Goal: Task Accomplishment & Management: Complete application form

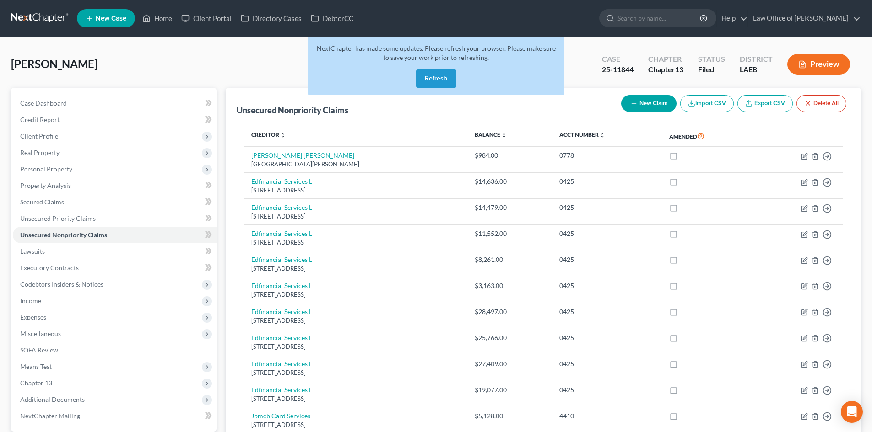
click at [436, 80] on button "Refresh" at bounding box center [436, 79] width 40 height 18
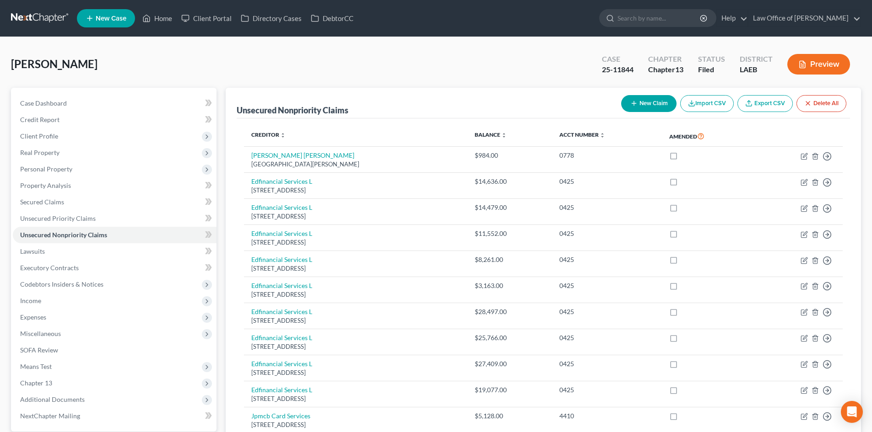
click at [32, 20] on link at bounding box center [40, 18] width 59 height 16
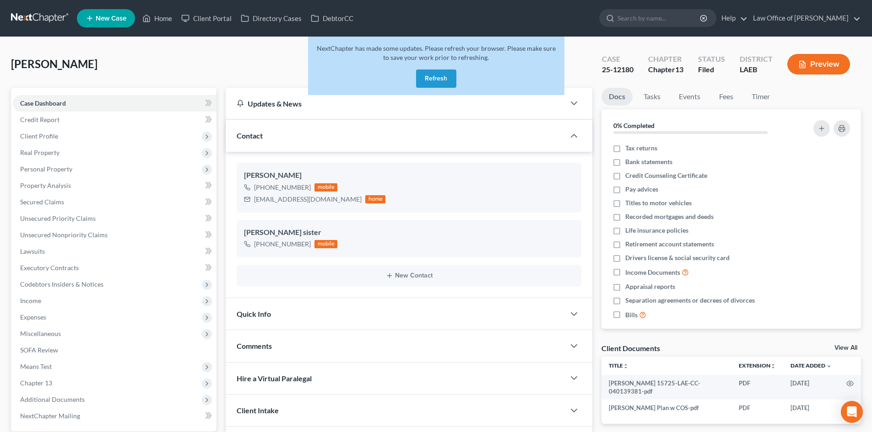
drag, startPoint x: 0, startPoint y: 0, endPoint x: 349, endPoint y: 5, distance: 349.2
click at [431, 78] on button "Refresh" at bounding box center [436, 79] width 40 height 18
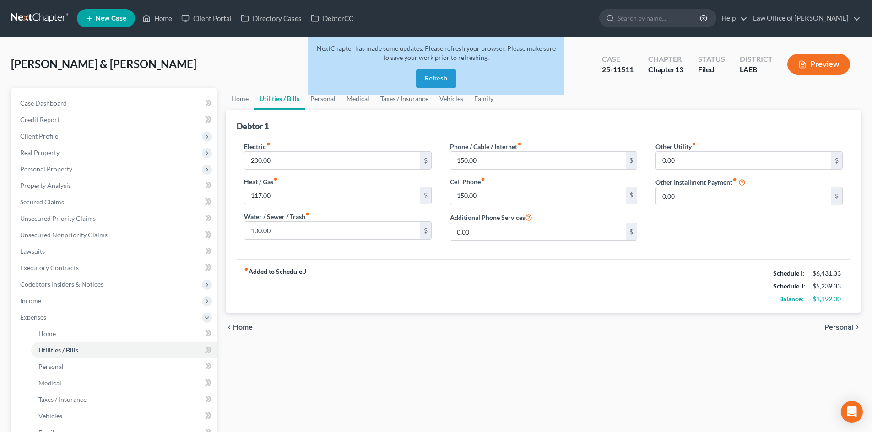
click at [435, 76] on button "Refresh" at bounding box center [436, 79] width 40 height 18
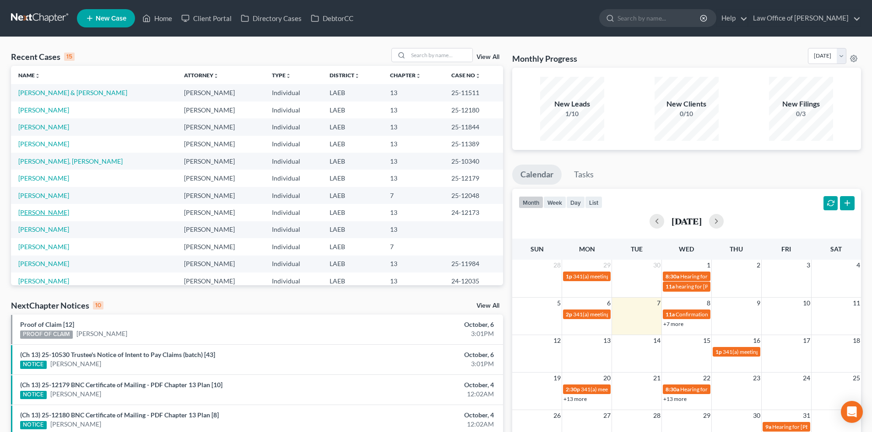
click at [43, 215] on link "Cade, Bernadette" at bounding box center [43, 213] width 51 height 8
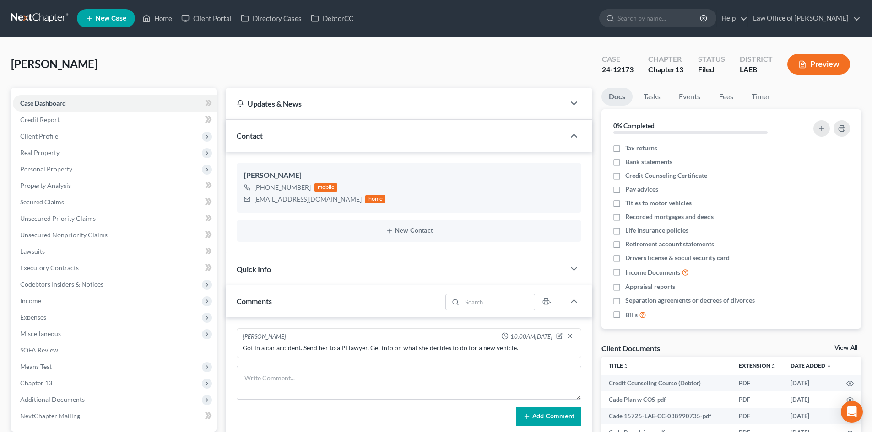
click at [22, 16] on link at bounding box center [40, 18] width 59 height 16
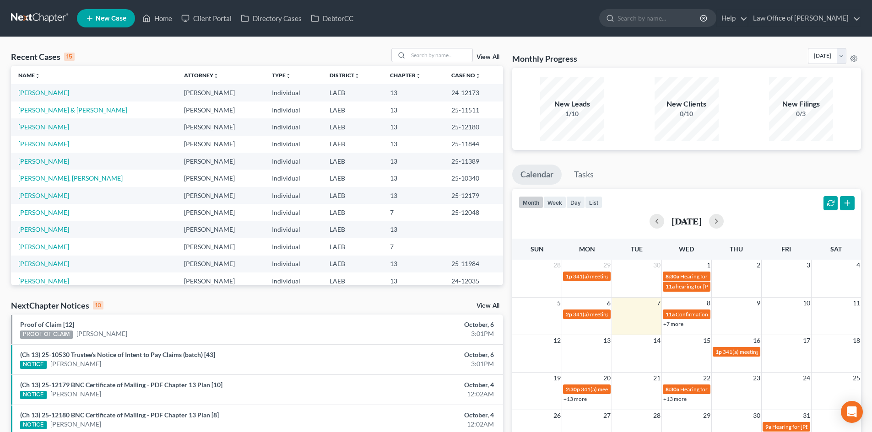
click at [684, 400] on link "+13 more" at bounding box center [674, 399] width 23 height 7
click at [716, 167] on ul "Calendar Tasks" at bounding box center [686, 177] width 349 height 24
click at [573, 399] on link "+13 more" at bounding box center [574, 399] width 23 height 7
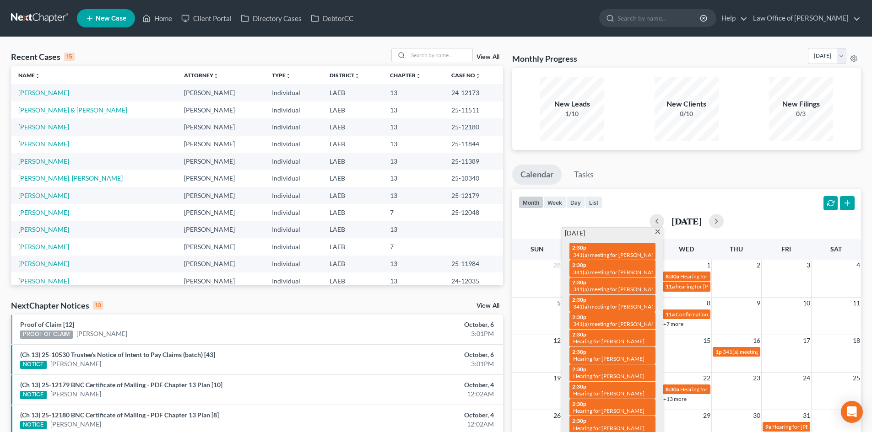
click at [648, 167] on ul "Calendar Tasks" at bounding box center [686, 177] width 349 height 24
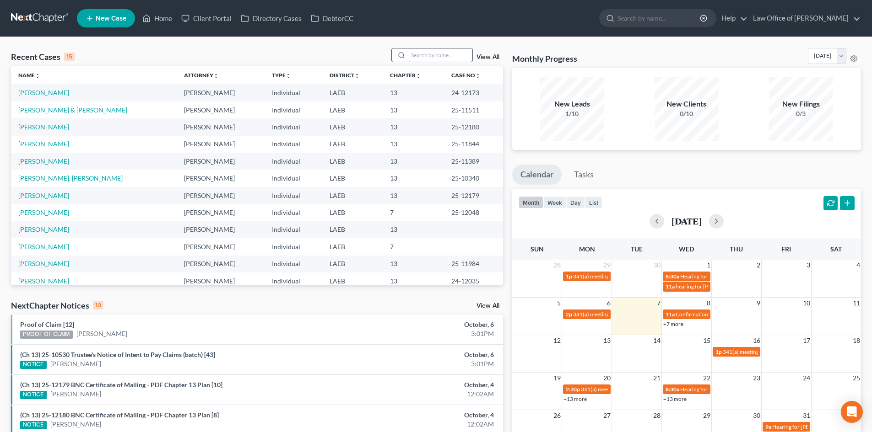
click at [420, 58] on input "search" at bounding box center [440, 55] width 64 height 13
click at [41, 246] on link "[PERSON_NAME]" at bounding box center [43, 247] width 51 height 8
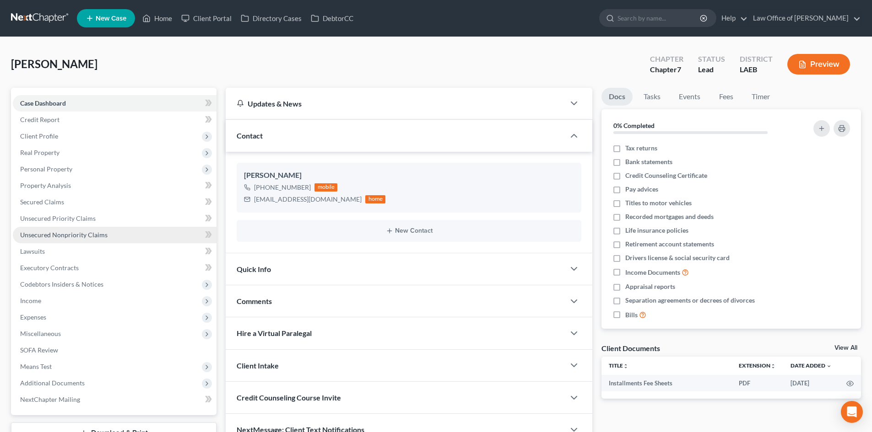
click at [47, 231] on span "Unsecured Nonpriority Claims" at bounding box center [63, 235] width 87 height 8
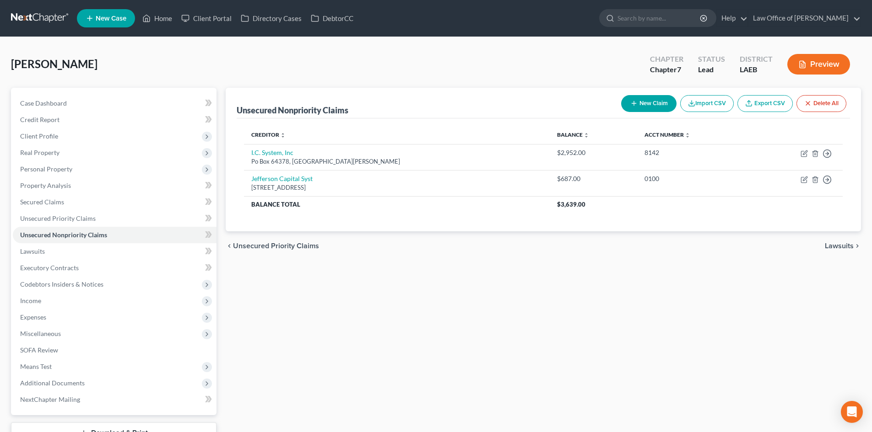
click at [650, 98] on button "New Claim" at bounding box center [648, 103] width 55 height 17
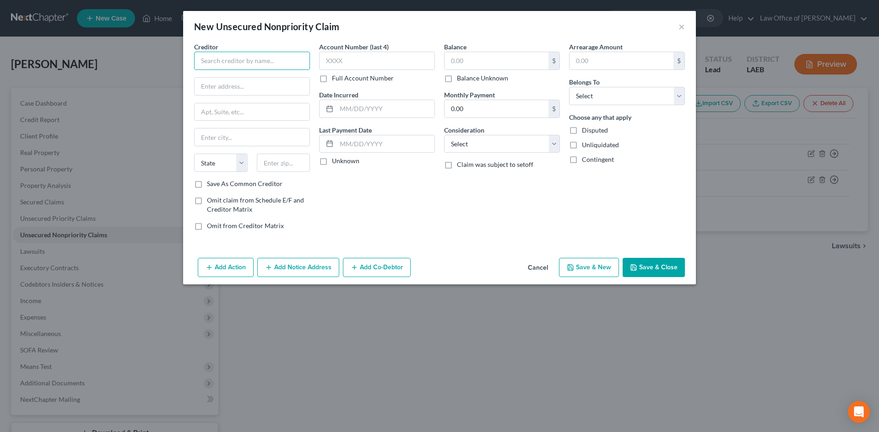
click at [221, 66] on input "text" at bounding box center [252, 61] width 116 height 18
type input "Barclays Credit"
click at [229, 82] on input "C/O Portfoloio Recovery" at bounding box center [252, 86] width 115 height 17
click at [229, 86] on input "C/O Portfoloio Recovery" at bounding box center [252, 86] width 115 height 17
click at [293, 86] on input "C/O Portfolio Recovery" at bounding box center [252, 86] width 115 height 17
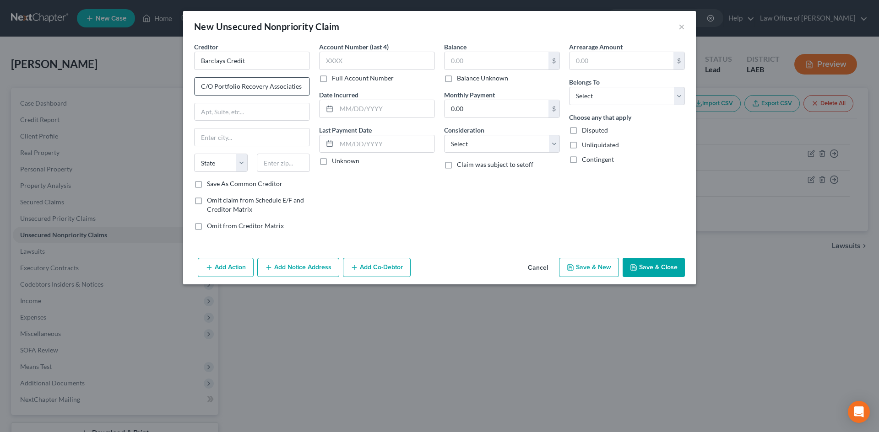
type input "C/O Portfolio Recovery Associaties"
type input "120 Corporate Blvd"
click at [405, 214] on div "Account Number (last 4) Full Account Number Date Incurred Last Payment Date Unk…" at bounding box center [376, 140] width 125 height 196
click at [276, 171] on input "35302" at bounding box center [284, 163] width 54 height 18
click at [297, 160] on input "35302" at bounding box center [284, 163] width 54 height 18
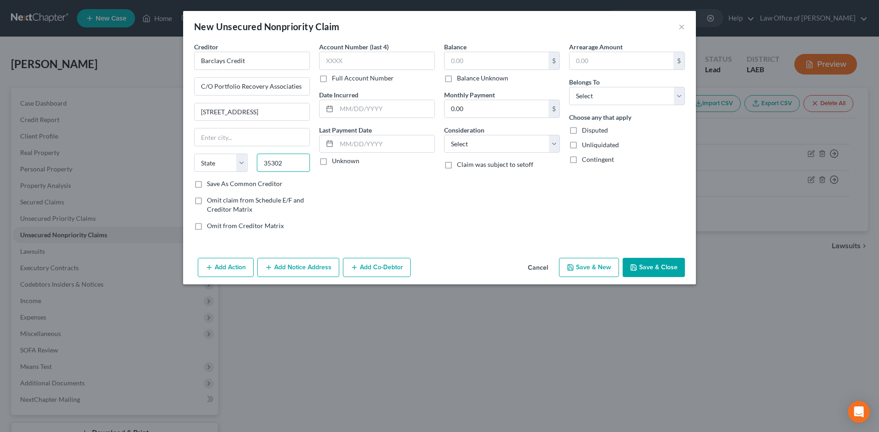
click at [297, 160] on input "35302" at bounding box center [284, 163] width 54 height 18
type input "25302"
type input "Charleston"
select select "51"
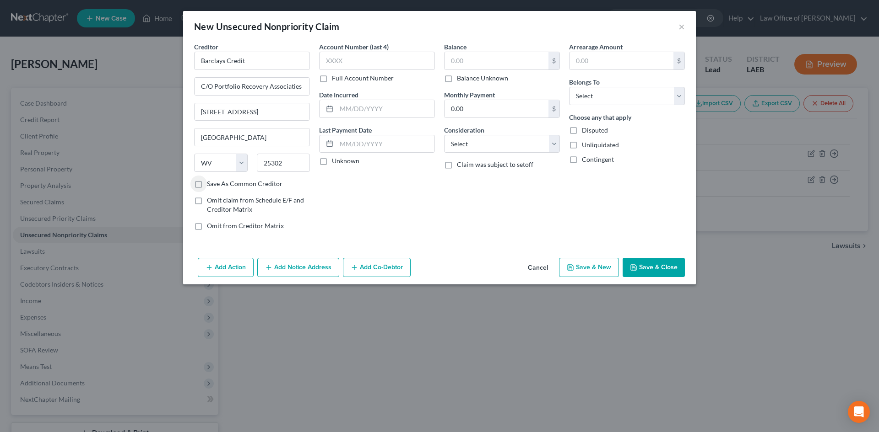
click at [416, 229] on div "Account Number (last 4) Full Account Number Date Incurred Last Payment Date Unk…" at bounding box center [376, 140] width 125 height 196
drag, startPoint x: 293, startPoint y: 159, endPoint x: 285, endPoint y: 162, distance: 8.7
click at [285, 162] on input "25302" at bounding box center [284, 163] width 54 height 18
drag, startPoint x: 293, startPoint y: 162, endPoint x: 245, endPoint y: 166, distance: 48.2
click at [245, 166] on div "State AL AK AR AZ CA CO CT DE DC FL GA GU HI ID IL IN IA KS KY LA ME MD MA MI M…" at bounding box center [251, 167] width 125 height 26
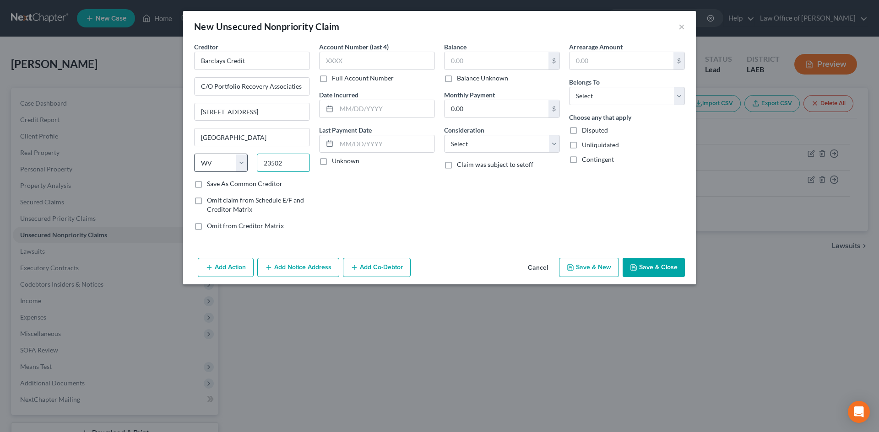
type input "23502"
type input "Norfolk"
select select "48"
click at [489, 218] on div "Balance $ Balance Unknown Balance Undetermined $ Balance Unknown Monthly Paymen…" at bounding box center [501, 140] width 125 height 196
click at [466, 60] on input "text" at bounding box center [496, 60] width 104 height 17
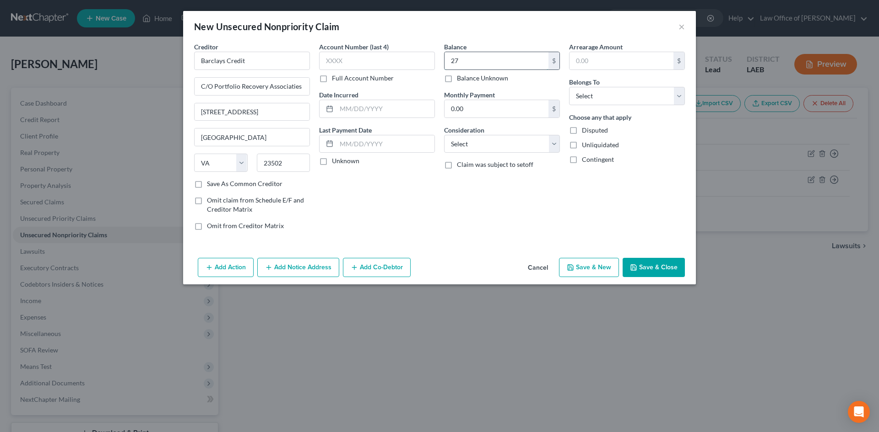
type input "2"
type input "3,722"
click at [466, 150] on select "Select Cable / Satellite Services Collection Agency Credit Card Debt Debt Couns…" at bounding box center [502, 144] width 116 height 18
select select "2"
click at [444, 135] on select "Select Cable / Satellite Services Collection Agency Credit Card Debt Debt Couns…" at bounding box center [502, 144] width 116 height 18
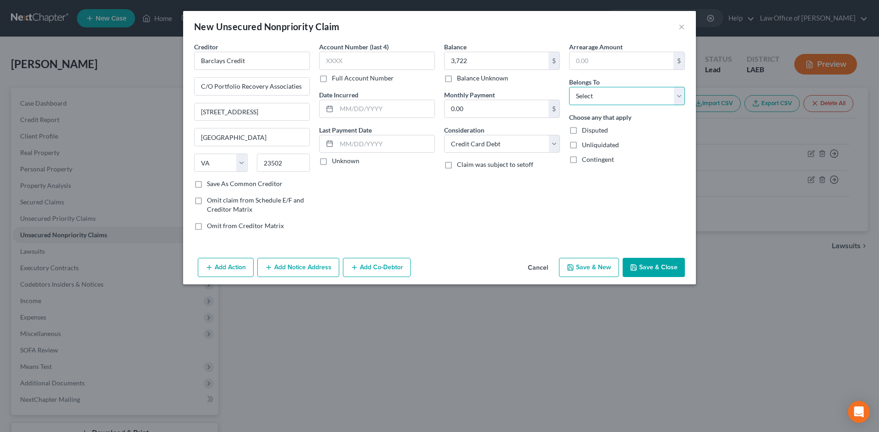
click at [613, 103] on select "Select Debtor 1 Only Debtor 2 Only Debtor 1 And Debtor 2 Only At Least One Of T…" at bounding box center [627, 96] width 116 height 18
select select "0"
click at [569, 87] on select "Select Debtor 1 Only Debtor 2 Only Debtor 1 And Debtor 2 Only At Least One Of T…" at bounding box center [627, 96] width 116 height 18
click at [503, 203] on div "Balance 3,722.00 $ Balance Unknown Balance Undetermined 3,722 $ Balance Unknown…" at bounding box center [501, 140] width 125 height 196
click at [650, 269] on button "Save & Close" at bounding box center [653, 267] width 62 height 19
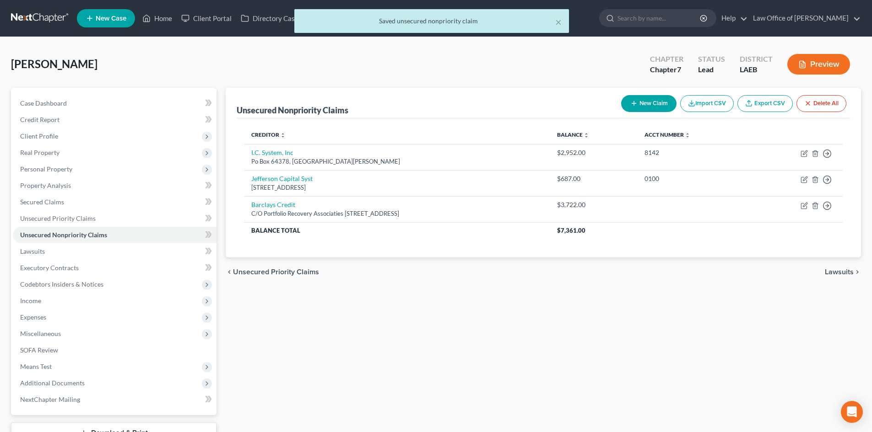
click at [637, 104] on button "New Claim" at bounding box center [648, 103] width 55 height 17
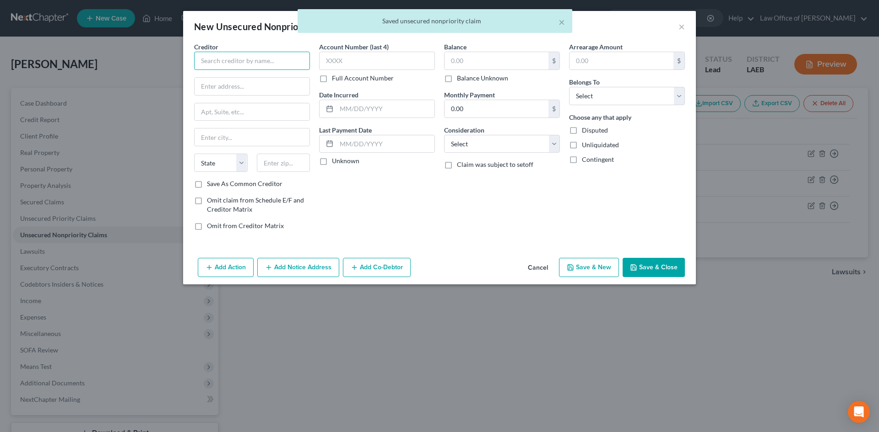
click at [231, 60] on input "text" at bounding box center [252, 61] width 116 height 18
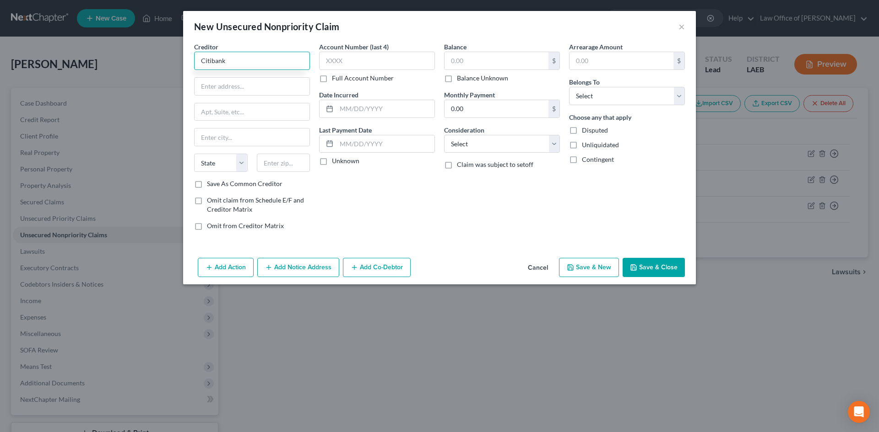
type input "Citibank"
type input "C/O Raush Strum LLP"
click at [228, 114] on input "300 N Exective Drive" at bounding box center [252, 111] width 115 height 17
click at [266, 111] on input "300 N Executive Drive" at bounding box center [252, 111] width 115 height 17
type input "300 N Executive Drive"
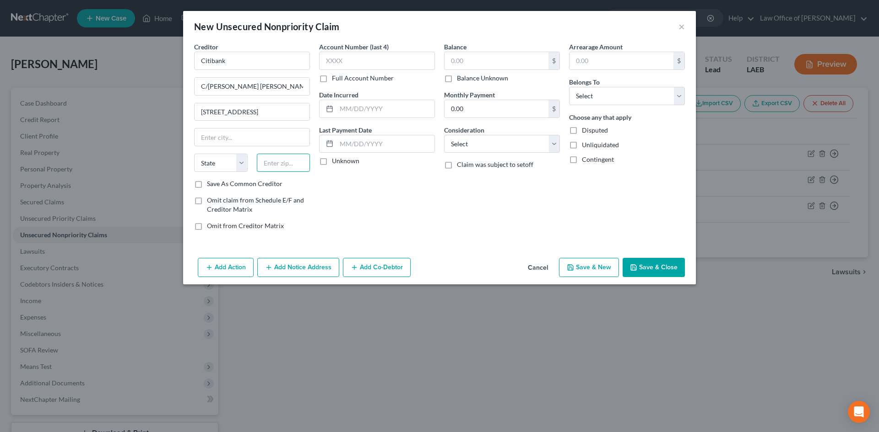
click at [282, 167] on input "text" at bounding box center [284, 163] width 54 height 18
type input "53005"
type input "Brookfield"
select select "52"
click at [393, 201] on div "Account Number (last 4) Full Account Number Date Incurred Last Payment Date Unk…" at bounding box center [376, 140] width 125 height 196
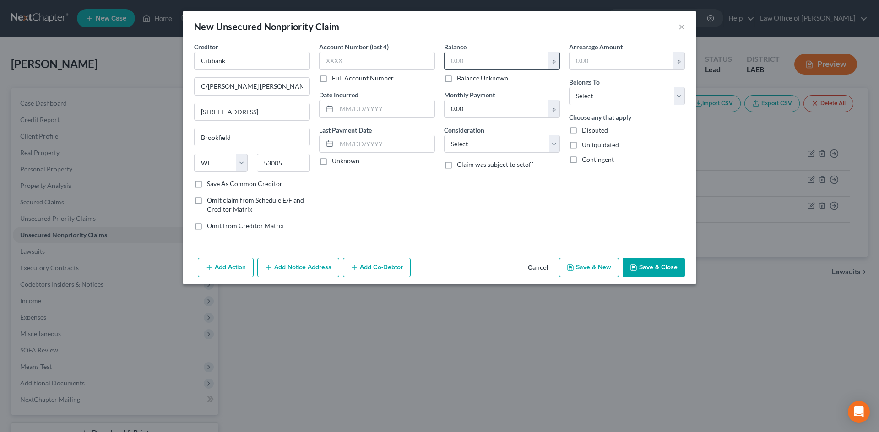
click at [494, 60] on input "text" at bounding box center [496, 60] width 104 height 17
type input "3,475"
click at [495, 151] on select "Select Cable / Satellite Services Collection Agency Credit Card Debt Debt Couns…" at bounding box center [502, 144] width 116 height 18
select select "2"
click at [444, 135] on select "Select Cable / Satellite Services Collection Agency Credit Card Debt Debt Couns…" at bounding box center [502, 144] width 116 height 18
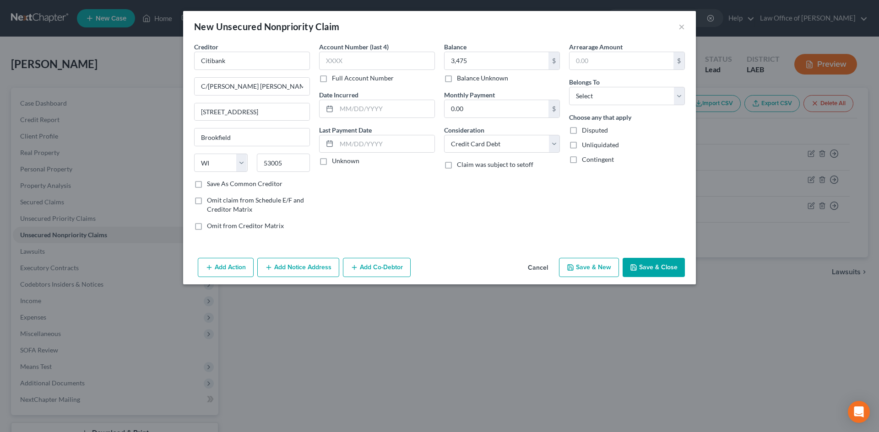
click at [595, 86] on span "Belongs To" at bounding box center [584, 82] width 31 height 8
click at [595, 93] on select "Select Debtor 1 Only Debtor 2 Only Debtor 1 And Debtor 2 Only At Least One Of T…" at bounding box center [627, 96] width 116 height 18
select select "0"
click at [569, 87] on select "Select Debtor 1 Only Debtor 2 Only Debtor 1 And Debtor 2 Only At Least One Of T…" at bounding box center [627, 96] width 116 height 18
click at [659, 268] on button "Save & Close" at bounding box center [653, 267] width 62 height 19
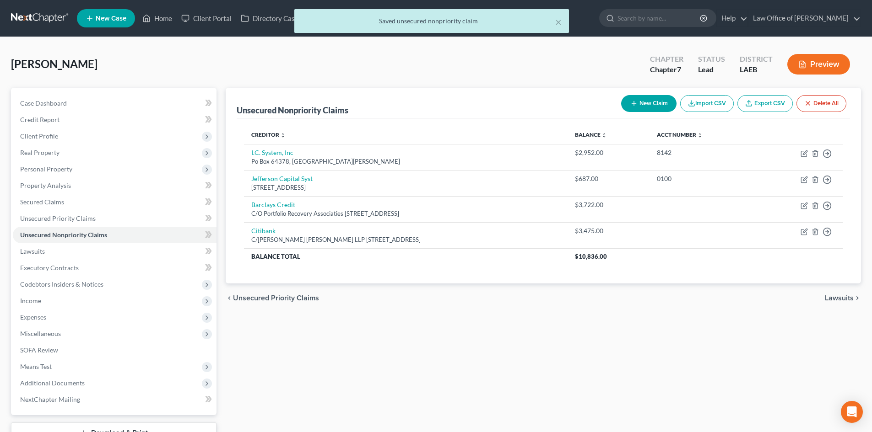
click at [637, 98] on button "New Claim" at bounding box center [648, 103] width 55 height 17
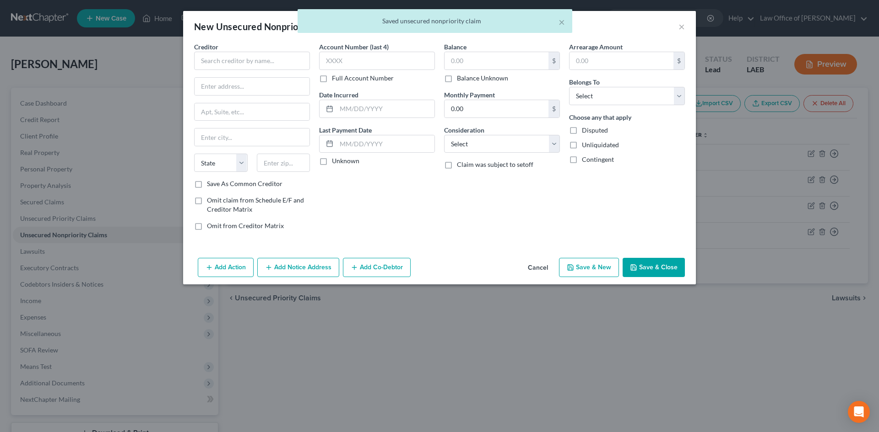
click at [254, 49] on div "Creditor *" at bounding box center [252, 56] width 116 height 28
click at [246, 61] on input "text" at bounding box center [252, 61] width 116 height 18
click at [240, 61] on input "text" at bounding box center [252, 61] width 116 height 18
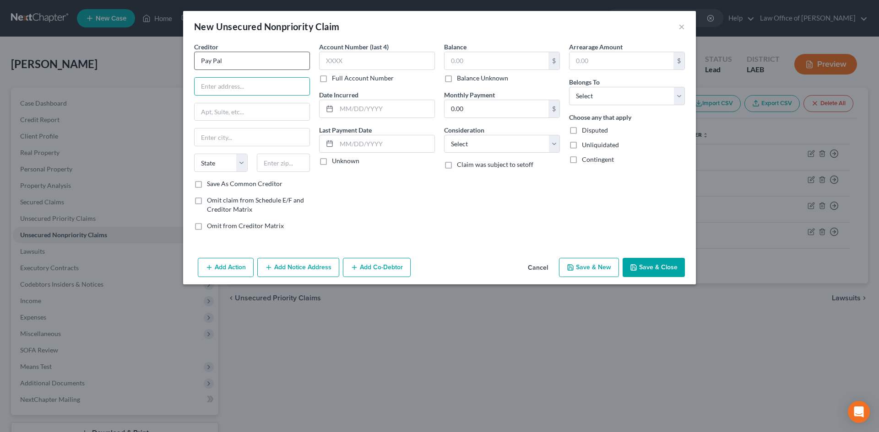
type input "Pay Pal"
type input "2211 N First Street"
type input "95131"
type input "San Jose"
select select "4"
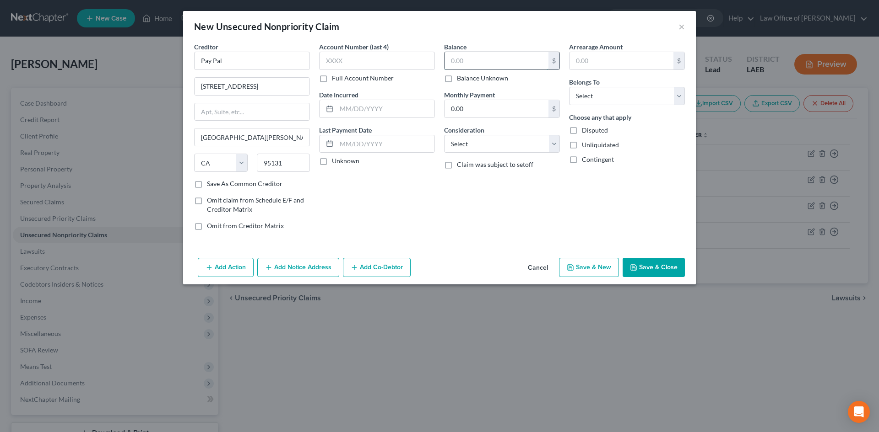
click at [466, 63] on input "text" at bounding box center [496, 60] width 104 height 17
type input "76"
click at [487, 147] on select "Select Cable / Satellite Services Collection Agency Credit Card Debt Debt Couns…" at bounding box center [502, 144] width 116 height 18
select select "4"
click at [444, 135] on select "Select Cable / Satellite Services Collection Agency Credit Card Debt Debt Couns…" at bounding box center [502, 144] width 116 height 18
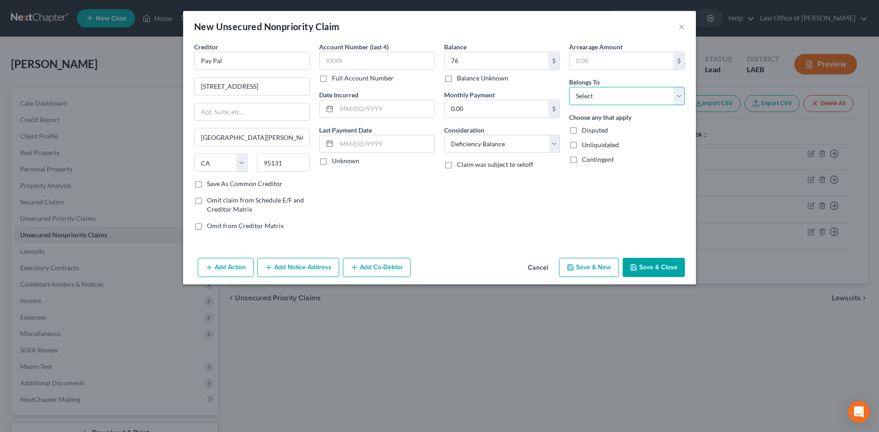
click at [595, 92] on select "Select Debtor 1 Only Debtor 2 Only Debtor 1 And Debtor 2 Only At Least One Of T…" at bounding box center [627, 96] width 116 height 18
select select "0"
click at [569, 87] on select "Select Debtor 1 Only Debtor 2 Only Debtor 1 And Debtor 2 Only At Least One Of T…" at bounding box center [627, 96] width 116 height 18
click at [648, 273] on button "Save & Close" at bounding box center [653, 267] width 62 height 19
type input "76.00"
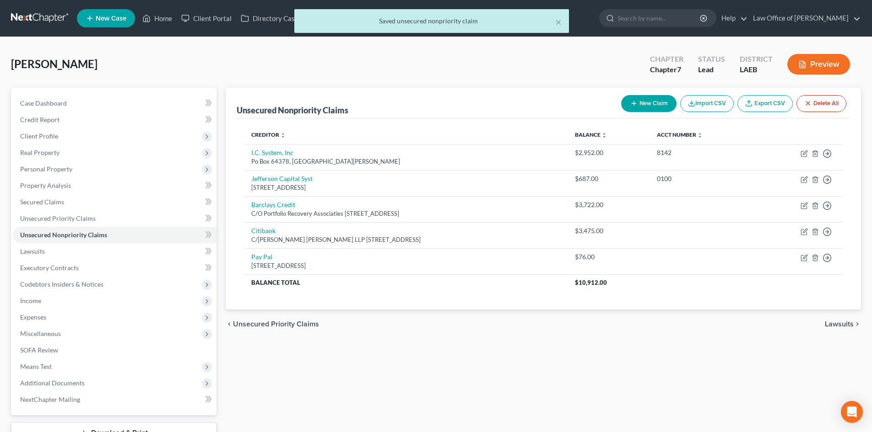
click at [639, 106] on button "New Claim" at bounding box center [648, 103] width 55 height 17
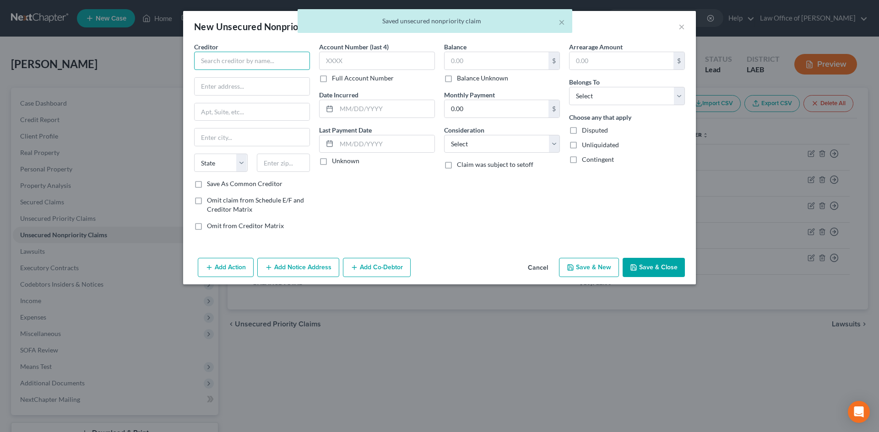
click at [249, 62] on input "text" at bounding box center [252, 61] width 116 height 18
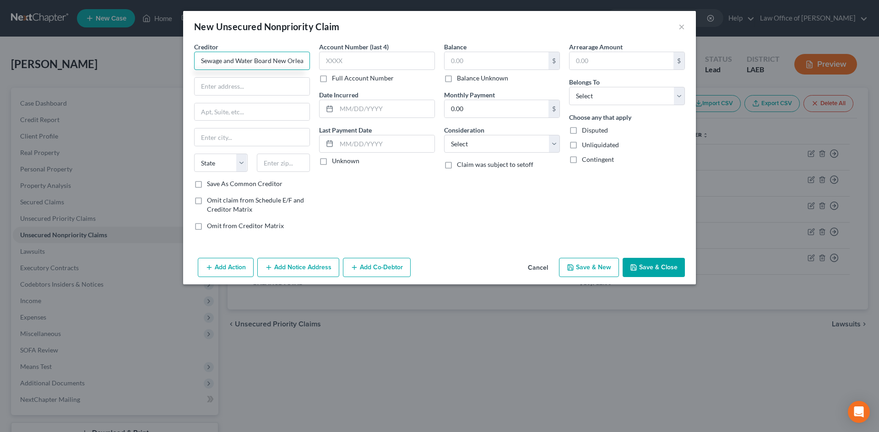
scroll to position [0, 6]
type input "Sewage and Water Board New Orleans"
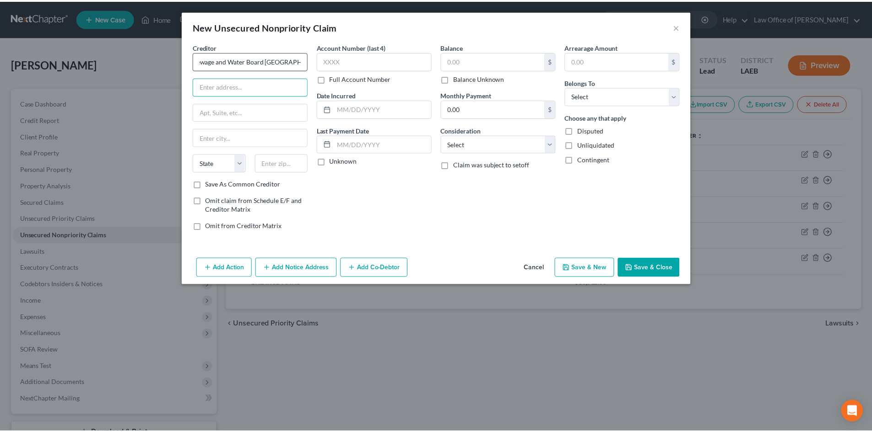
scroll to position [0, 0]
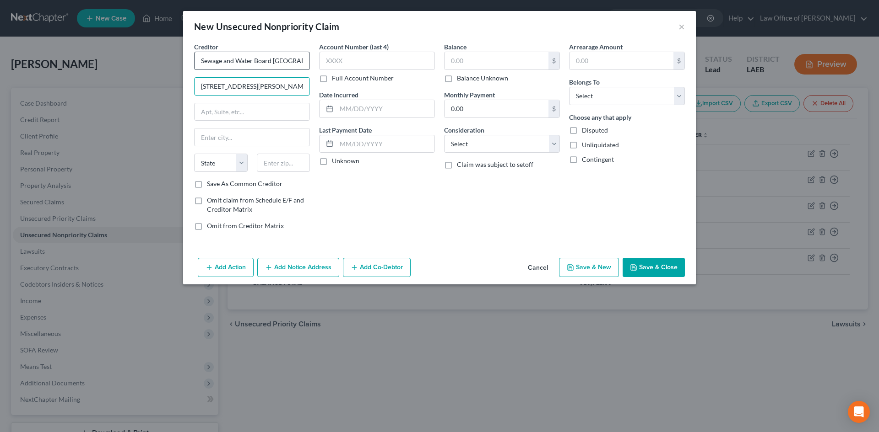
type input "625 Saint Joseph Street"
type input "70165"
type input "New Orleans"
select select "19"
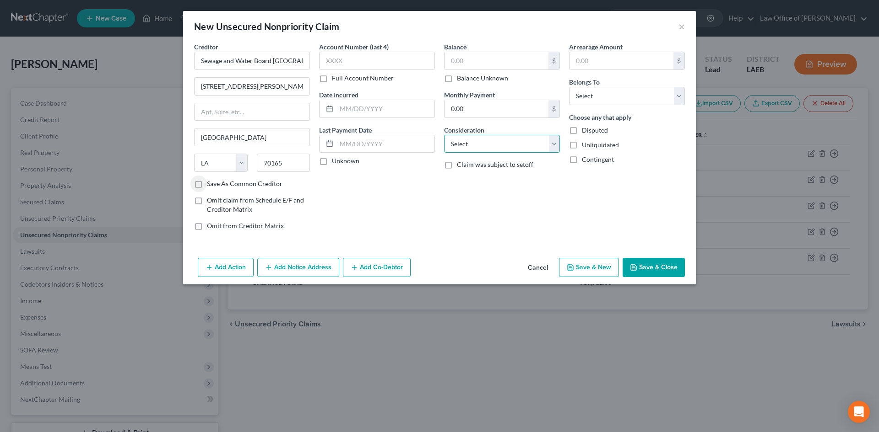
click at [485, 141] on select "Select Cable / Satellite Services Collection Agency Credit Card Debt Debt Couns…" at bounding box center [502, 144] width 116 height 18
select select "20"
click at [444, 135] on select "Select Cable / Satellite Services Collection Agency Credit Card Debt Debt Couns…" at bounding box center [502, 144] width 116 height 18
click at [366, 61] on input "text" at bounding box center [377, 61] width 116 height 18
click at [497, 61] on input "text" at bounding box center [496, 60] width 104 height 17
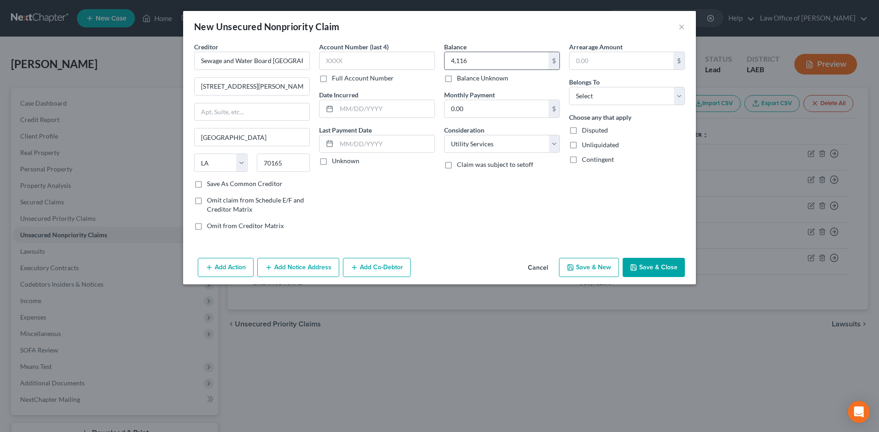
type input "4,116"
drag, startPoint x: 609, startPoint y: 101, endPoint x: 603, endPoint y: 100, distance: 5.6
click at [609, 100] on select "Select Debtor 1 Only Debtor 2 Only Debtor 1 And Debtor 2 Only At Least One Of T…" at bounding box center [627, 96] width 116 height 18
select select "0"
click at [569, 87] on select "Select Debtor 1 Only Debtor 2 Only Debtor 1 And Debtor 2 Only At Least One Of T…" at bounding box center [627, 96] width 116 height 18
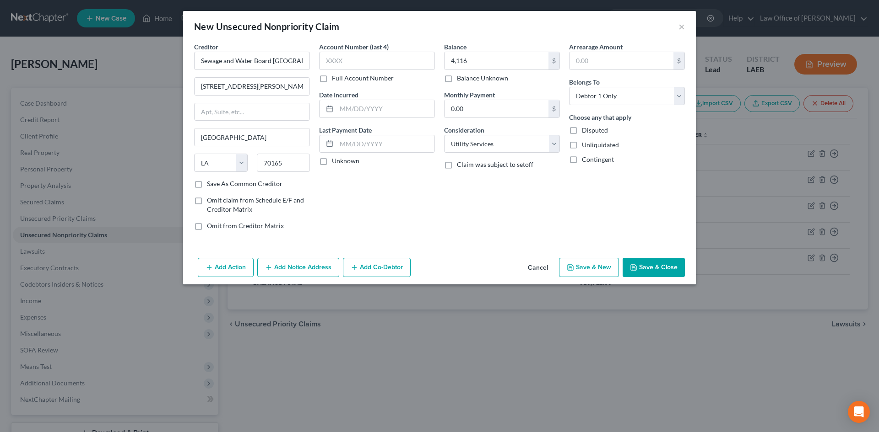
click at [653, 274] on button "Save & Close" at bounding box center [653, 267] width 62 height 19
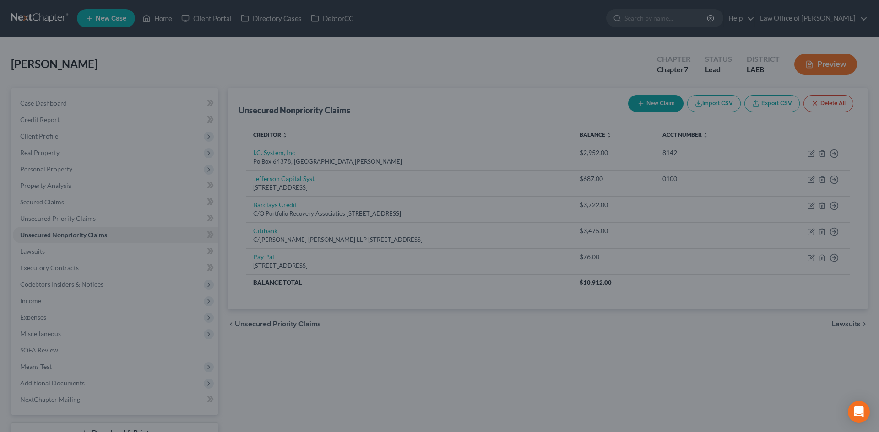
type input "4,116.00"
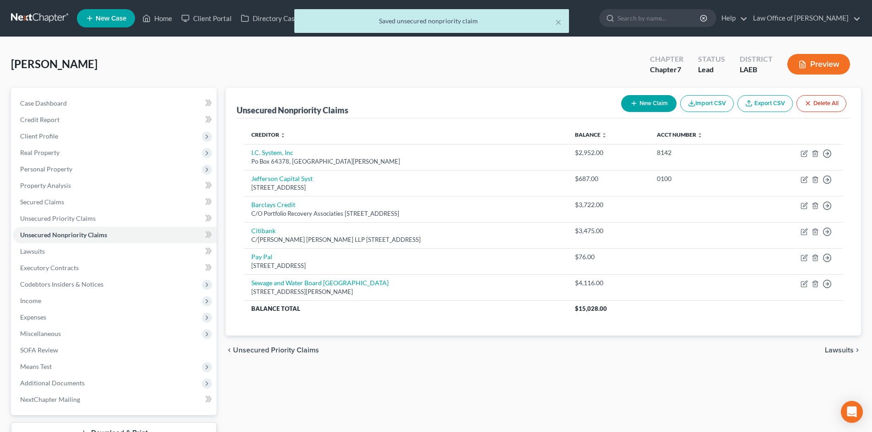
click at [643, 105] on button "New Claim" at bounding box center [648, 103] width 55 height 17
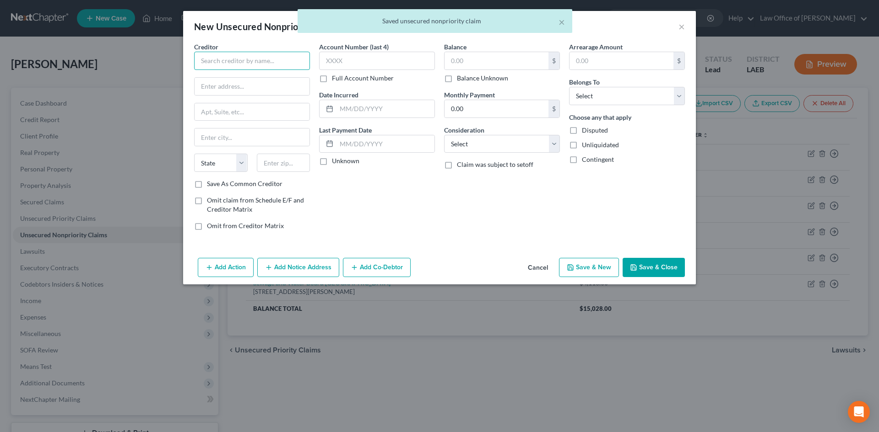
click at [245, 61] on input "text" at bounding box center [252, 61] width 116 height 18
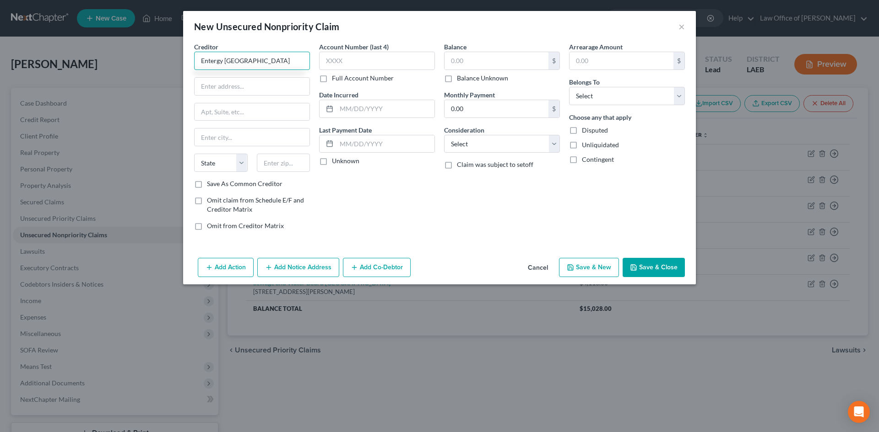
type input "Entergy New Orleans"
type input "639 Loyola Ave"
type input "70113"
type input "New Orleans"
select select "19"
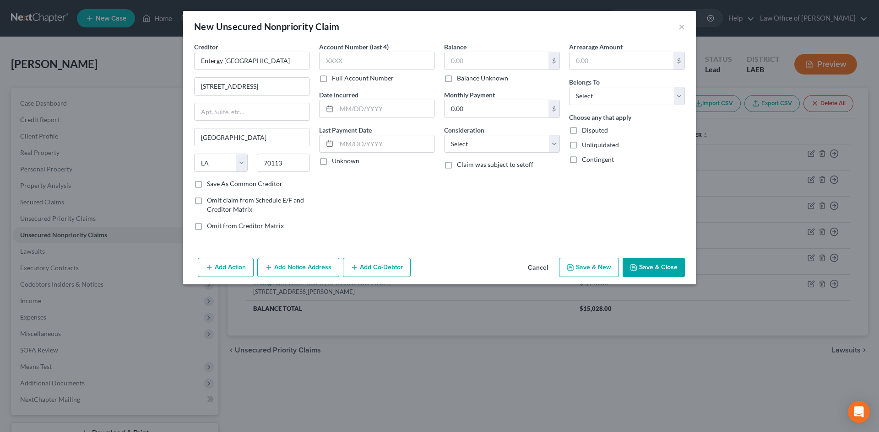
drag, startPoint x: 419, startPoint y: 203, endPoint x: 410, endPoint y: 168, distance: 36.0
click at [420, 206] on div "Account Number (last 4) Full Account Number Date Incurred Last Payment Date Unk…" at bounding box center [376, 140] width 125 height 196
click at [468, 64] on input "text" at bounding box center [496, 60] width 104 height 17
type input "526"
click at [478, 144] on select "Select Cable / Satellite Services Collection Agency Credit Card Debt Debt Couns…" at bounding box center [502, 144] width 116 height 18
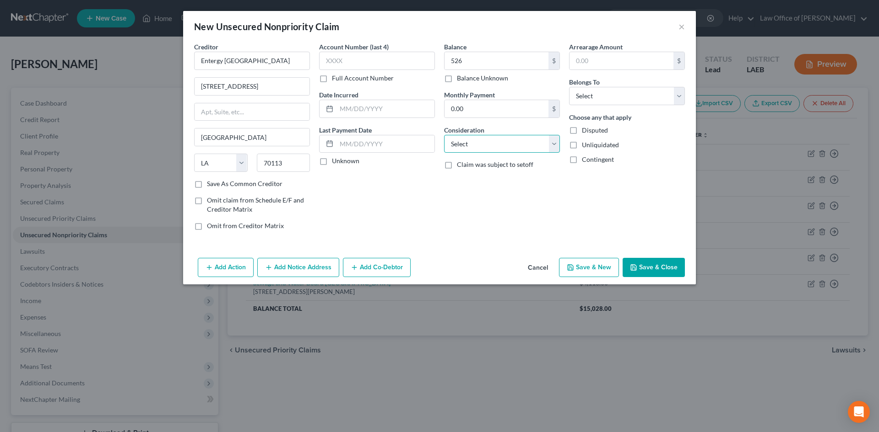
select select "20"
click at [444, 135] on select "Select Cable / Satellite Services Collection Agency Credit Card Debt Debt Couns…" at bounding box center [502, 144] width 116 height 18
click at [612, 98] on select "Select Debtor 1 Only Debtor 2 Only Debtor 1 And Debtor 2 Only At Least One Of T…" at bounding box center [627, 96] width 116 height 18
select select "0"
click at [569, 87] on select "Select Debtor 1 Only Debtor 2 Only Debtor 1 And Debtor 2 Only At Least One Of T…" at bounding box center [627, 96] width 116 height 18
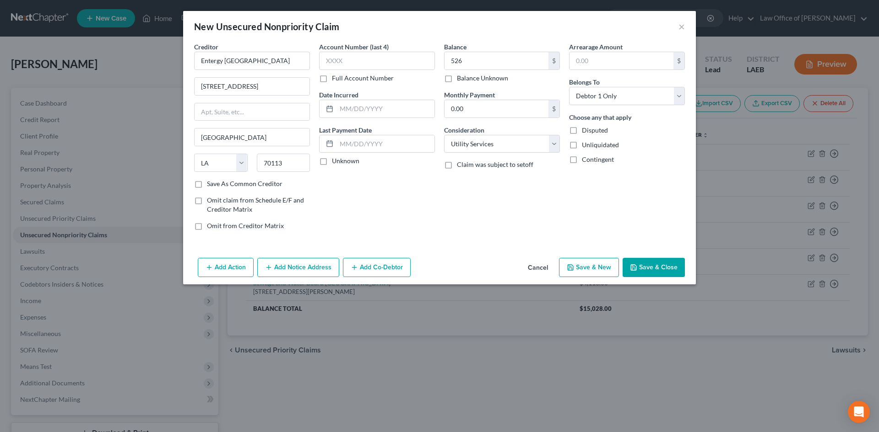
click at [656, 261] on button "Save & Close" at bounding box center [653, 267] width 62 height 19
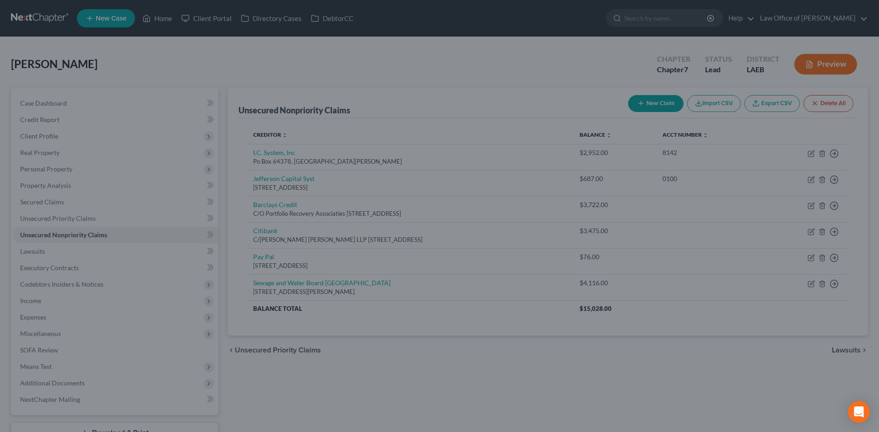
type input "526.00"
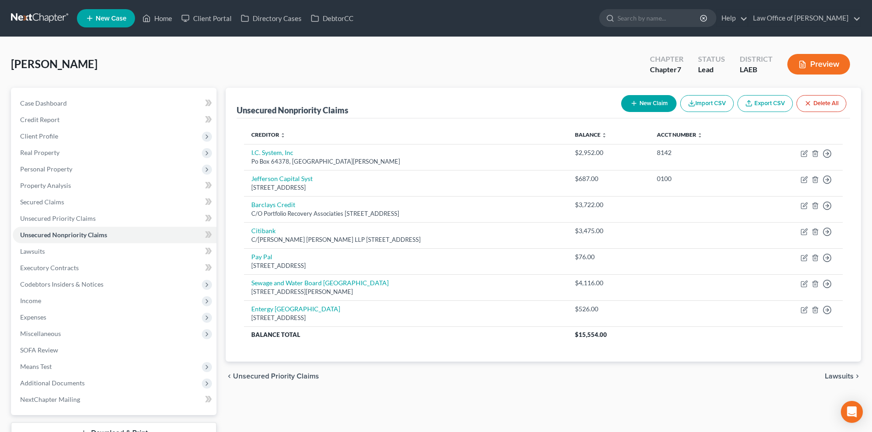
click at [642, 101] on button "New Claim" at bounding box center [648, 103] width 55 height 17
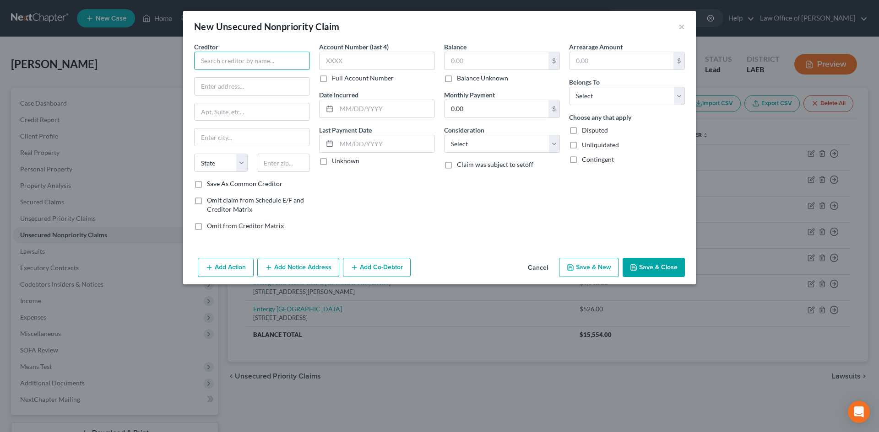
click at [238, 55] on input "text" at bounding box center [252, 61] width 116 height 18
type input "American Express"
paste input "P.O. Box 981535"
type input "P.O. Box 981535"
click at [276, 159] on input "text" at bounding box center [284, 163] width 54 height 18
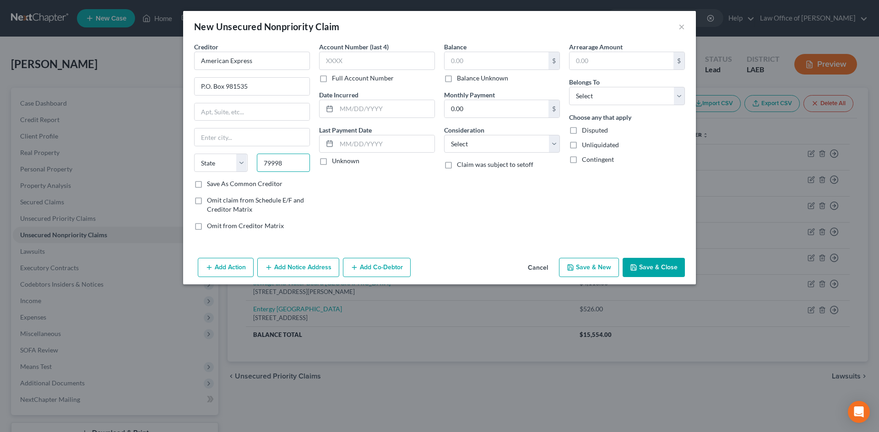
type input "79998"
type input "El Paso"
select select "45"
click at [388, 61] on input "text" at bounding box center [377, 61] width 116 height 18
click at [443, 67] on div "Balance $ Balance Unknown Balance Undetermined $ Balance Unknown Monthly Paymen…" at bounding box center [501, 140] width 125 height 196
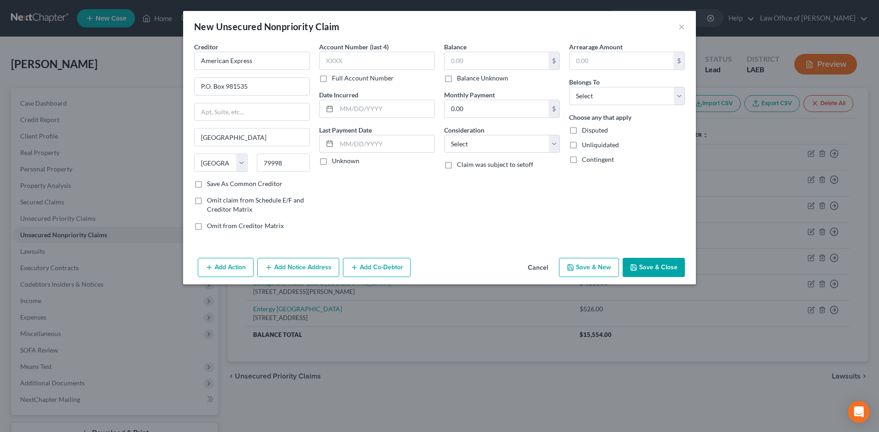
click at [492, 51] on div "Balance $ Balance Unknown Balance Undetermined $ Balance Unknown" at bounding box center [502, 62] width 116 height 41
click at [495, 54] on input "text" at bounding box center [496, 60] width 104 height 17
type input "1,149"
click at [494, 111] on input "0.00" at bounding box center [496, 108] width 104 height 17
click at [495, 136] on select "Select Cable / Satellite Services Collection Agency Credit Card Debt Debt Couns…" at bounding box center [502, 144] width 116 height 18
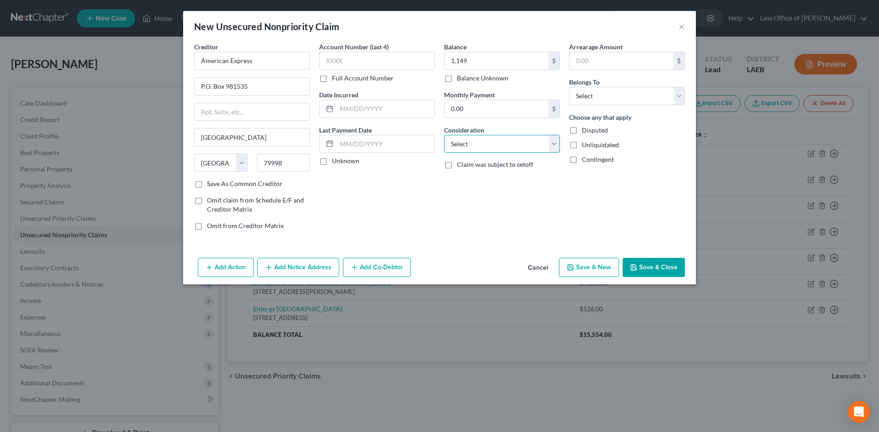
select select "2"
click at [444, 135] on select "Select Cable / Satellite Services Collection Agency Credit Card Debt Debt Couns…" at bounding box center [502, 144] width 116 height 18
drag, startPoint x: 617, startPoint y: 90, endPoint x: 612, endPoint y: 104, distance: 15.1
click at [617, 90] on select "Select Debtor 1 Only Debtor 2 Only Debtor 1 And Debtor 2 Only At Least One Of T…" at bounding box center [627, 96] width 116 height 18
select select "0"
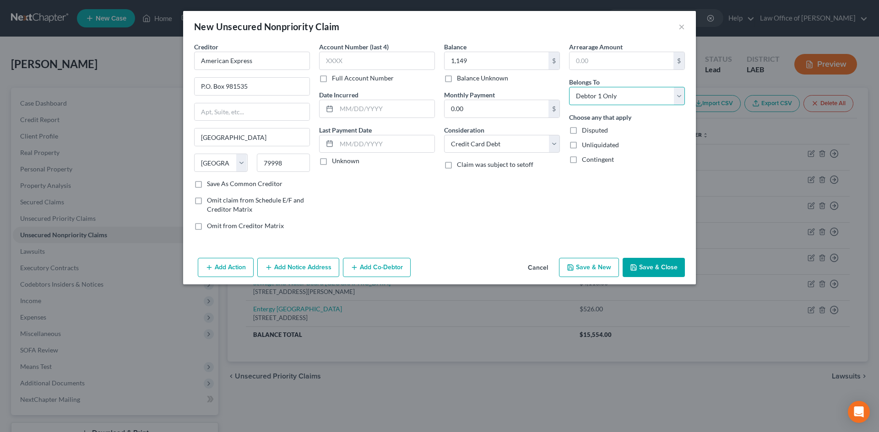
click at [569, 87] on select "Select Debtor 1 Only Debtor 2 Only Debtor 1 And Debtor 2 Only At Least One Of T…" at bounding box center [627, 96] width 116 height 18
click at [665, 265] on button "Save & Close" at bounding box center [653, 267] width 62 height 19
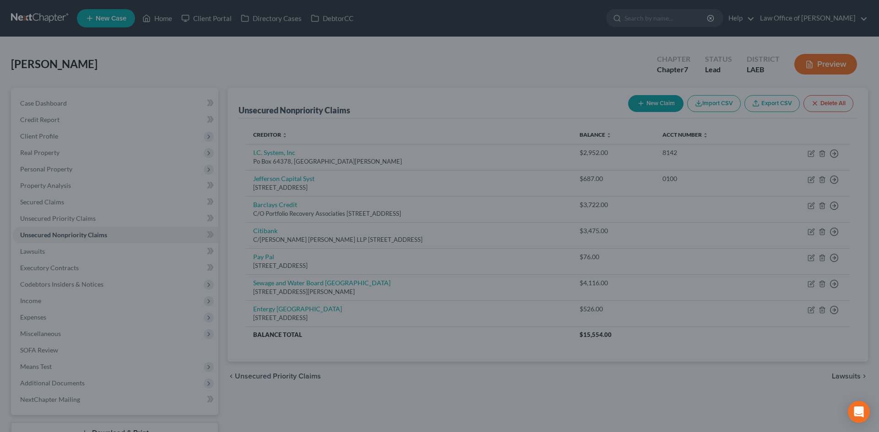
type input "1,149.00"
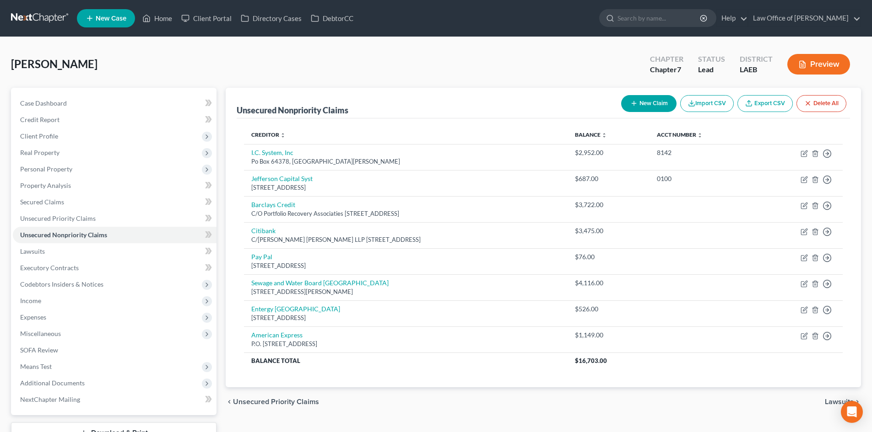
click at [634, 103] on icon "button" at bounding box center [633, 103] width 7 height 7
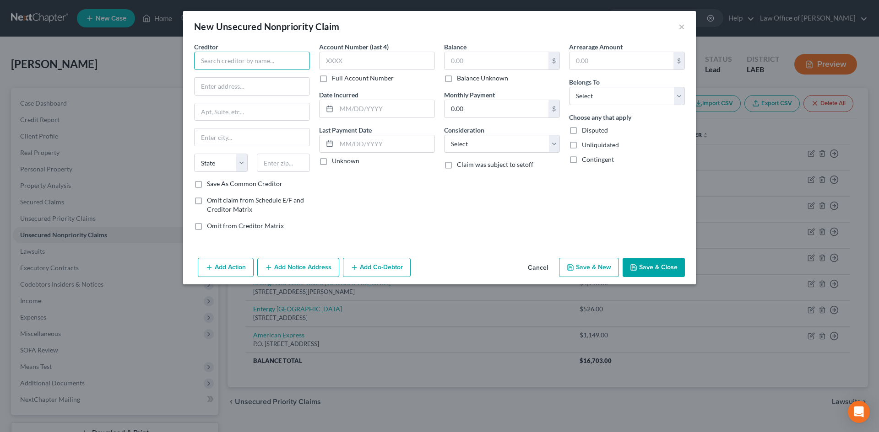
click at [235, 54] on input "text" at bounding box center [252, 61] width 116 height 18
type input "Eaton Group Attorneys"
paste input "309 North Blvd"
type input "309 North Blvd"
type input "70801"
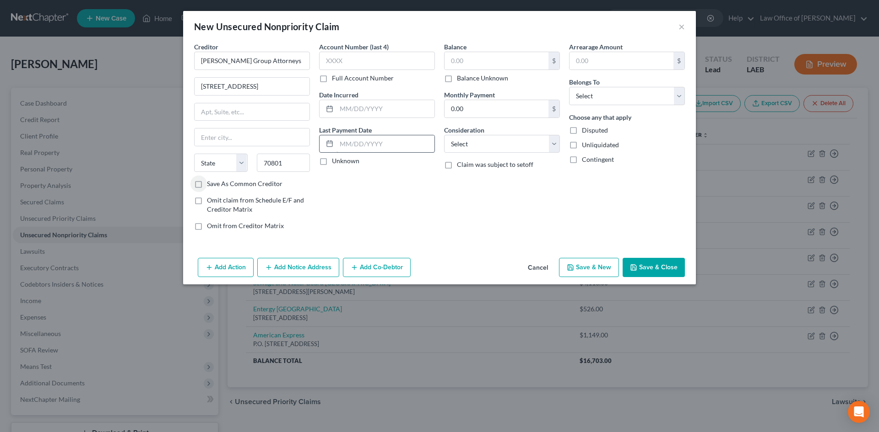
type input "Baton Rouge"
select select "19"
click at [510, 53] on input "text" at bounding box center [496, 60] width 104 height 17
type input "9,000"
click at [486, 143] on select "Select Cable / Satellite Services Collection Agency Credit Card Debt Debt Couns…" at bounding box center [502, 144] width 116 height 18
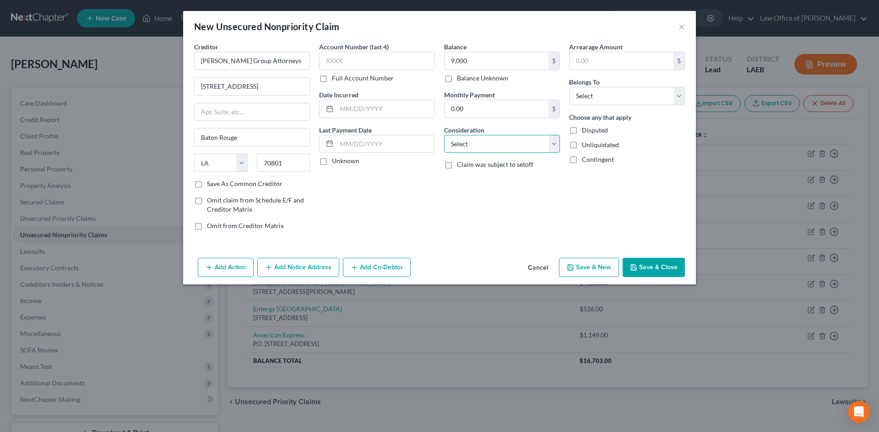
select select "1"
click at [444, 135] on select "Select Cable / Satellite Services Collection Agency Credit Card Debt Debt Couns…" at bounding box center [502, 144] width 116 height 18
click at [632, 209] on div "Arrearage Amount $ Belongs To * Select Debtor 1 Only Debtor 2 Only Debtor 1 And…" at bounding box center [626, 140] width 125 height 196
click at [596, 92] on select "Select Debtor 1 Only Debtor 2 Only Debtor 1 And Debtor 2 Only At Least One Of T…" at bounding box center [627, 96] width 116 height 18
select select "0"
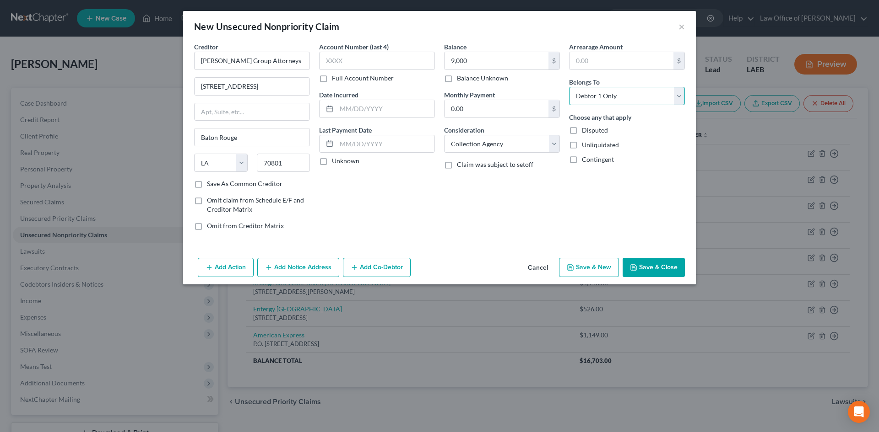
click at [569, 87] on select "Select Debtor 1 Only Debtor 2 Only Debtor 1 And Debtor 2 Only At Least One Of T…" at bounding box center [627, 96] width 116 height 18
click at [497, 203] on div "Balance 9,000.00 $ Balance Unknown Balance Undetermined 9,000 $ Balance Unknown…" at bounding box center [501, 140] width 125 height 196
click at [651, 268] on button "Save & Close" at bounding box center [653, 267] width 62 height 19
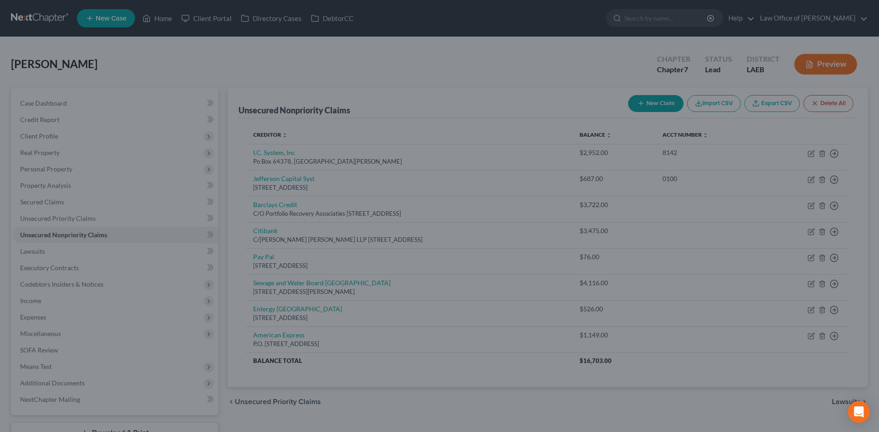
type input "9,000.00"
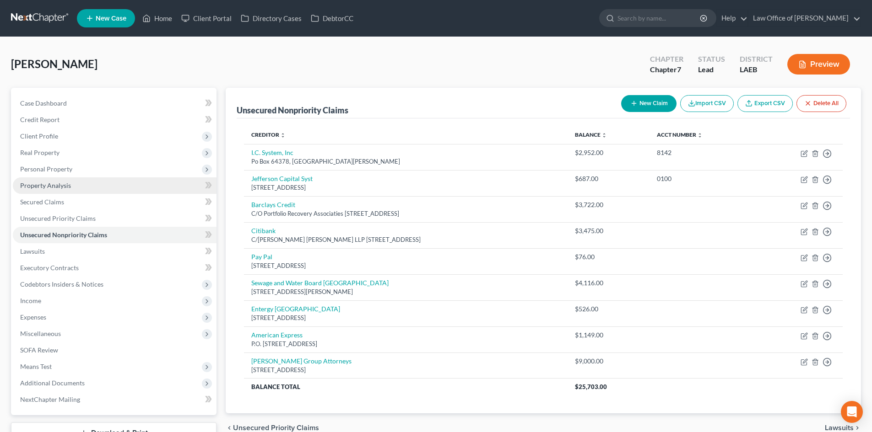
click at [44, 186] on span "Property Analysis" at bounding box center [45, 186] width 51 height 8
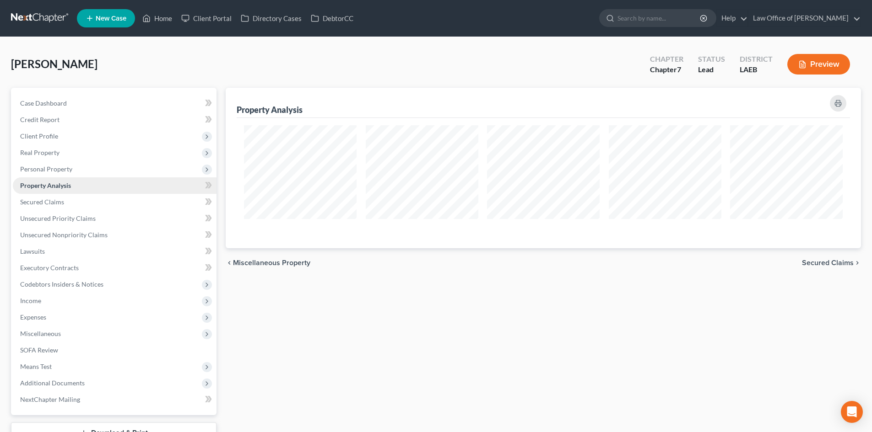
scroll to position [161, 635]
click at [43, 169] on span "Personal Property" at bounding box center [46, 169] width 52 height 8
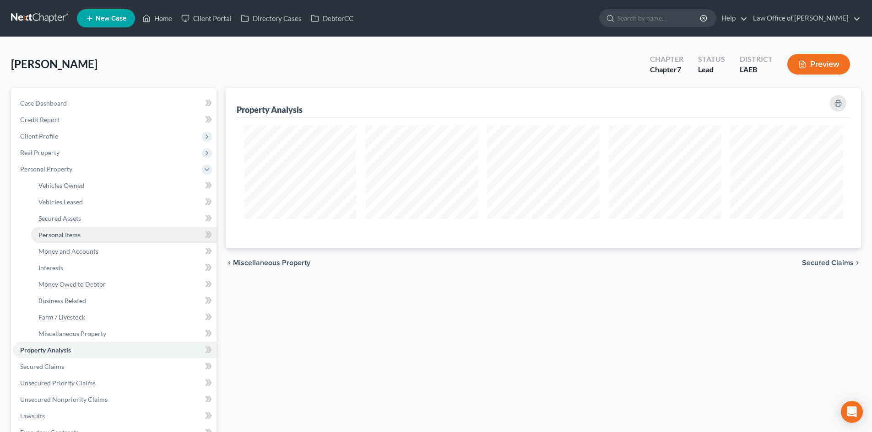
click at [57, 241] on link "Personal Items" at bounding box center [123, 235] width 185 height 16
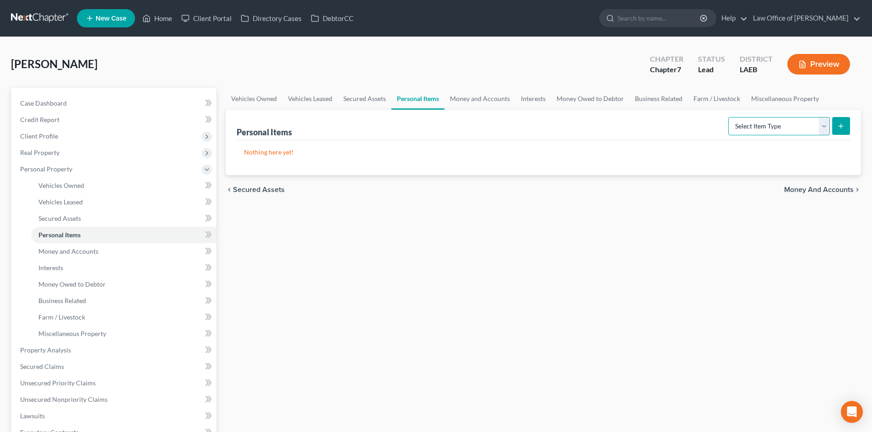
click at [744, 125] on select "Select Item Type Clothing Collectibles Of Value Electronics Firearms Household …" at bounding box center [779, 126] width 102 height 18
select select "clothing"
click at [729, 117] on select "Select Item Type Clothing Collectibles Of Value Electronics Firearms Household …" at bounding box center [779, 126] width 102 height 18
click at [839, 125] on icon "submit" at bounding box center [840, 126] width 7 height 7
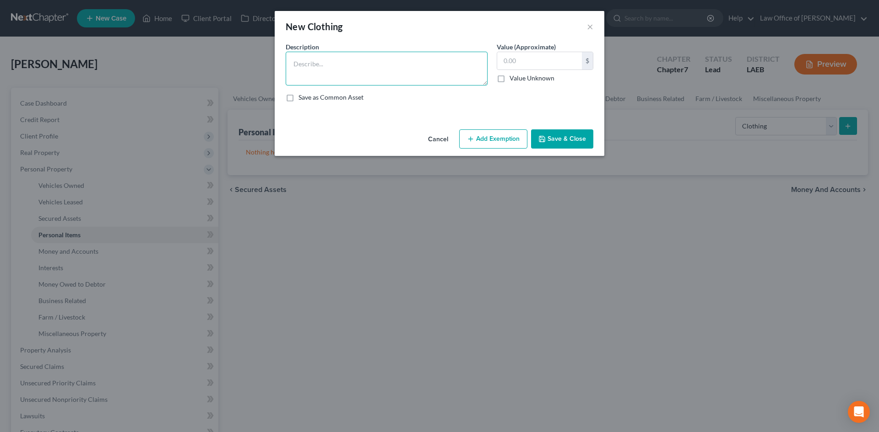
click at [344, 69] on textarea at bounding box center [387, 69] width 202 height 34
type textarea "Clothing"
type input "200"
click at [509, 144] on button "Add Exemption" at bounding box center [493, 139] width 68 height 19
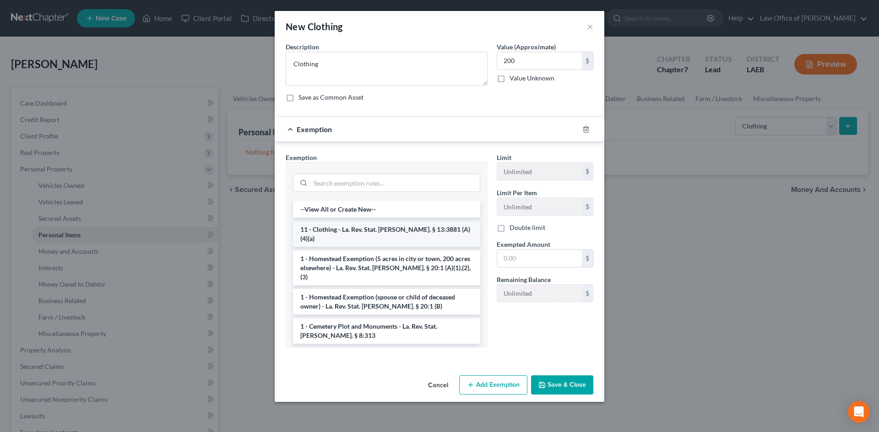
click at [373, 227] on li "11 - Clothing - La. Rev. Stat. Ann. § 13:3881 (A)(4)(a)" at bounding box center [386, 235] width 187 height 26
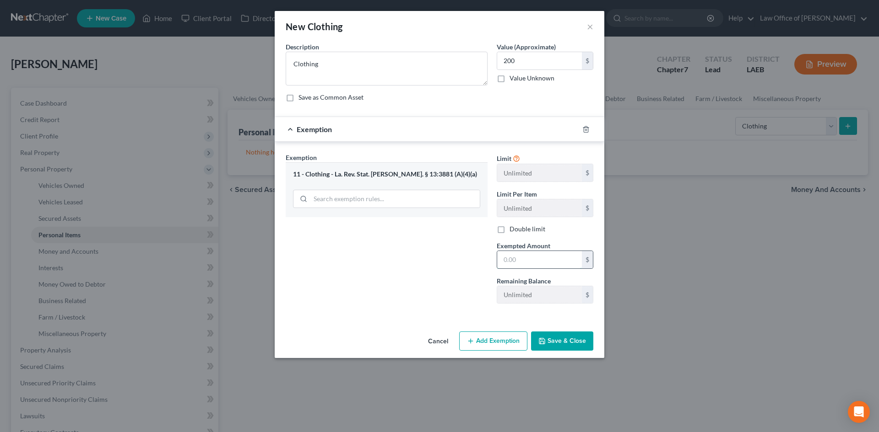
click at [519, 259] on input "text" at bounding box center [539, 259] width 85 height 17
type input "200"
click at [561, 342] on button "Save & Close" at bounding box center [562, 341] width 62 height 19
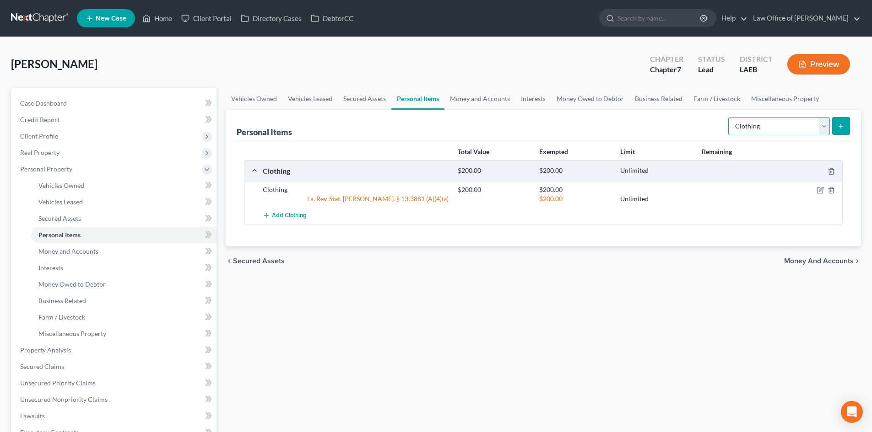
click at [746, 128] on select "Select Item Type Clothing Collectibles Of Value Electronics Firearms Household …" at bounding box center [779, 126] width 102 height 18
select select "household_goods"
click at [729, 117] on select "Select Item Type Clothing Collectibles Of Value Electronics Firearms Household …" at bounding box center [779, 126] width 102 height 18
click at [841, 131] on button "submit" at bounding box center [841, 126] width 18 height 18
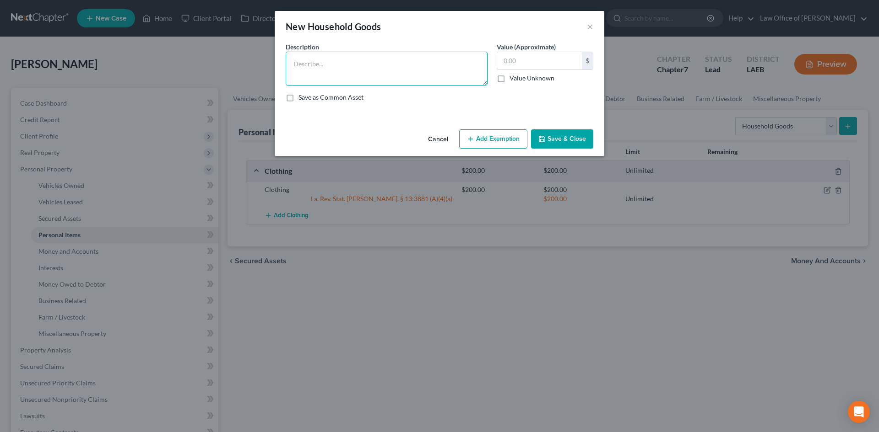
click at [381, 63] on textarea at bounding box center [387, 69] width 202 height 34
type textarea "Furniture and Small Appliances"
type input "1,000"
click at [493, 138] on button "Add Exemption" at bounding box center [493, 139] width 68 height 19
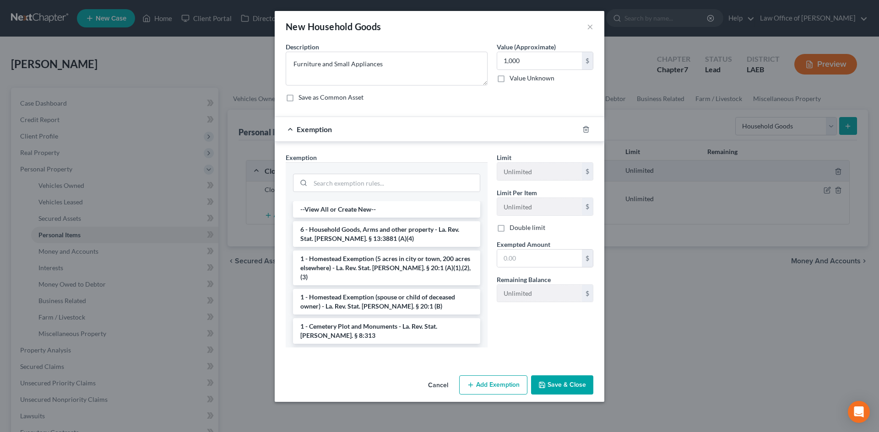
click at [369, 237] on li "6 - Household Goods, Arms and other property - La. Rev. Stat. Ann. § 13:3881 (A…" at bounding box center [386, 235] width 187 height 26
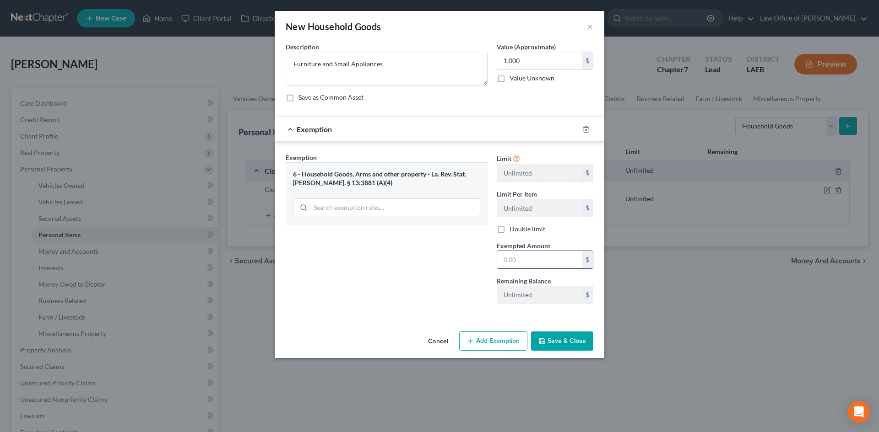
click at [545, 261] on input "text" at bounding box center [539, 259] width 85 height 17
type input "1,000"
click at [562, 337] on button "Save & Close" at bounding box center [562, 341] width 62 height 19
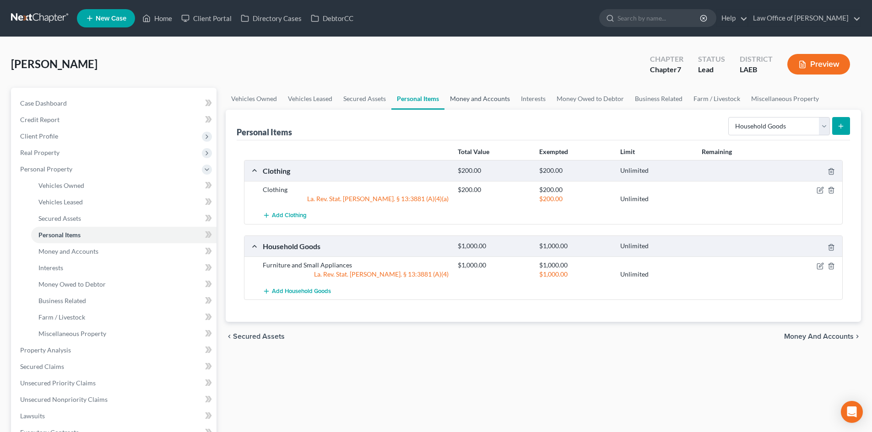
click at [494, 101] on link "Money and Accounts" at bounding box center [479, 99] width 71 height 22
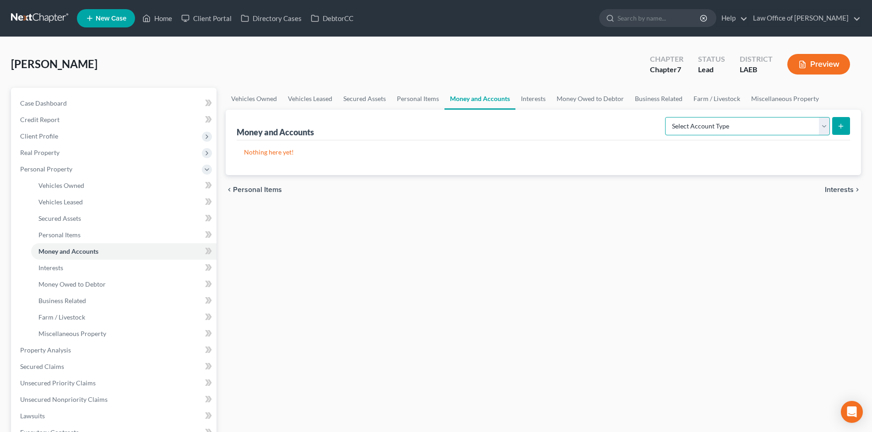
click at [797, 130] on select "Select Account Type Brokerage Cash on Hand Certificates of Deposit Checking Acc…" at bounding box center [747, 126] width 165 height 18
select select "checking"
click at [667, 117] on select "Select Account Type Brokerage Cash on Hand Certificates of Deposit Checking Acc…" at bounding box center [747, 126] width 165 height 18
click at [840, 129] on icon "submit" at bounding box center [840, 126] width 7 height 7
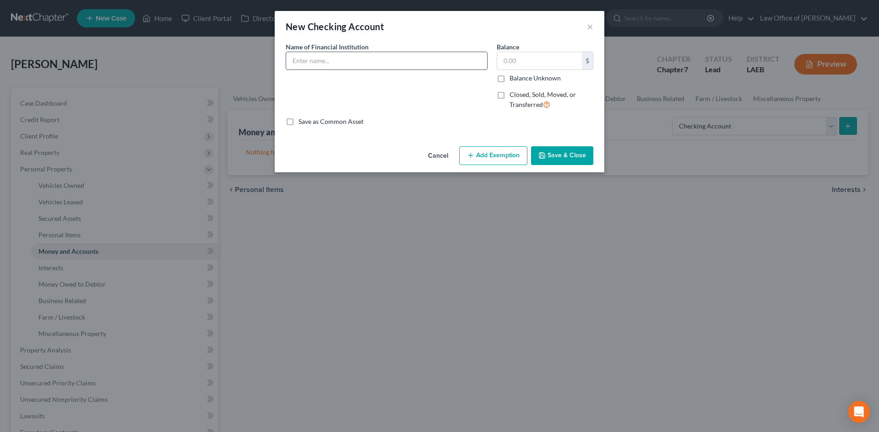
click at [344, 59] on input "text" at bounding box center [386, 60] width 201 height 17
type input "Venmo"
type input "100"
click at [573, 160] on button "Save & Close" at bounding box center [562, 155] width 62 height 19
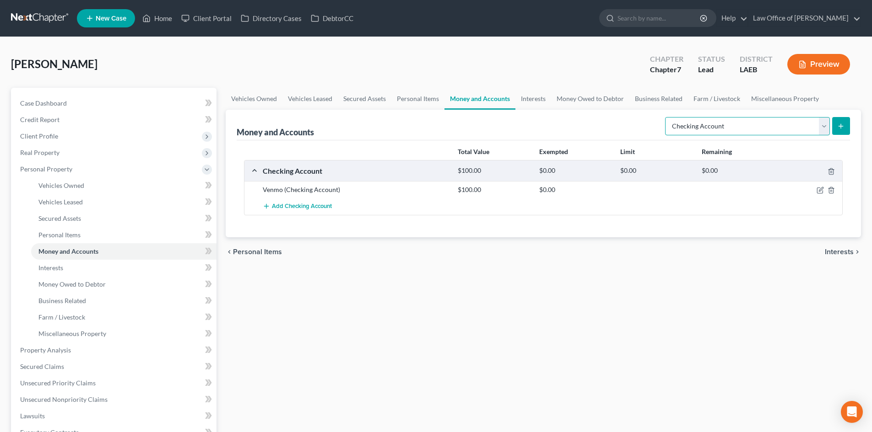
click at [775, 124] on select "Select Account Type Brokerage Cash on Hand Certificates of Deposit Checking Acc…" at bounding box center [747, 126] width 165 height 18
select select "cash_on_hand"
click at [667, 117] on select "Select Account Type Brokerage Cash on Hand Certificates of Deposit Checking Acc…" at bounding box center [747, 126] width 165 height 18
click at [842, 124] on icon "submit" at bounding box center [840, 126] width 7 height 7
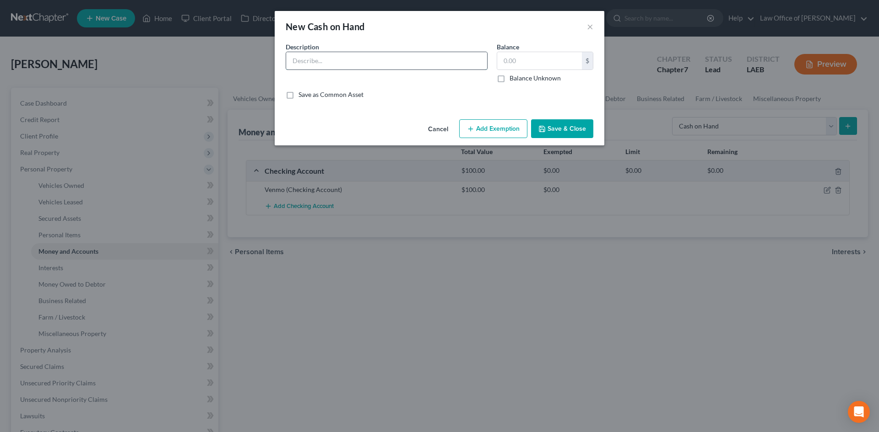
click at [404, 63] on input "text" at bounding box center [386, 60] width 201 height 17
type input "Cash"
type input "5"
type input "25"
click at [566, 133] on button "Save & Close" at bounding box center [562, 128] width 62 height 19
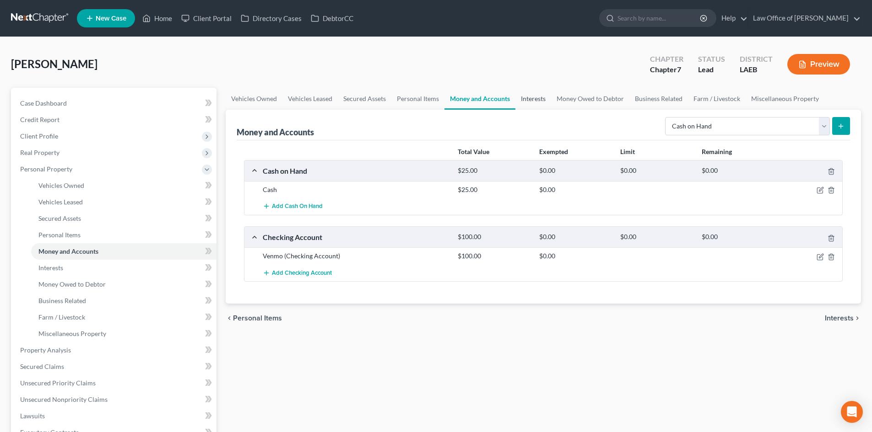
click at [540, 98] on link "Interests" at bounding box center [533, 99] width 36 height 22
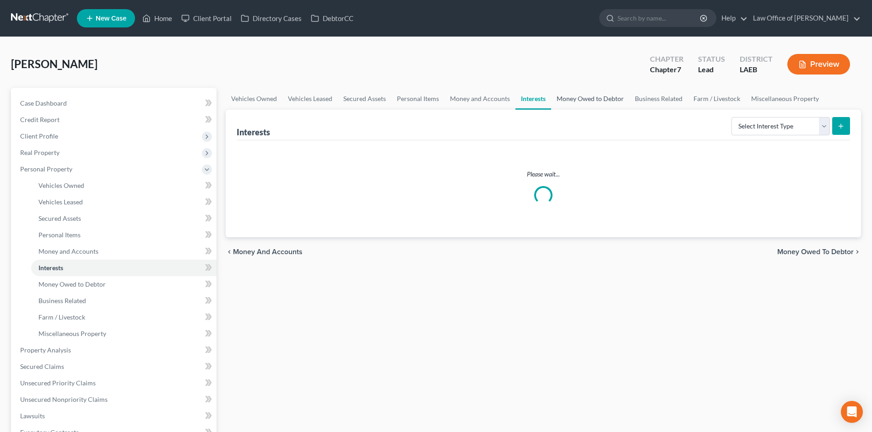
click at [608, 100] on link "Money Owed to Debtor" at bounding box center [590, 99] width 78 height 22
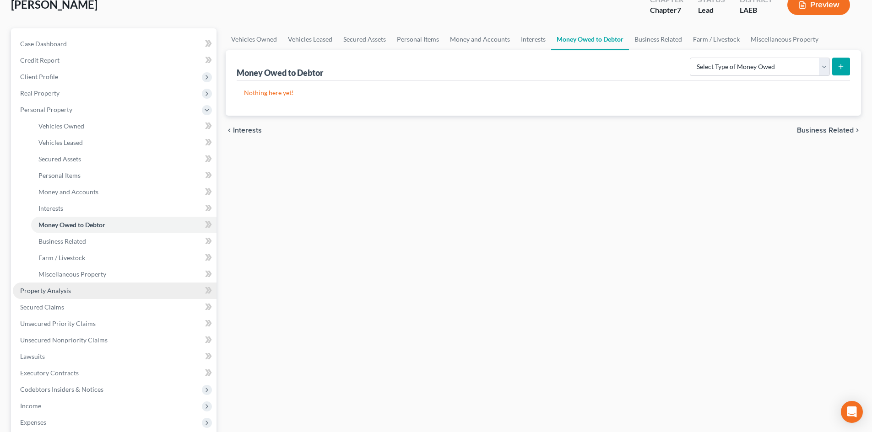
scroll to position [92, 0]
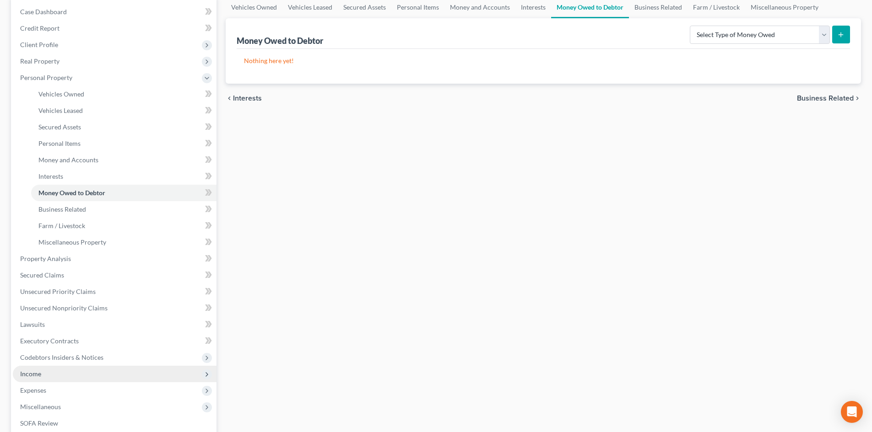
click at [39, 375] on span "Income" at bounding box center [30, 374] width 21 height 8
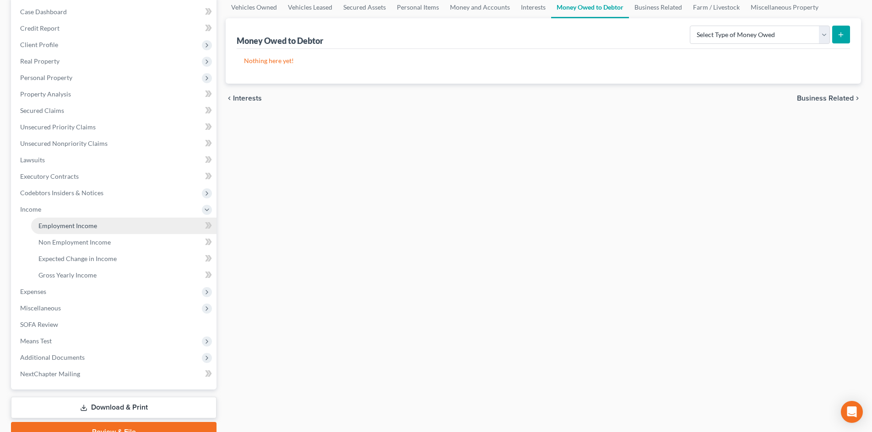
click at [63, 220] on link "Employment Income" at bounding box center [123, 226] width 185 height 16
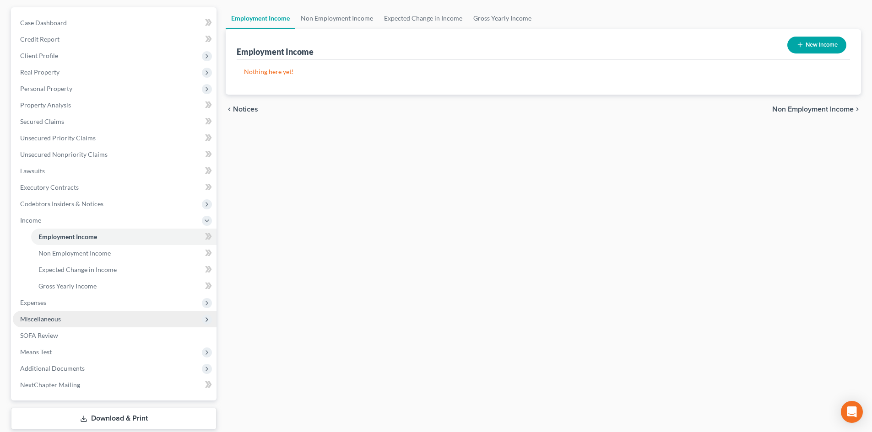
scroll to position [92, 0]
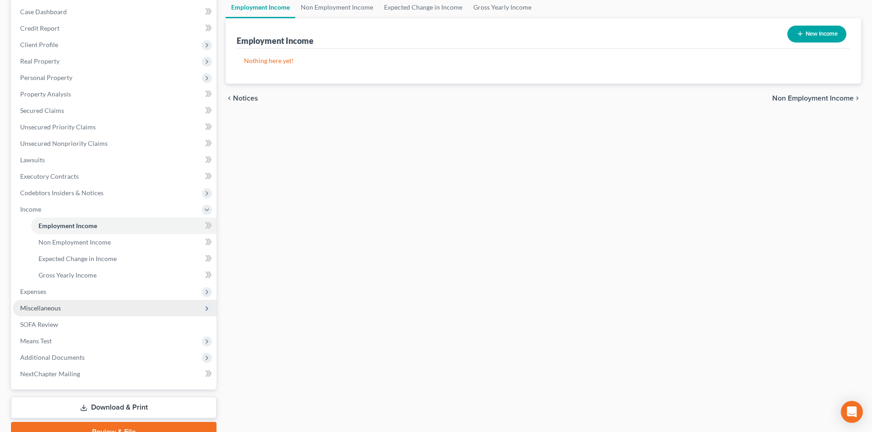
click at [54, 308] on span "Miscellaneous" at bounding box center [40, 308] width 41 height 8
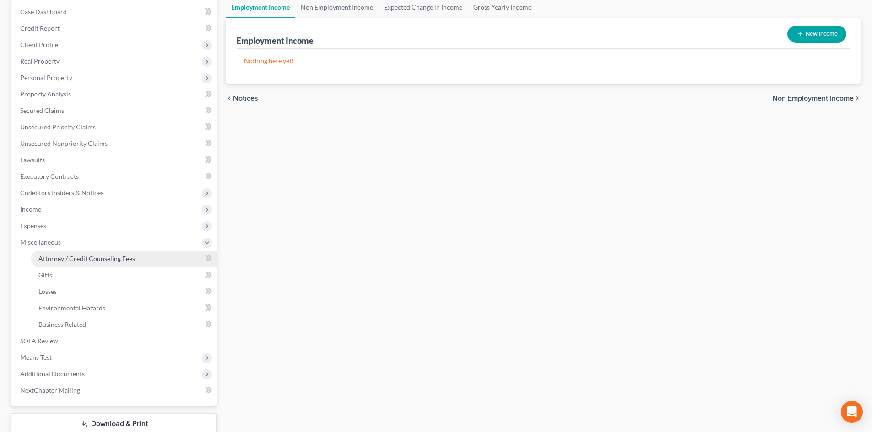
click at [71, 260] on span "Attorney / Credit Counseling Fees" at bounding box center [86, 259] width 97 height 8
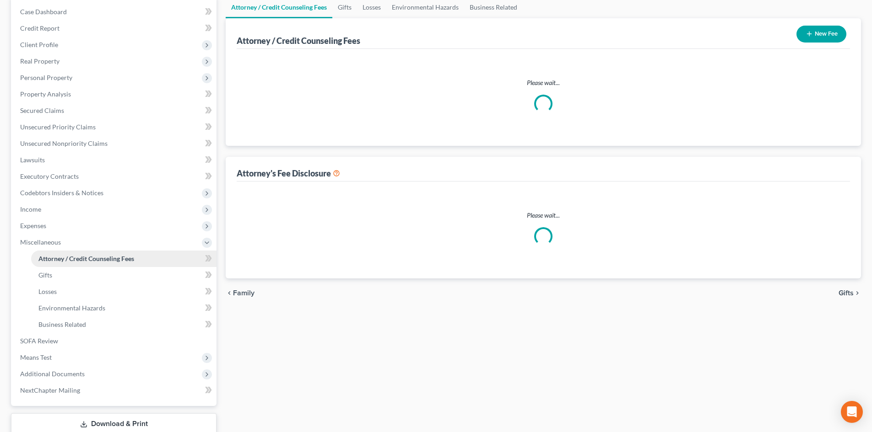
scroll to position [13, 0]
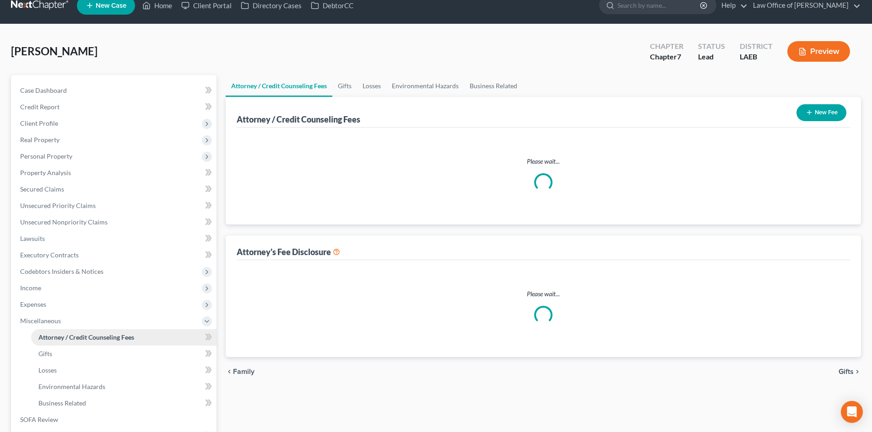
select select "0"
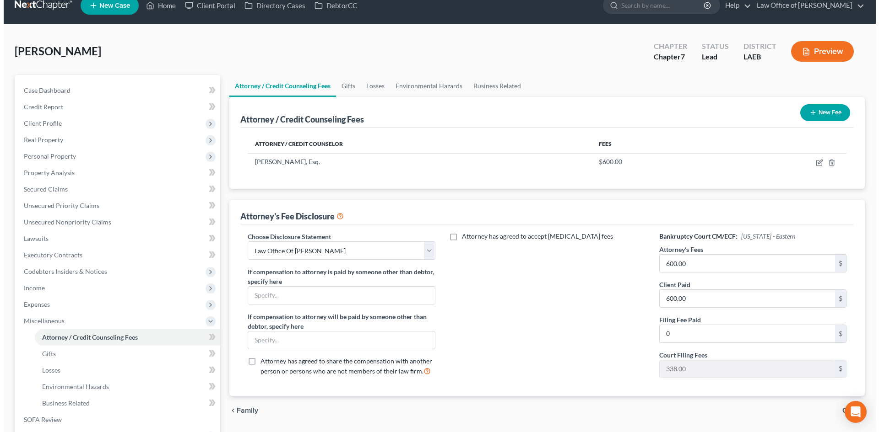
scroll to position [0, 0]
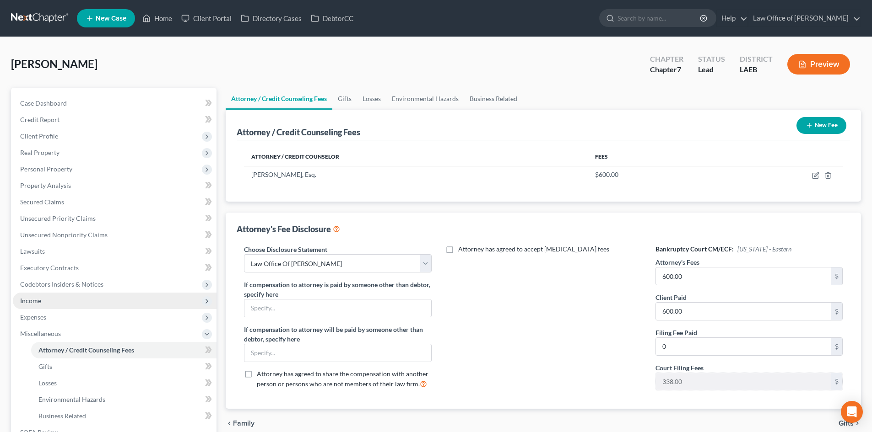
click at [30, 297] on span "Income" at bounding box center [30, 301] width 21 height 8
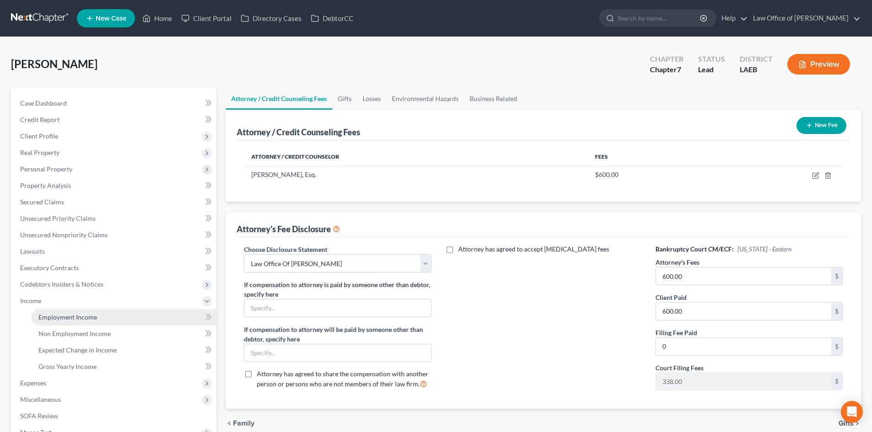
click at [77, 321] on link "Employment Income" at bounding box center [123, 317] width 185 height 16
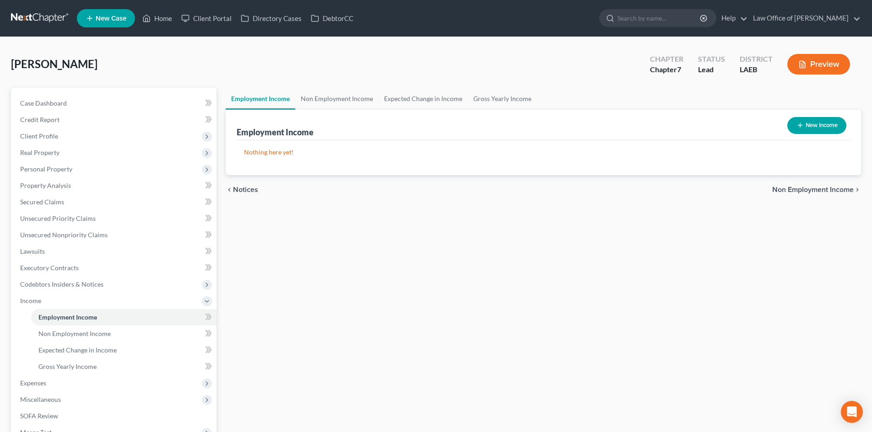
click at [805, 123] on button "New Income" at bounding box center [816, 125] width 59 height 17
select select "0"
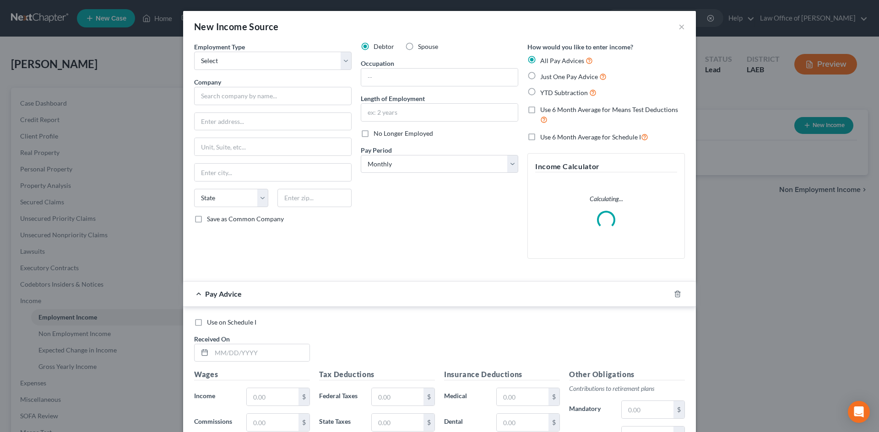
click at [554, 77] on span "Just One Pay Advice" at bounding box center [569, 77] width 58 height 8
click at [550, 77] on input "Just One Pay Advice" at bounding box center [547, 74] width 6 height 6
radio input "true"
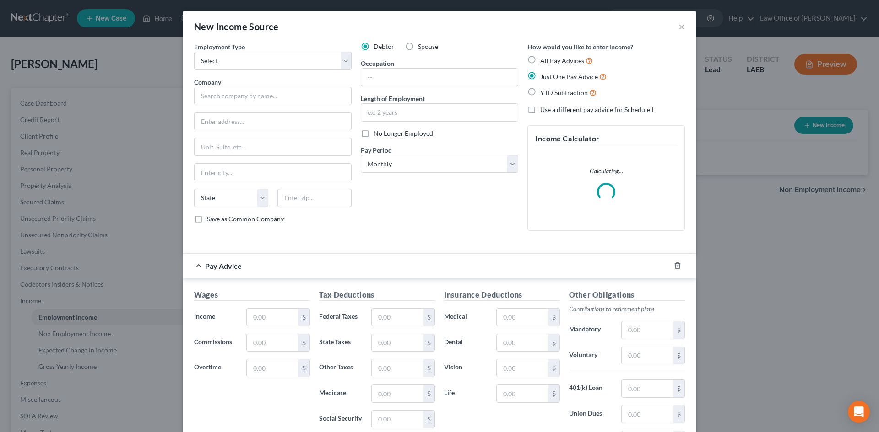
click at [540, 92] on span "YTD Subtraction" at bounding box center [564, 93] width 48 height 8
click at [544, 92] on input "YTD Subtraction" at bounding box center [547, 90] width 6 height 6
radio input "true"
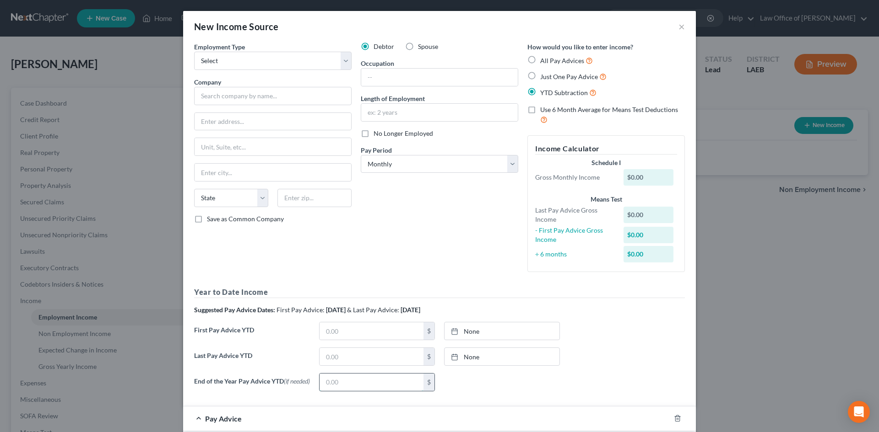
click at [354, 388] on input "text" at bounding box center [371, 382] width 104 height 17
click at [566, 76] on span "Just One Pay Advice" at bounding box center [569, 77] width 58 height 8
click at [550, 76] on input "Just One Pay Advice" at bounding box center [547, 74] width 6 height 6
radio input "true"
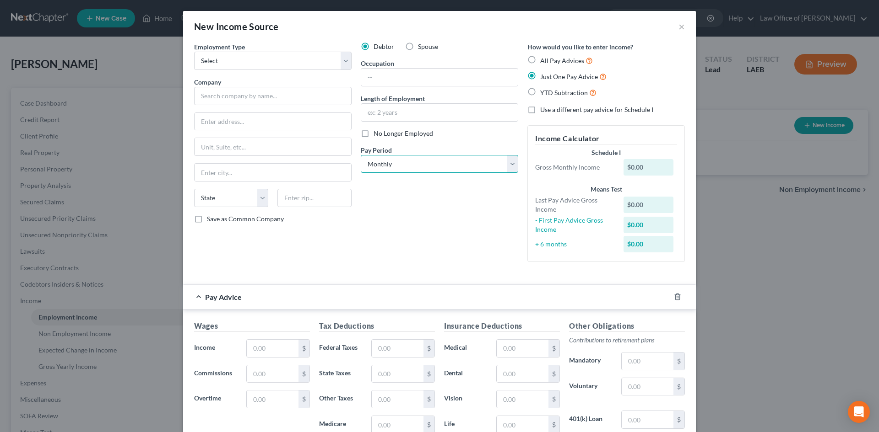
click at [392, 166] on select "Select Monthly Twice Monthly Every Other Week Weekly" at bounding box center [439, 164] width 157 height 18
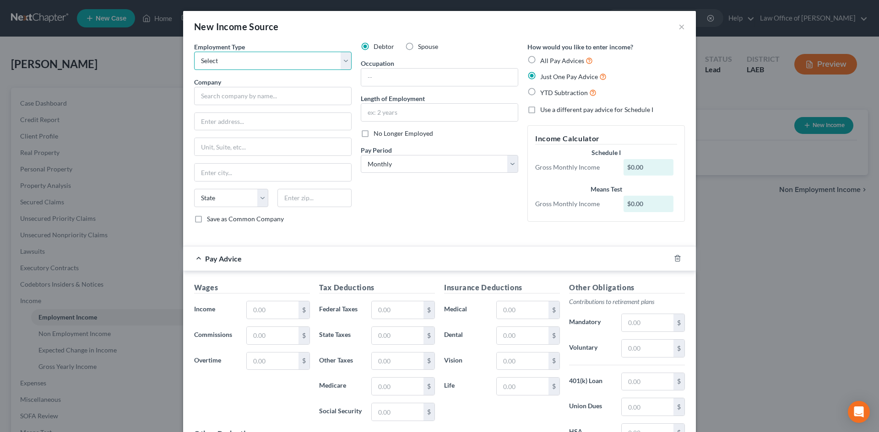
click at [234, 59] on select "Select Full or Part Time Employment Self Employment" at bounding box center [272, 61] width 157 height 18
select select "0"
click at [194, 52] on select "Select Full or Part Time Employment Self Employment" at bounding box center [272, 61] width 157 height 18
drag, startPoint x: 223, startPoint y: 96, endPoint x: 145, endPoint y: 98, distance: 78.3
click at [223, 96] on input "text" at bounding box center [272, 96] width 157 height 18
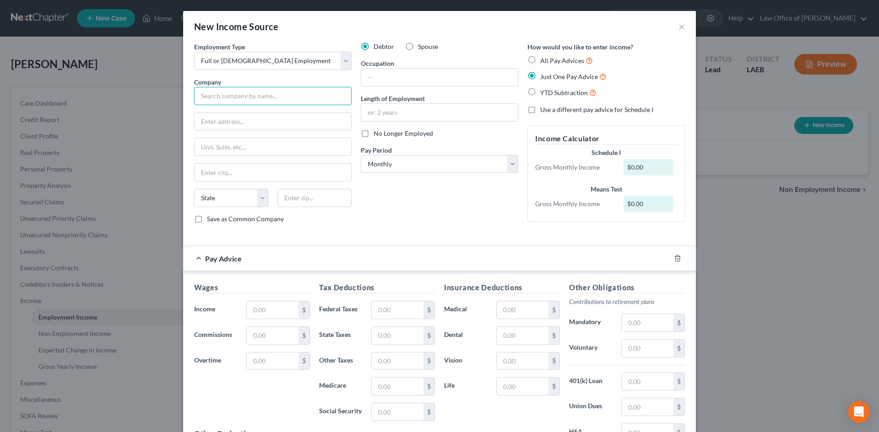
click at [270, 101] on input "text" at bounding box center [272, 96] width 157 height 18
click at [255, 313] on input "text" at bounding box center [273, 310] width 52 height 17
type input "2,401"
click at [390, 310] on input "text" at bounding box center [398, 310] width 52 height 17
type input "149"
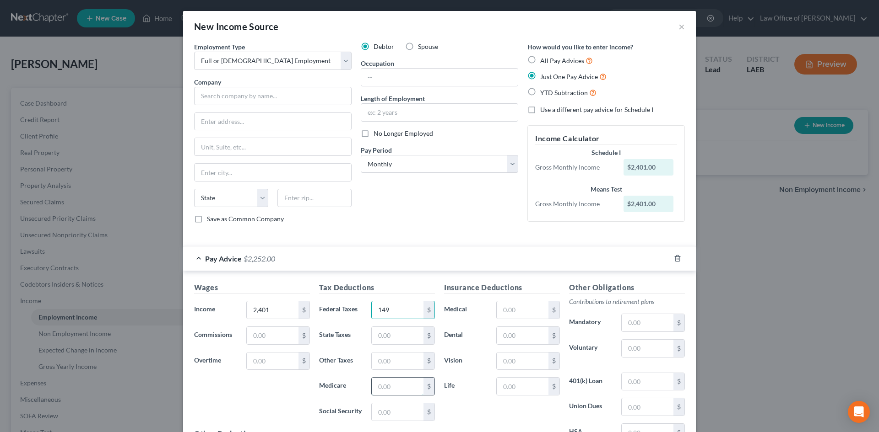
click at [382, 390] on input "text" at bounding box center [398, 386] width 52 height 17
type input "35"
type input "114"
click at [372, 328] on input "text" at bounding box center [398, 335] width 52 height 17
click at [400, 335] on input "text" at bounding box center [398, 335] width 52 height 17
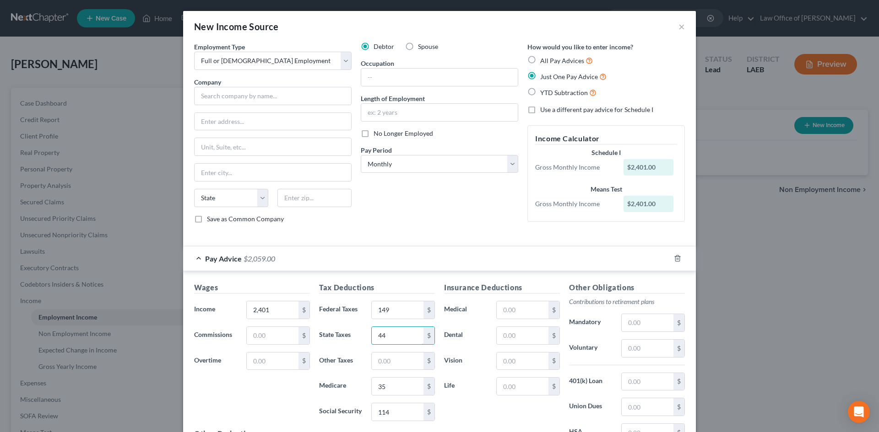
type input "44"
click at [417, 208] on div "Debtor Spouse Occupation Length of Employment No Longer Employed Pay Period * S…" at bounding box center [439, 136] width 167 height 189
click at [218, 101] on input "text" at bounding box center [272, 96] width 157 height 18
click at [262, 91] on input "text" at bounding box center [272, 96] width 157 height 18
type input "Crescent City Restaurant Inc."
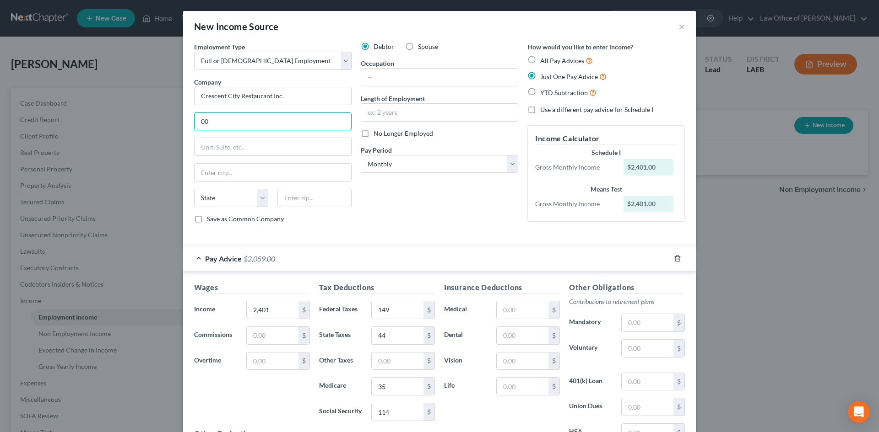
type input "0"
type input "1001 N. Broad Street"
type input "70119"
type input "New Orleans"
select select "19"
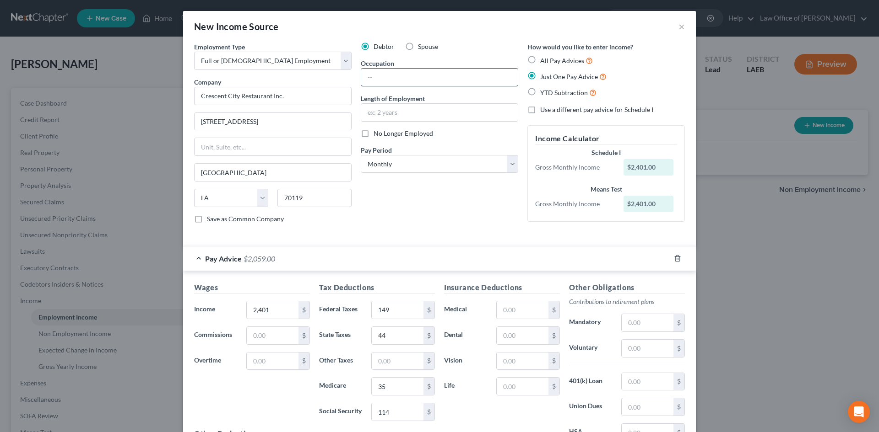
click at [384, 78] on input "text" at bounding box center [439, 77] width 157 height 17
type input "Bar Tender"
click at [420, 111] on input "text" at bounding box center [439, 112] width 157 height 17
type input "3 years"
click at [455, 223] on div "Debtor Spouse Occupation Bar Tender Length of Employment 3 years No Longer Empl…" at bounding box center [439, 136] width 167 height 189
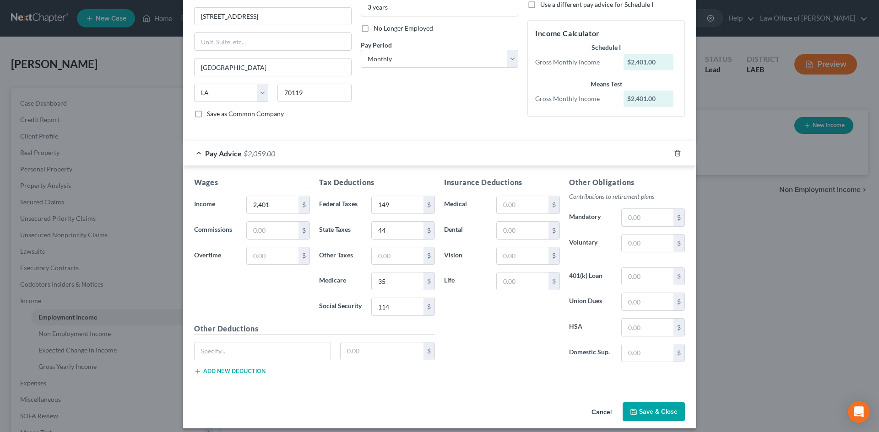
scroll to position [113, 0]
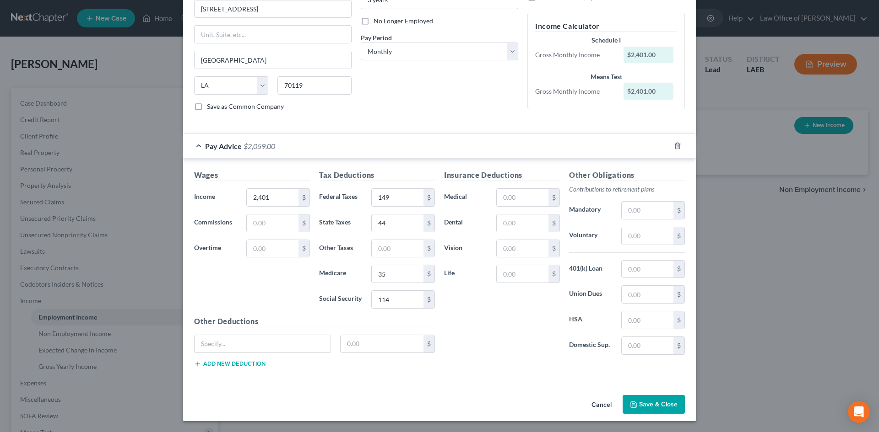
click at [649, 405] on button "Save & Close" at bounding box center [653, 404] width 62 height 19
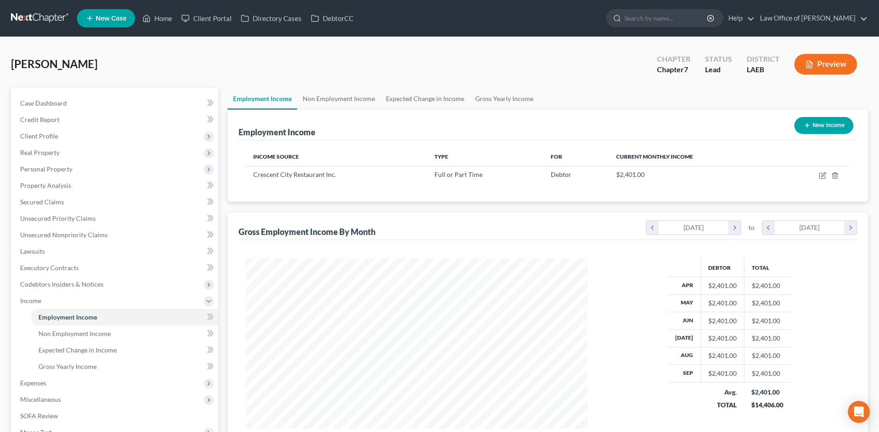
scroll to position [457479, 457290]
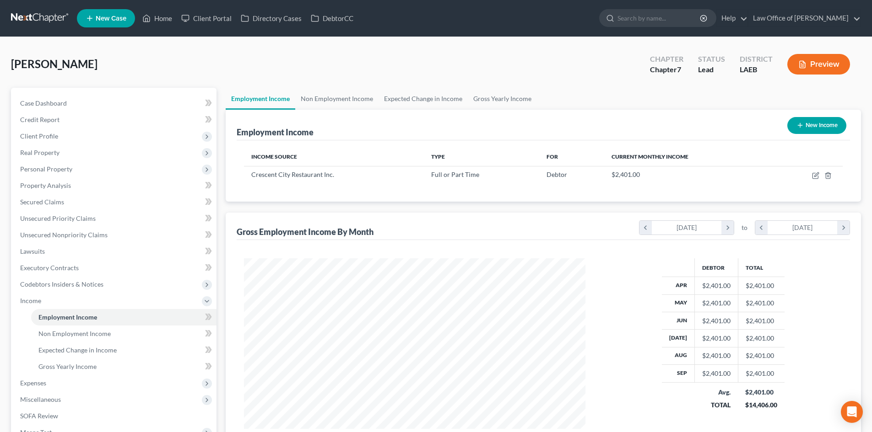
click at [812, 126] on button "New Income" at bounding box center [816, 125] width 59 height 17
select select "0"
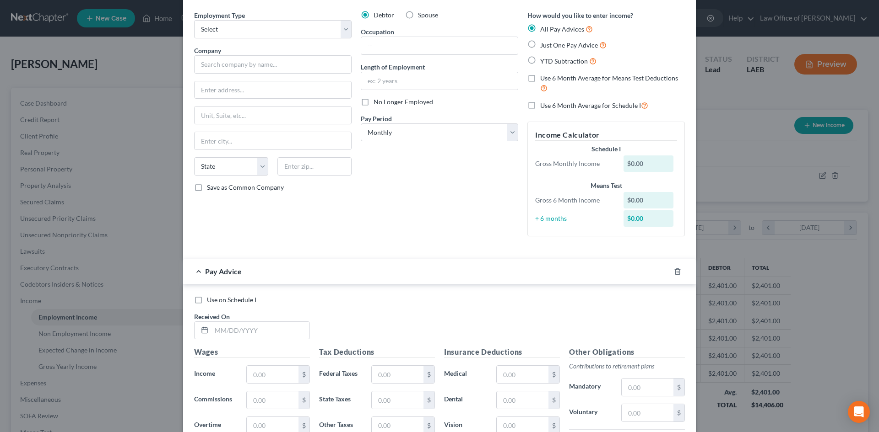
scroll to position [0, 0]
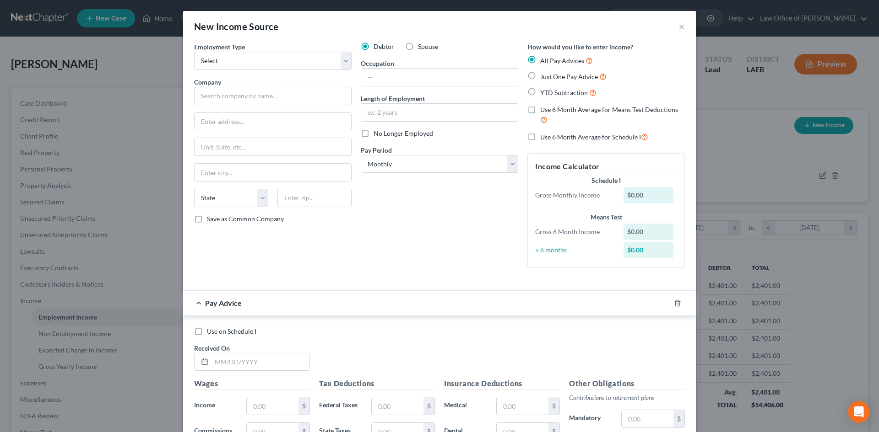
click at [556, 76] on span "Just One Pay Advice" at bounding box center [569, 77] width 58 height 8
click at [550, 76] on input "Just One Pay Advice" at bounding box center [547, 74] width 6 height 6
radio input "true"
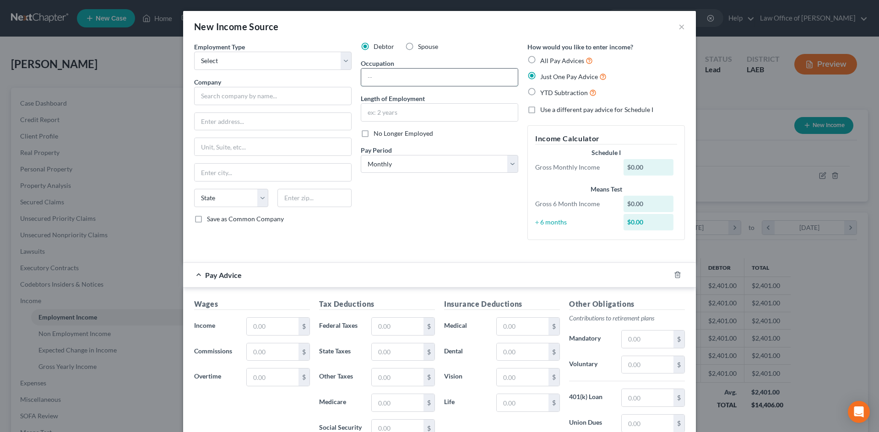
click at [399, 71] on input "text" at bounding box center [439, 77] width 157 height 17
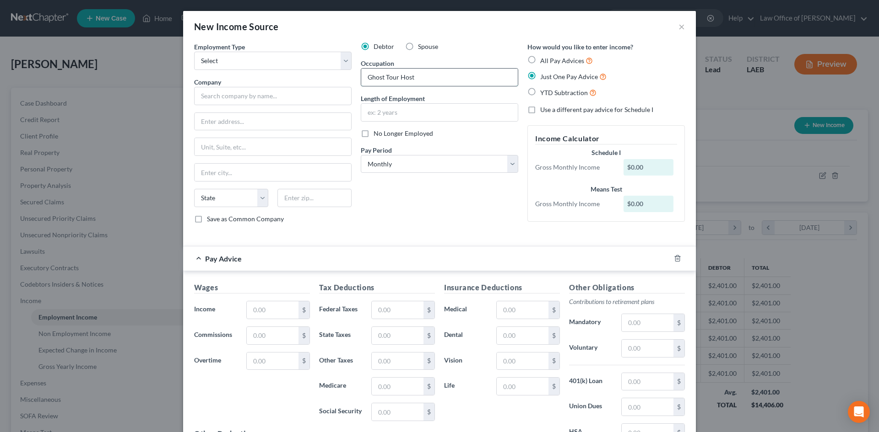
type input "Ghost Tour Host"
type input "1 year"
click at [252, 312] on input "text" at bounding box center [273, 310] width 52 height 17
type input "419"
click at [379, 313] on input "text" at bounding box center [398, 310] width 52 height 17
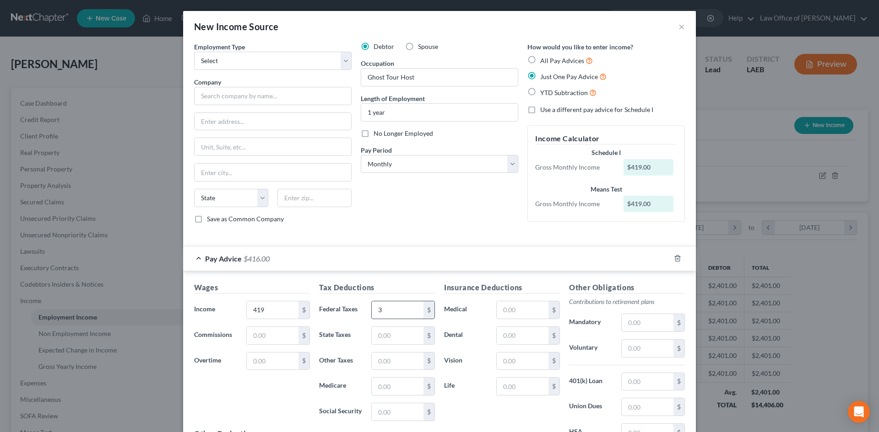
type input "3"
type input "13"
type input "6"
type input "26"
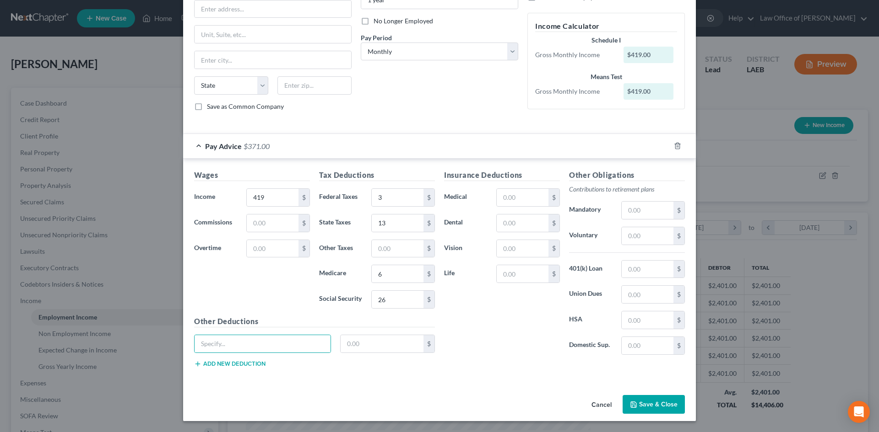
click at [654, 404] on button "Save & Close" at bounding box center [653, 404] width 62 height 19
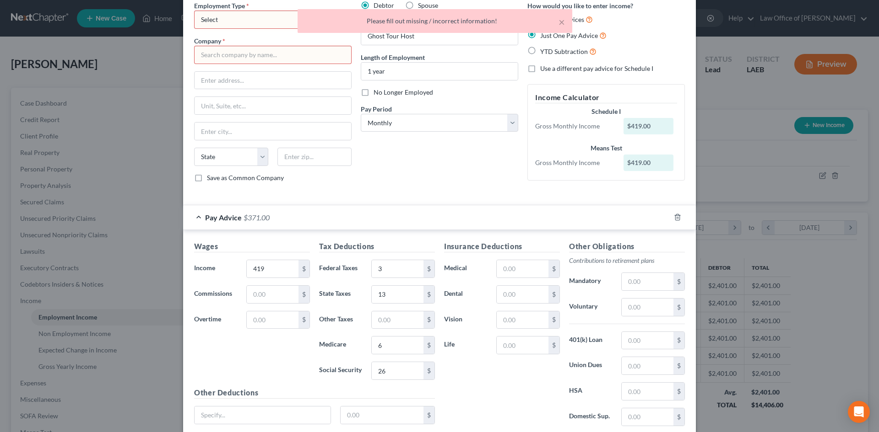
scroll to position [21, 0]
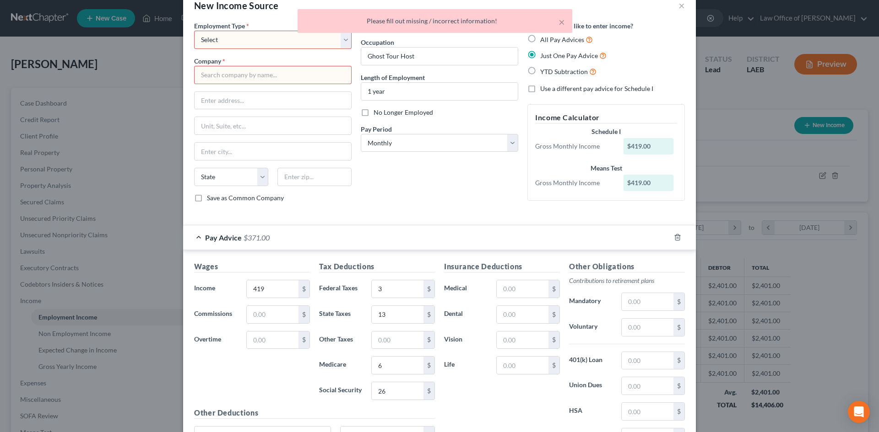
click at [212, 35] on div "× Please fill out missing / incorrect information!" at bounding box center [434, 23] width 879 height 28
click at [220, 44] on select "Select Full or Part Time Employment Self Employment" at bounding box center [272, 40] width 157 height 18
select select "0"
click at [194, 31] on select "Select Full or Part Time Employment Self Employment" at bounding box center [272, 40] width 157 height 18
click at [216, 75] on input "text" at bounding box center [272, 75] width 157 height 18
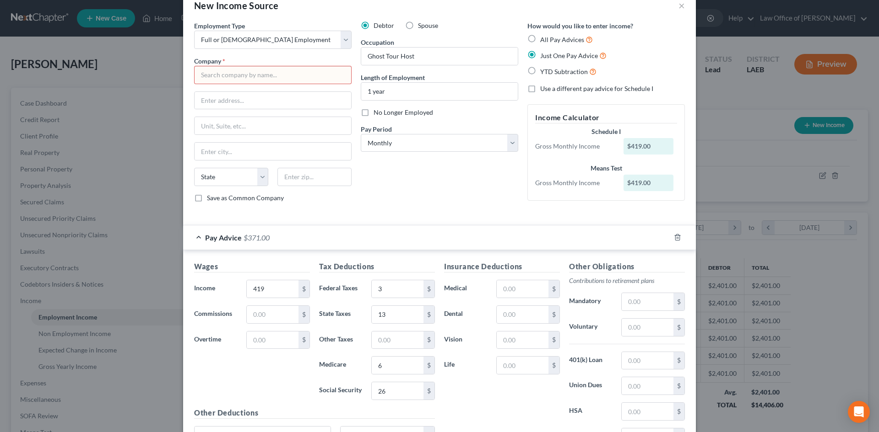
click at [214, 77] on input "text" at bounding box center [272, 75] width 157 height 18
type input "Ghost City Tours of Louisiana LLC"
type input "19349 North 12 Street"
type input "70433"
type input "Covington"
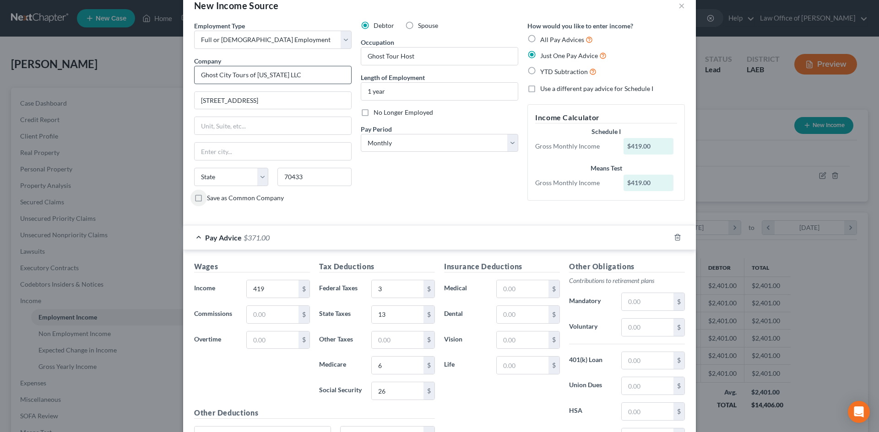
select select "19"
click at [431, 202] on div "Debtor Spouse Occupation Ghost Tour Host Length of Employment 1 year No Longer …" at bounding box center [439, 115] width 167 height 189
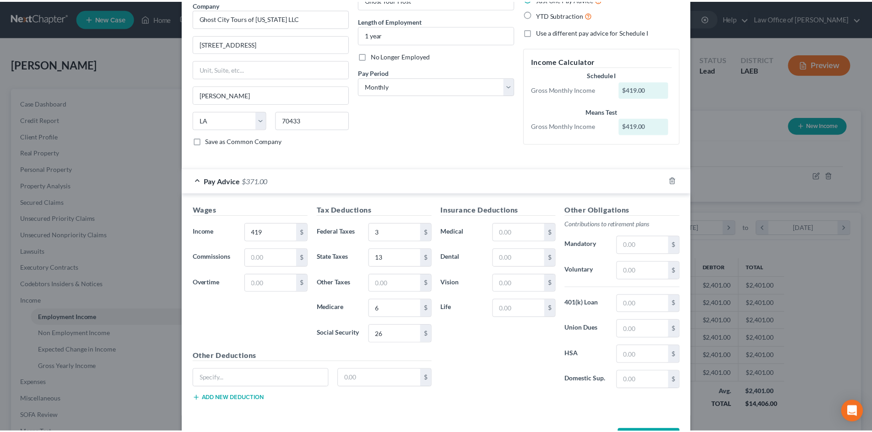
scroll to position [113, 0]
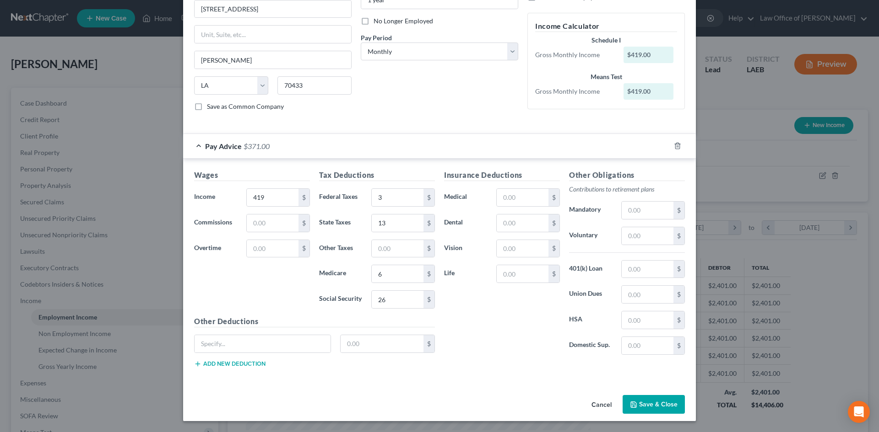
click at [651, 400] on button "Save & Close" at bounding box center [653, 404] width 62 height 19
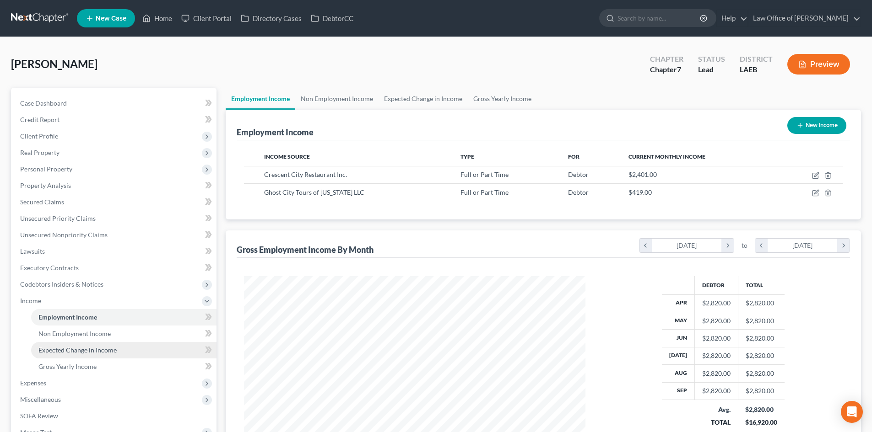
scroll to position [92, 0]
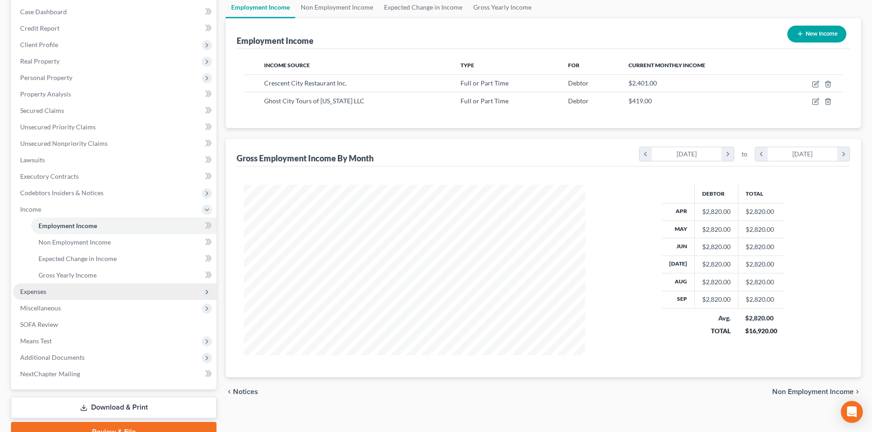
click at [36, 294] on span "Expenses" at bounding box center [33, 292] width 26 height 8
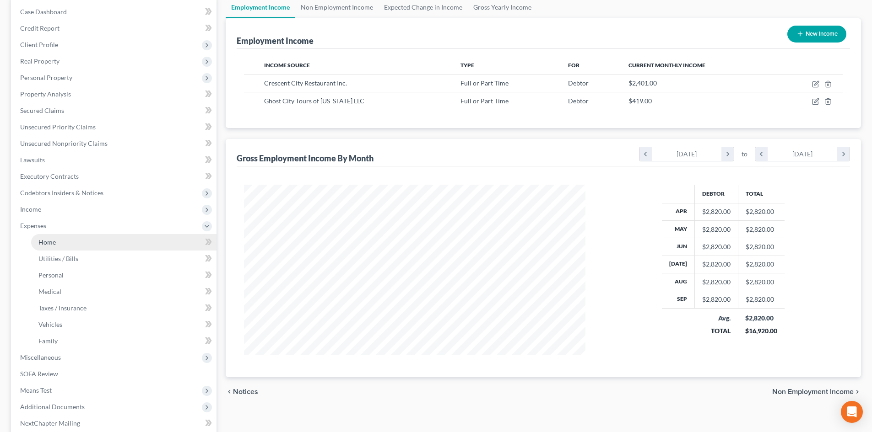
click at [50, 243] on span "Home" at bounding box center [46, 242] width 17 height 8
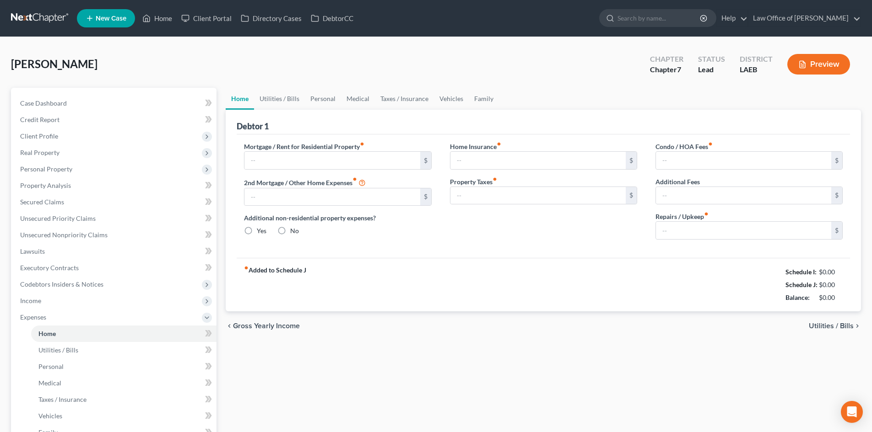
type input "0.00"
radio input "true"
type input "0.00"
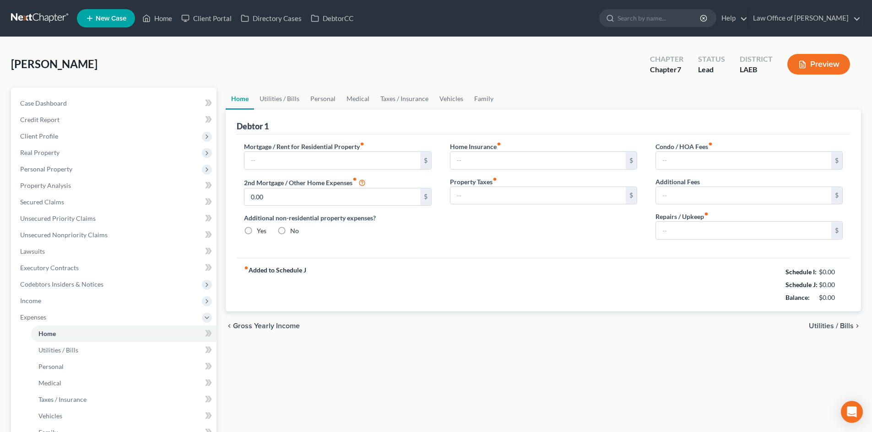
type input "0.00"
click at [290, 155] on input "text" at bounding box center [331, 160] width 175 height 17
type input "1,200"
click at [281, 100] on link "Utilities / Bills" at bounding box center [279, 99] width 51 height 22
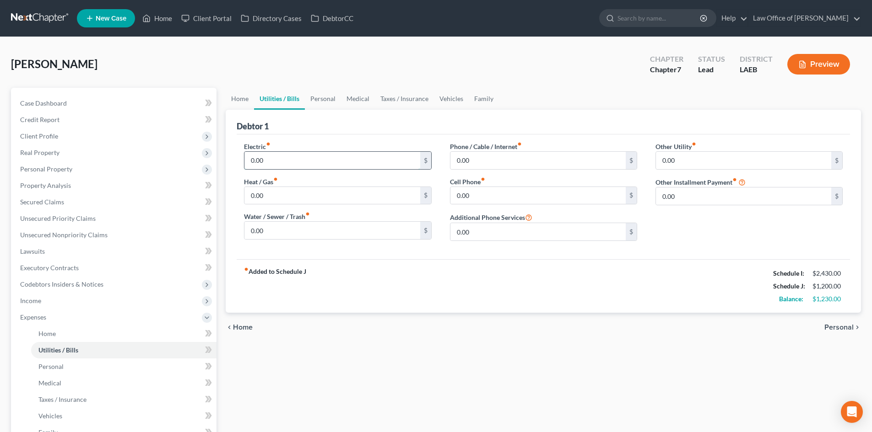
click at [267, 167] on input "0.00" at bounding box center [331, 160] width 175 height 17
click at [230, 97] on link "Home" at bounding box center [240, 99] width 28 height 22
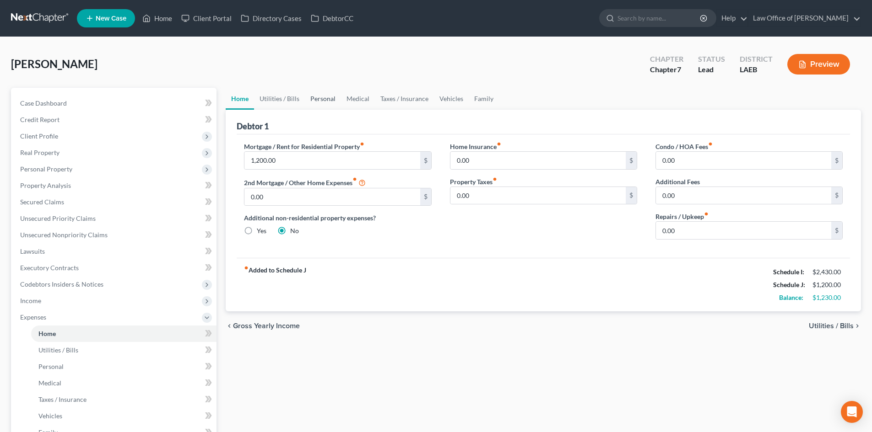
click at [313, 100] on link "Personal" at bounding box center [323, 99] width 36 height 22
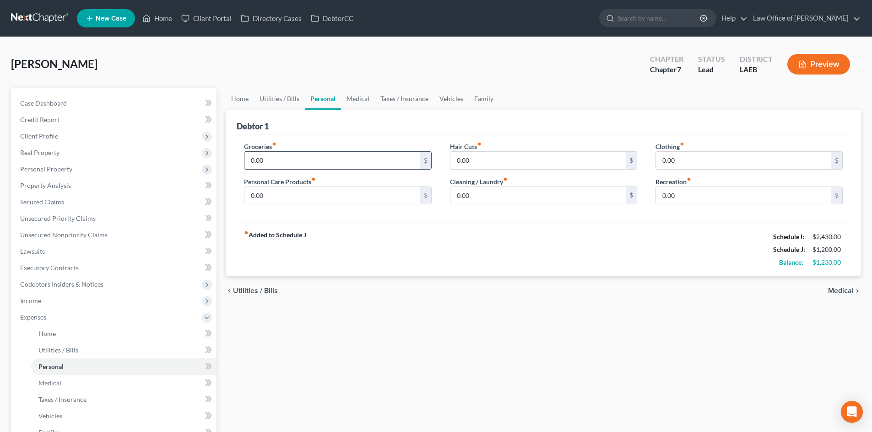
click at [292, 163] on input "0.00" at bounding box center [331, 160] width 175 height 17
type input "600"
type input "50"
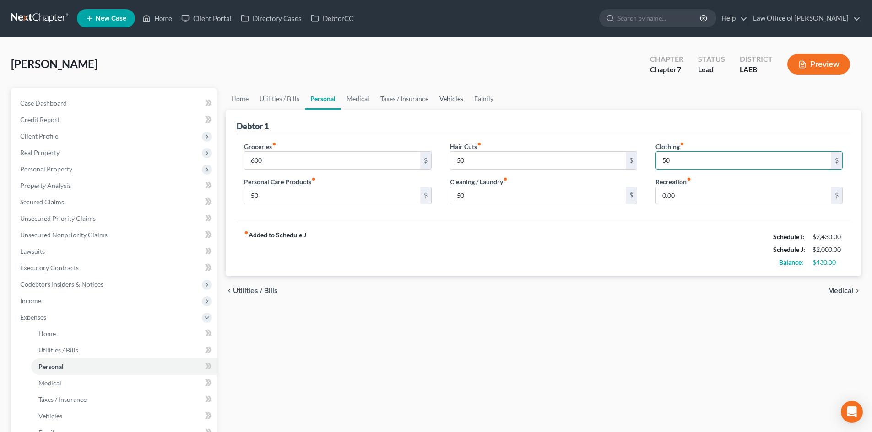
type input "50"
click at [443, 102] on link "Vehicles" at bounding box center [451, 99] width 35 height 22
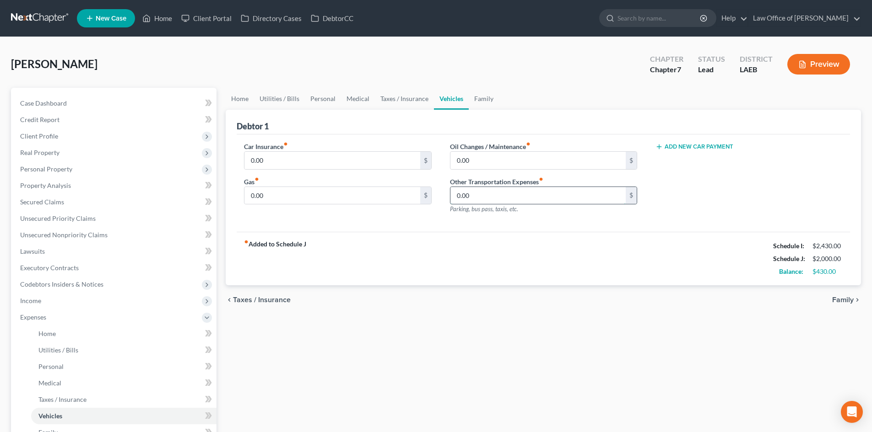
click at [514, 196] on input "0.00" at bounding box center [537, 195] width 175 height 17
drag, startPoint x: 486, startPoint y: 198, endPoint x: 410, endPoint y: 209, distance: 77.7
click at [410, 209] on div "Car Insurance fiber_manual_record 0.00 $ Gas fiber_manual_record 0.00 $ Oil Cha…" at bounding box center [543, 182] width 617 height 80
type input "250"
click at [414, 104] on link "Taxes / Insurance" at bounding box center [404, 99] width 59 height 22
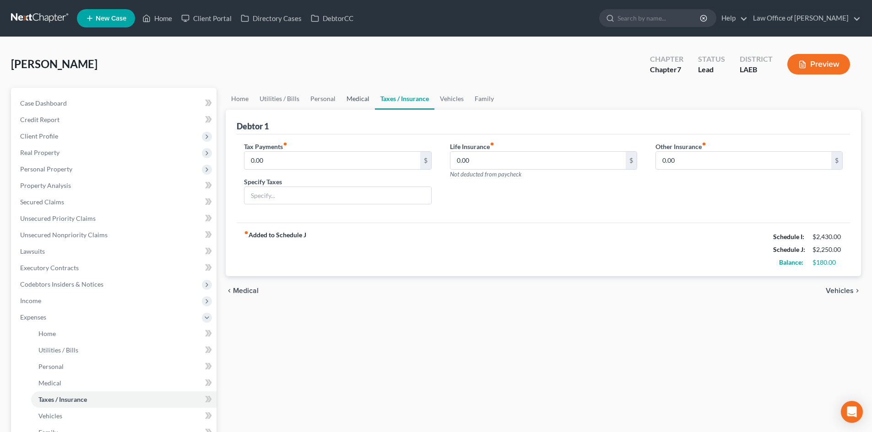
click at [360, 104] on link "Medical" at bounding box center [358, 99] width 34 height 22
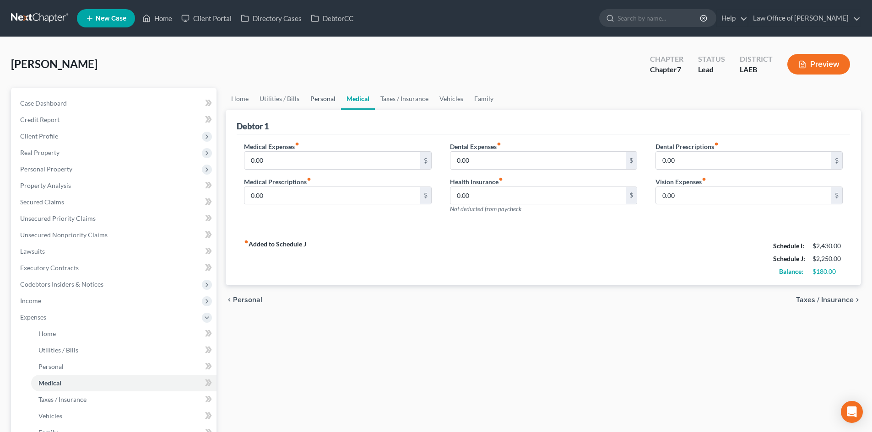
click at [325, 107] on link "Personal" at bounding box center [323, 99] width 36 height 22
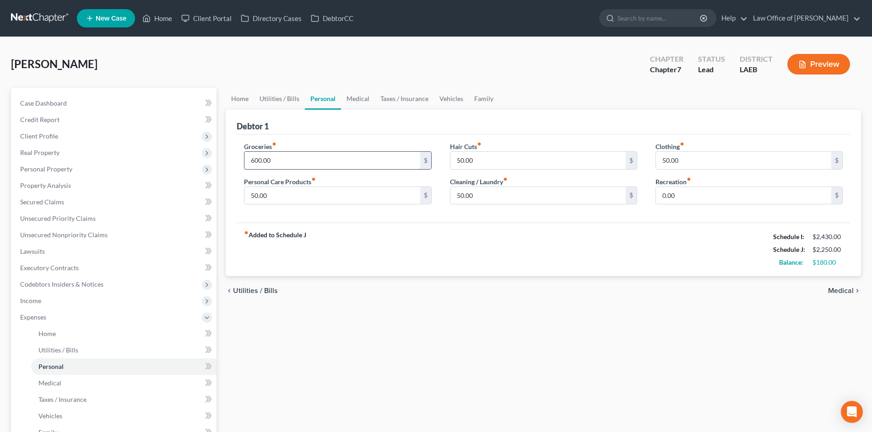
click at [287, 163] on input "600.00" at bounding box center [331, 160] width 175 height 17
type input "800"
click at [568, 243] on div "fiber_manual_record Added to Schedule J Schedule I: $2,430.00 Schedule J: $2,45…" at bounding box center [543, 250] width 613 height 54
click at [274, 104] on link "Utilities / Bills" at bounding box center [279, 99] width 51 height 22
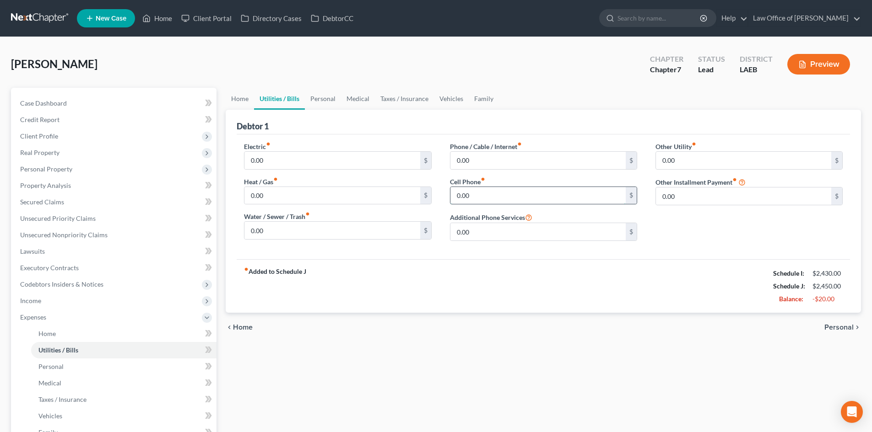
click at [484, 197] on input "0.00" at bounding box center [537, 195] width 175 height 17
click at [500, 284] on div "fiber_manual_record Added to Schedule J Schedule I: $2,430.00 Schedule J: $2,55…" at bounding box center [543, 286] width 613 height 54
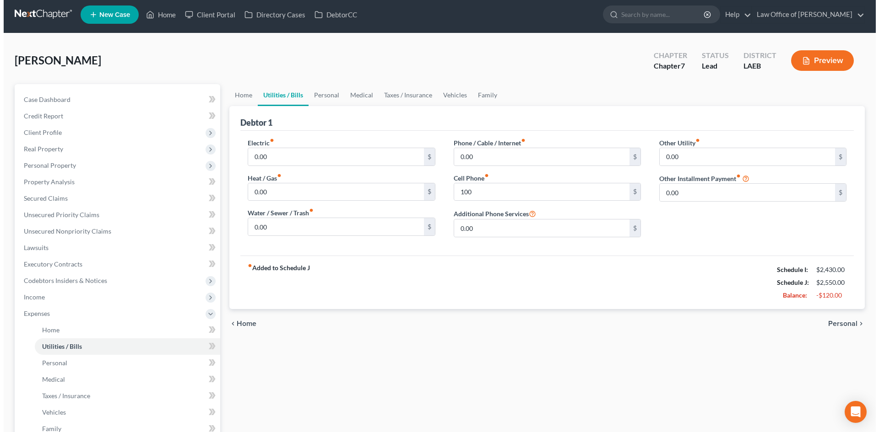
scroll to position [3, 0]
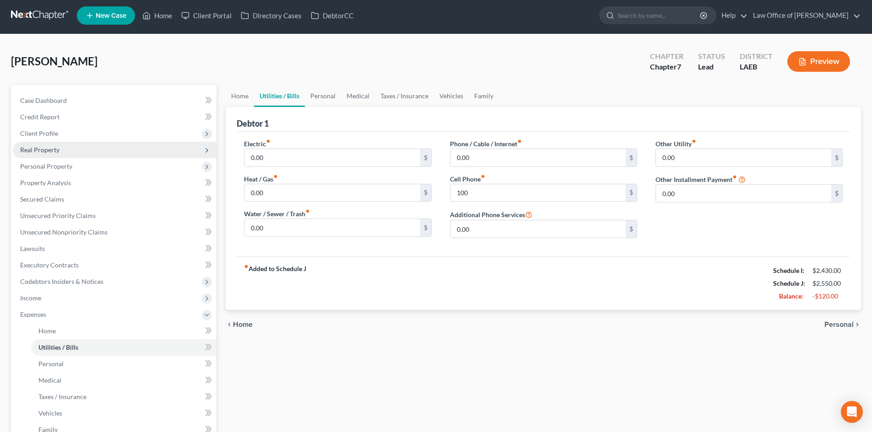
click at [64, 153] on span "Real Property" at bounding box center [115, 150] width 204 height 16
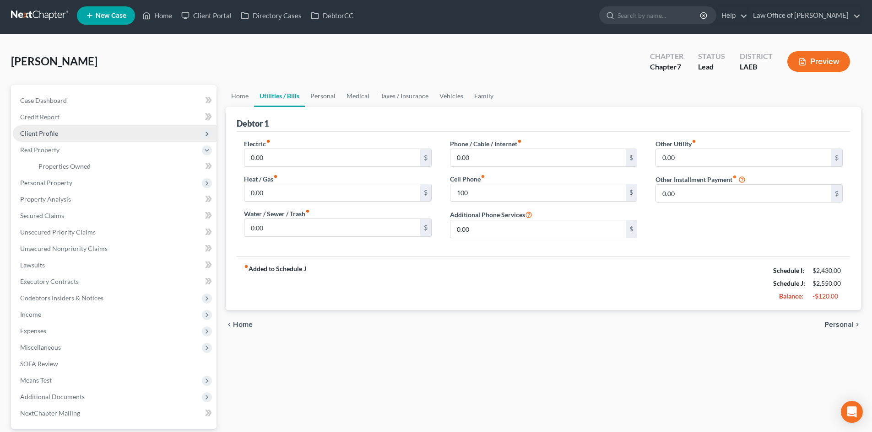
click at [37, 132] on span "Client Profile" at bounding box center [39, 134] width 38 height 8
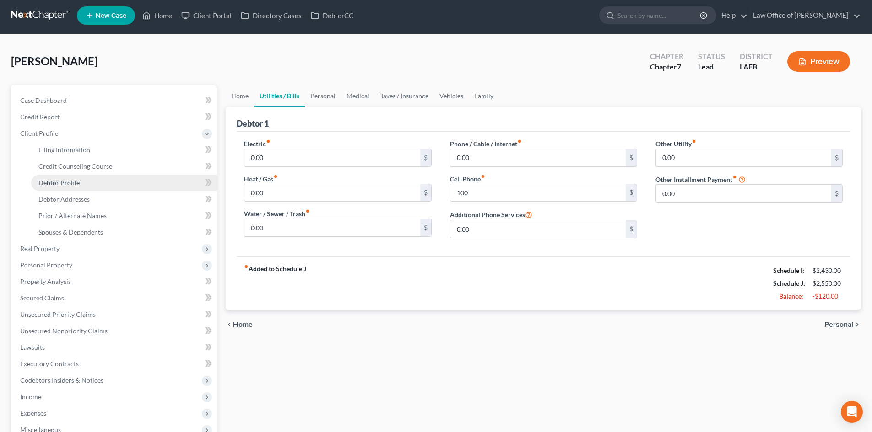
click at [61, 185] on span "Debtor Profile" at bounding box center [58, 183] width 41 height 8
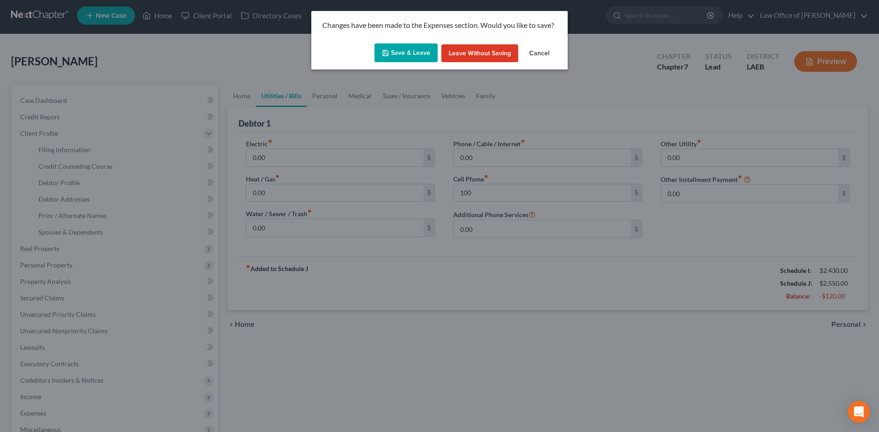
click at [395, 55] on button "Save & Leave" at bounding box center [405, 52] width 63 height 19
type input "100.00"
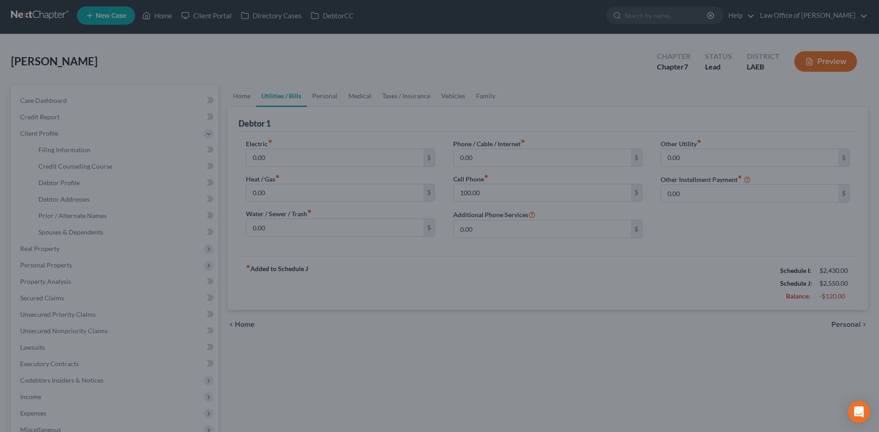
select select "0"
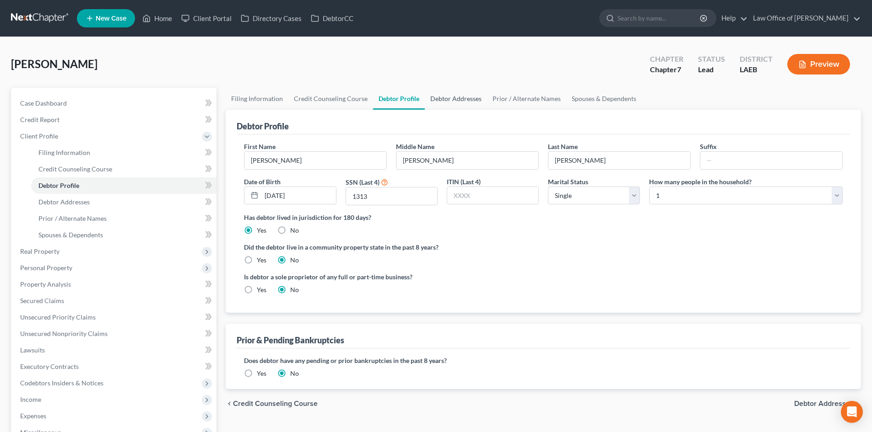
click at [471, 104] on link "Debtor Addresses" at bounding box center [456, 99] width 62 height 22
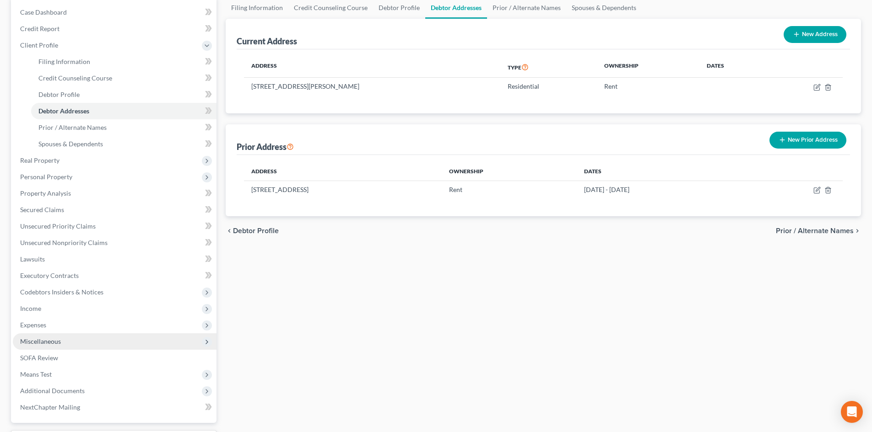
scroll to position [92, 0]
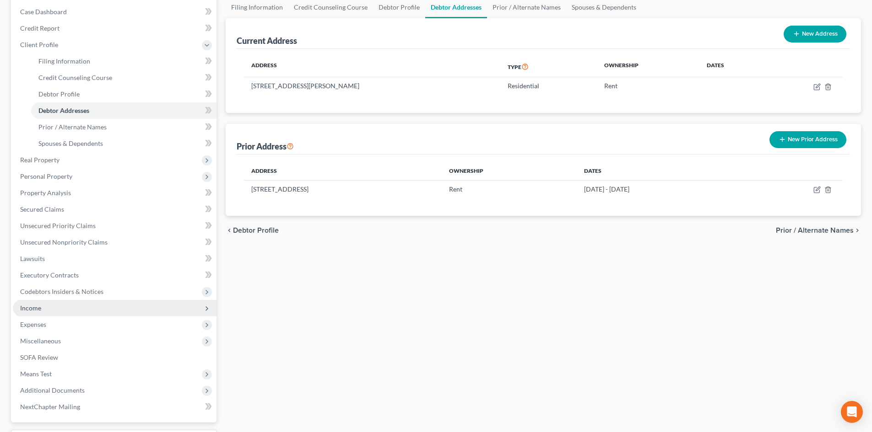
click at [44, 313] on span "Income" at bounding box center [115, 308] width 204 height 16
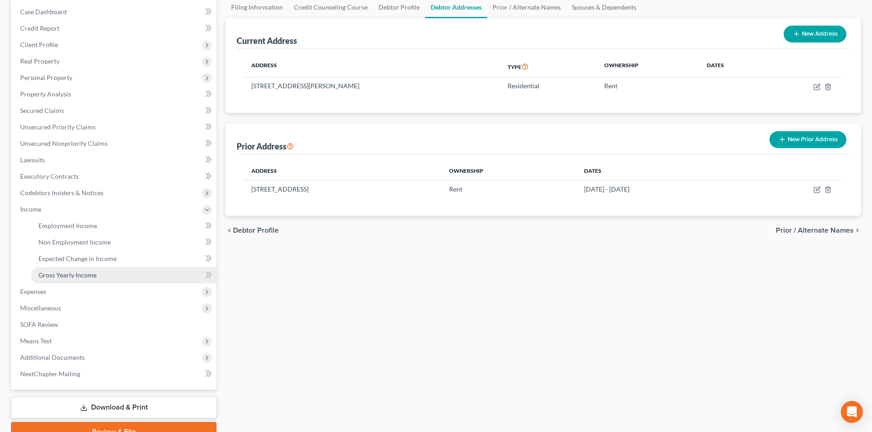
click at [88, 275] on span "Gross Yearly Income" at bounding box center [67, 275] width 58 height 8
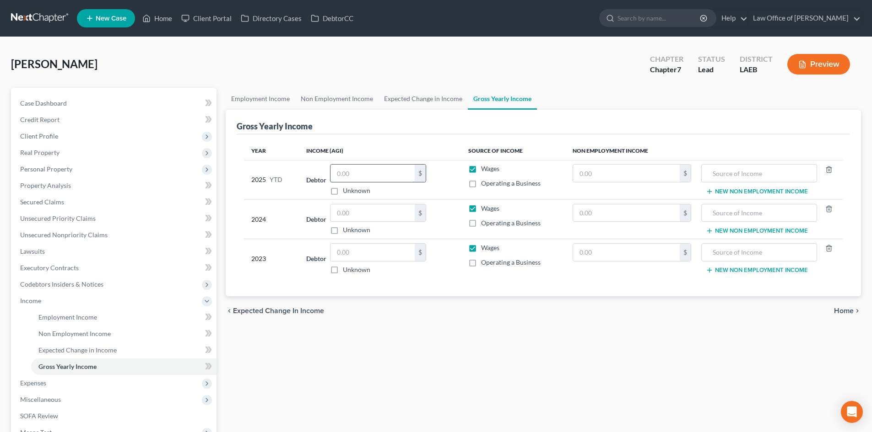
click at [374, 167] on input "text" at bounding box center [372, 173] width 84 height 17
click at [357, 162] on td "Debtor $ Unknown Balance Undetermined $ Unknown" at bounding box center [380, 179] width 162 height 39
click at [357, 166] on input "text" at bounding box center [372, 173] width 84 height 17
type input "20,358"
click at [454, 351] on div "Employment Income Non Employment Income Expected Change in Income Gross Yearly …" at bounding box center [543, 311] width 644 height 446
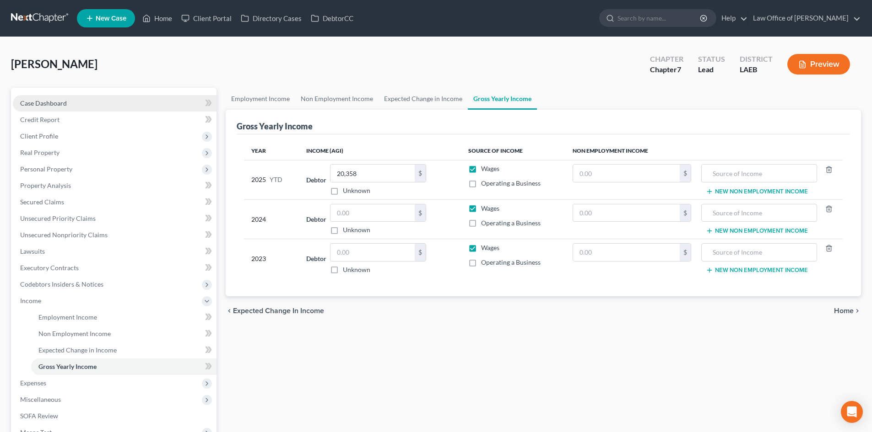
click at [63, 106] on span "Case Dashboard" at bounding box center [43, 103] width 47 height 8
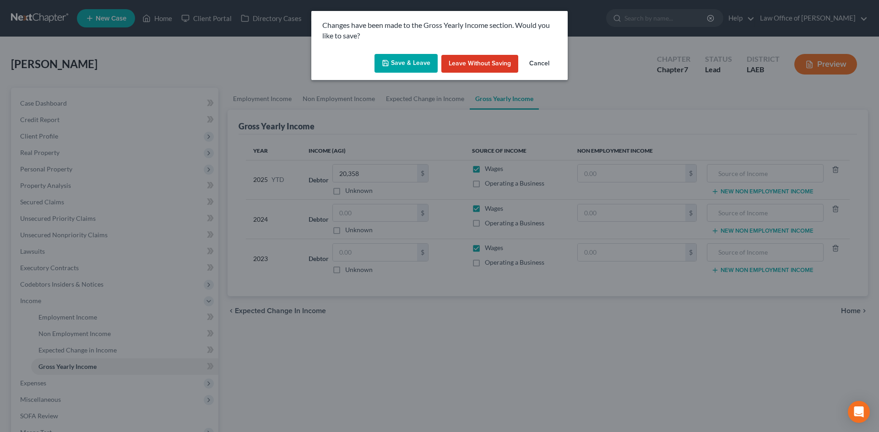
click at [409, 70] on button "Save & Leave" at bounding box center [405, 63] width 63 height 19
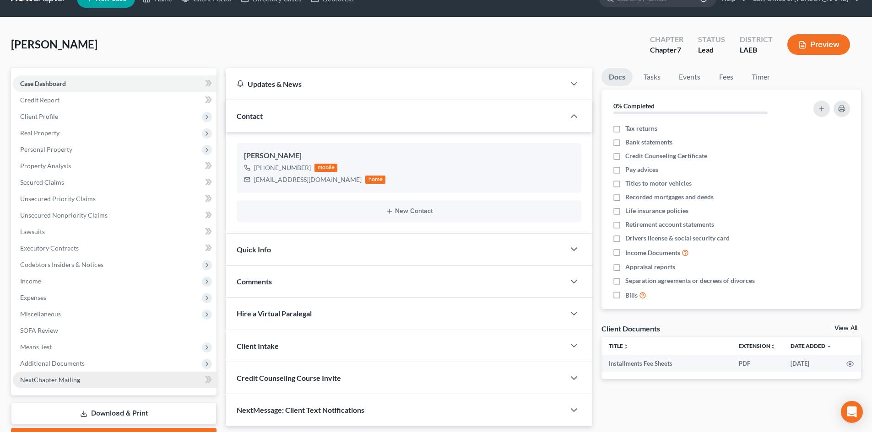
scroll to position [70, 0]
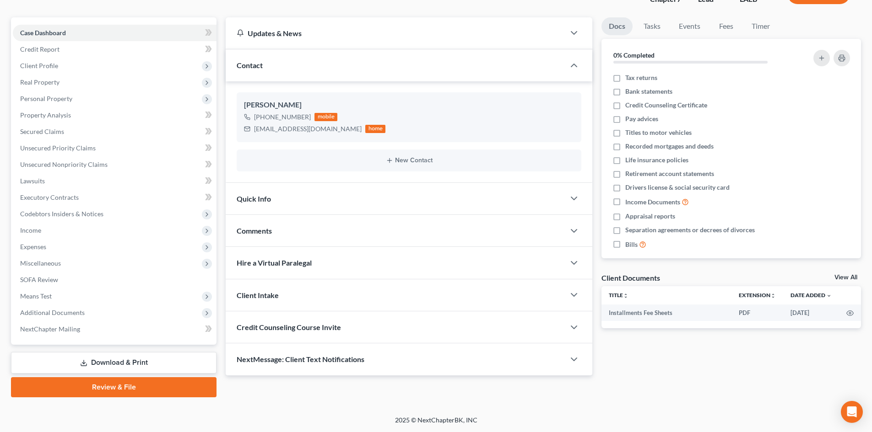
click at [104, 362] on link "Download & Print" at bounding box center [113, 363] width 205 height 22
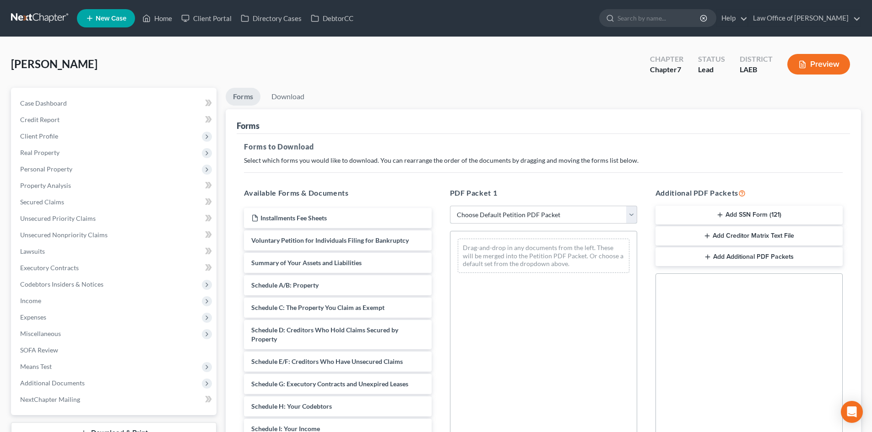
click at [518, 221] on select "Choose Default Petition PDF Packet Complete Bankruptcy Petition (all forms and …" at bounding box center [543, 215] width 187 height 18
select select "0"
click at [450, 206] on select "Choose Default Petition PDF Packet Complete Bankruptcy Petition (all forms and …" at bounding box center [543, 215] width 187 height 18
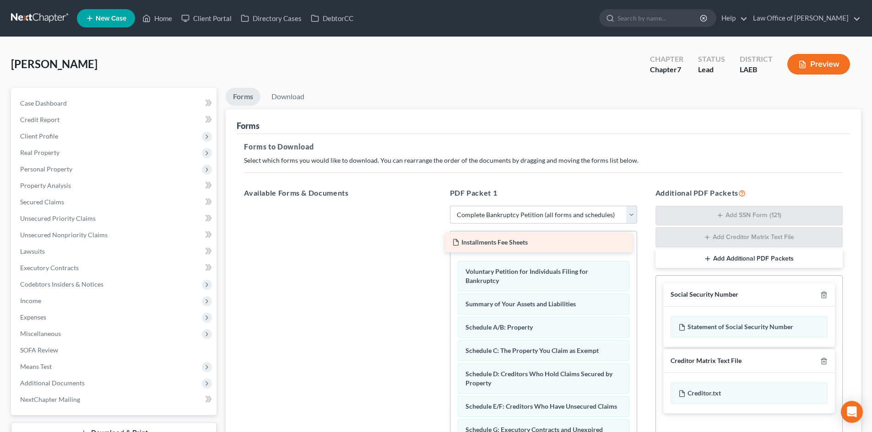
drag, startPoint x: 305, startPoint y: 220, endPoint x: 506, endPoint y: 244, distance: 202.4
click at [438, 206] on div "Installments Fee Sheets Installments Fee Sheets" at bounding box center [338, 206] width 202 height 0
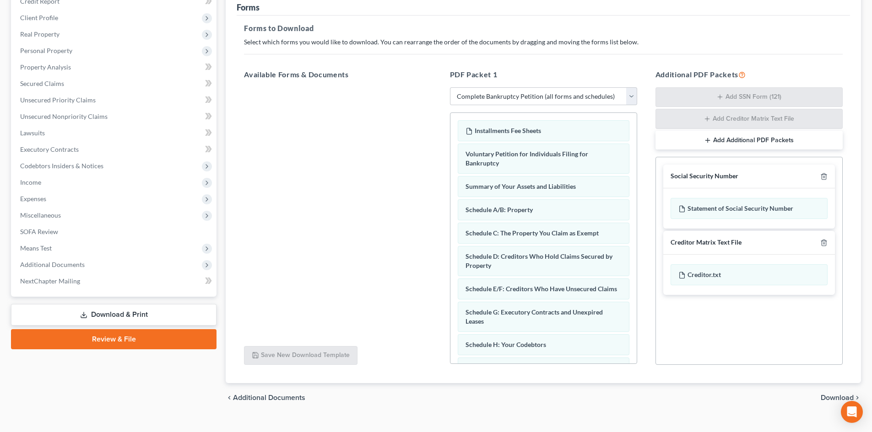
scroll to position [134, 0]
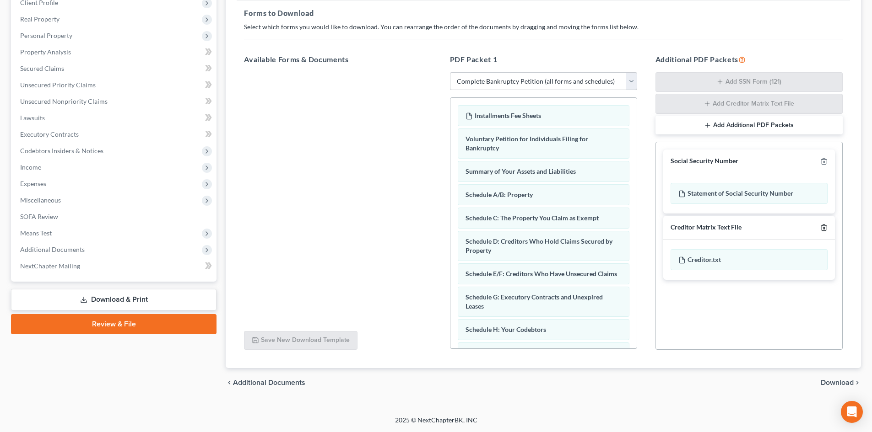
click at [821, 228] on icon "button" at bounding box center [823, 227] width 7 height 7
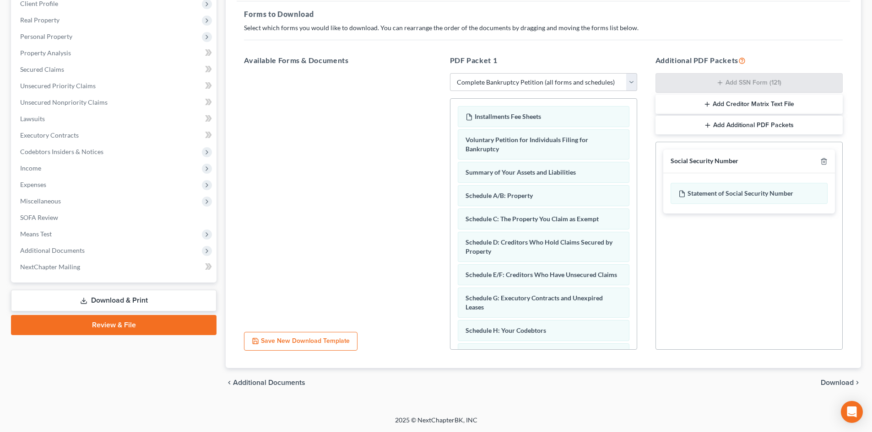
click at [832, 383] on span "Download" at bounding box center [837, 382] width 33 height 7
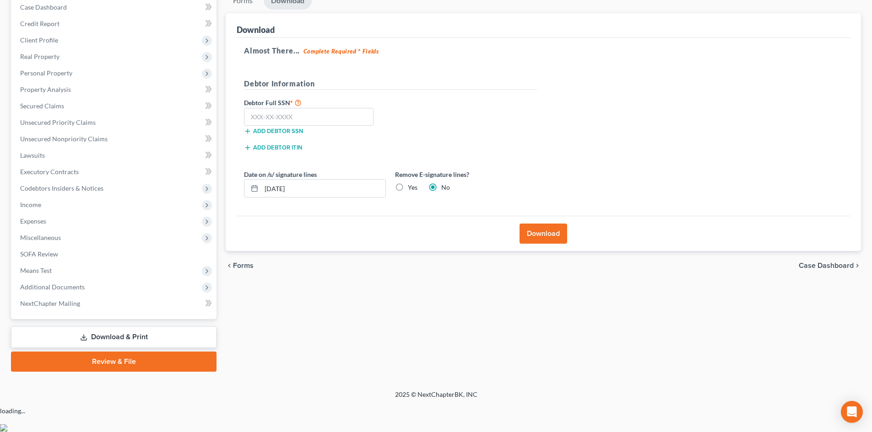
scroll to position [70, 0]
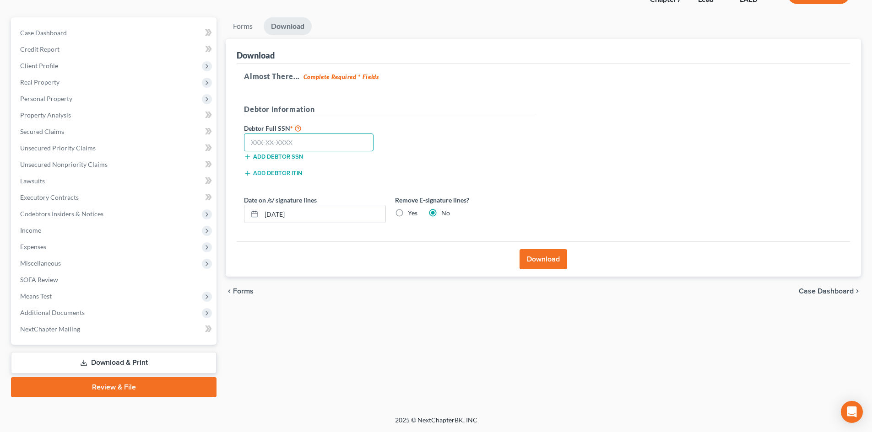
click at [315, 146] on input "text" at bounding box center [309, 143] width 130 height 18
click at [56, 64] on span "Client Profile" at bounding box center [39, 66] width 38 height 8
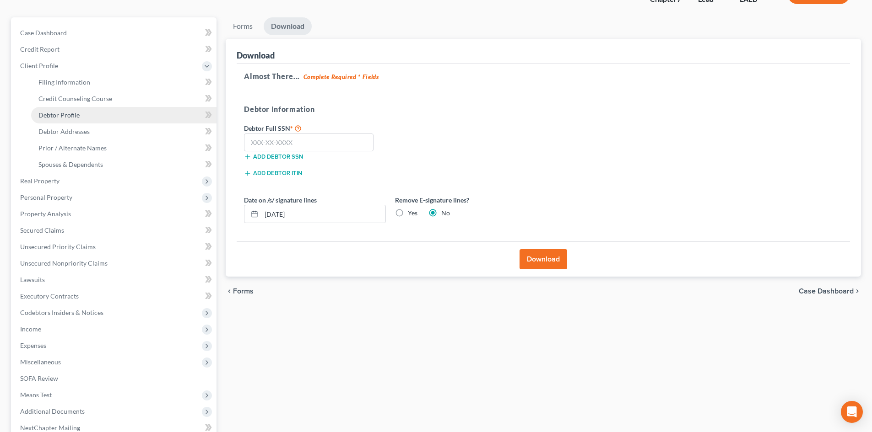
click at [65, 113] on span "Debtor Profile" at bounding box center [58, 115] width 41 height 8
select select "0"
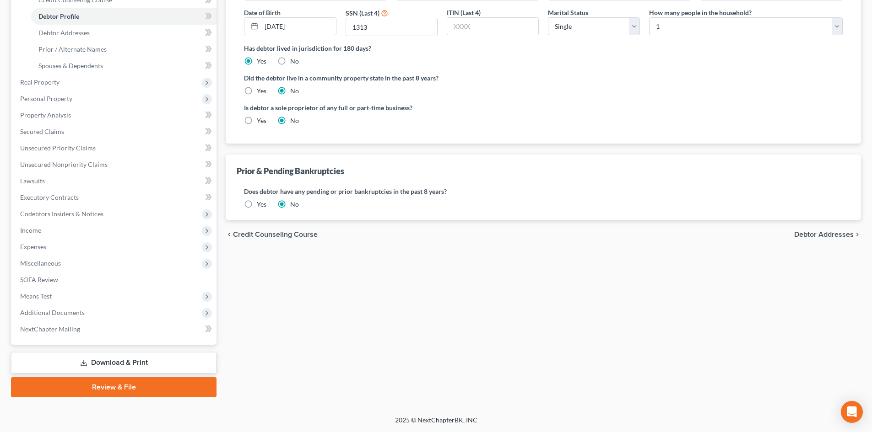
click at [97, 361] on link "Download & Print" at bounding box center [113, 363] width 205 height 22
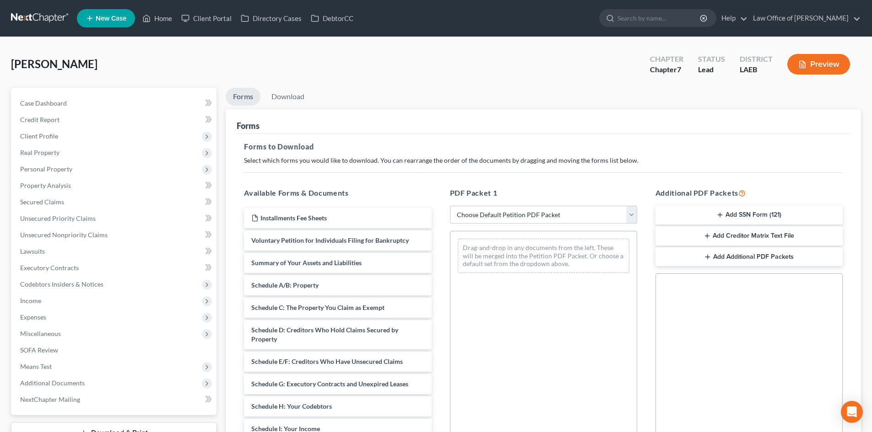
click at [533, 217] on select "Choose Default Petition PDF Packet Complete Bankruptcy Petition (all forms and …" at bounding box center [543, 215] width 187 height 18
select select "0"
click at [450, 206] on select "Choose Default Petition PDF Packet Complete Bankruptcy Petition (all forms and …" at bounding box center [543, 215] width 187 height 18
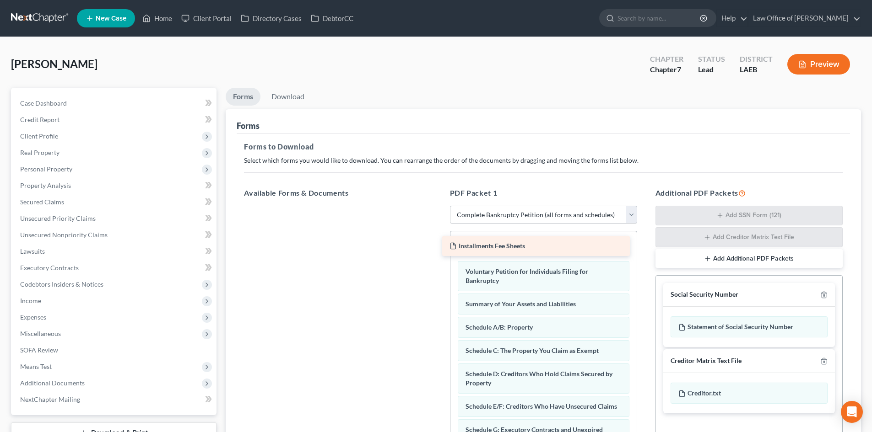
drag, startPoint x: 309, startPoint y: 222, endPoint x: 507, endPoint y: 249, distance: 199.5
click at [438, 206] on div "Installments Fee Sheets Installments Fee Sheets" at bounding box center [338, 206] width 202 height 0
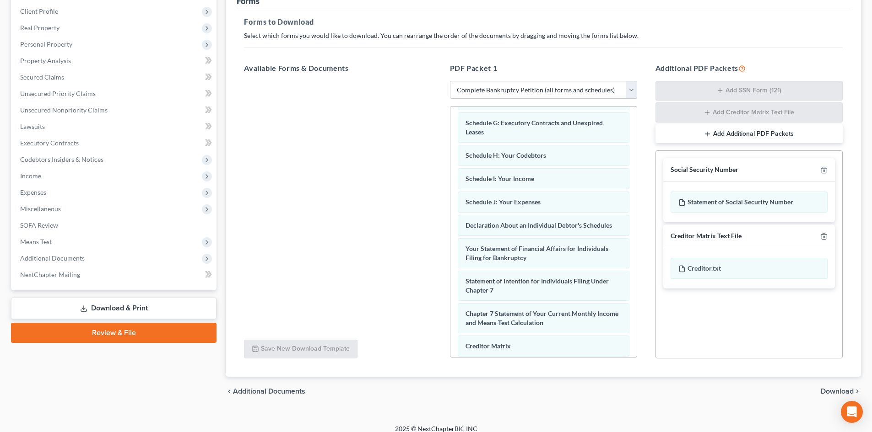
scroll to position [134, 0]
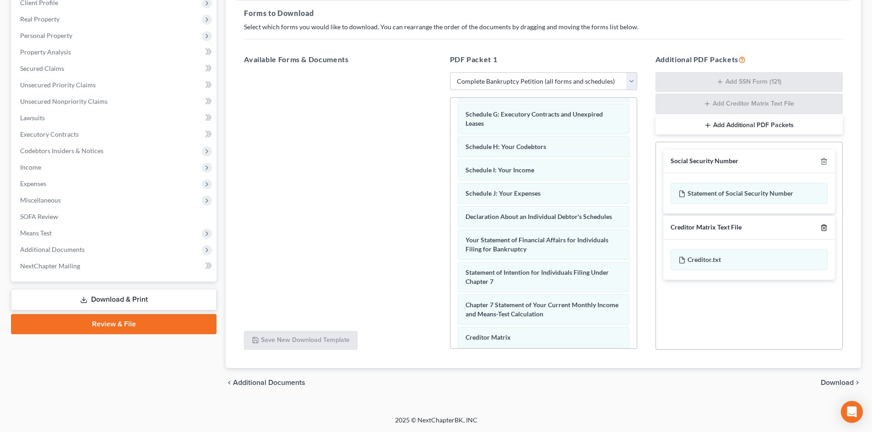
click at [821, 228] on icon "button" at bounding box center [823, 227] width 7 height 7
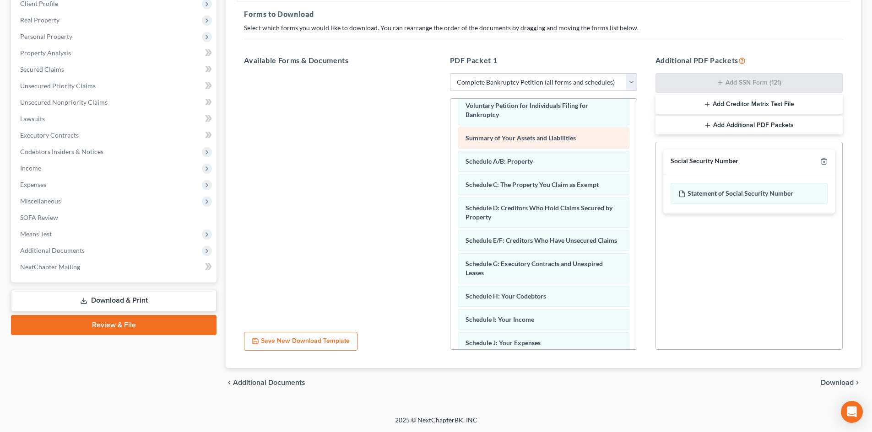
scroll to position [0, 0]
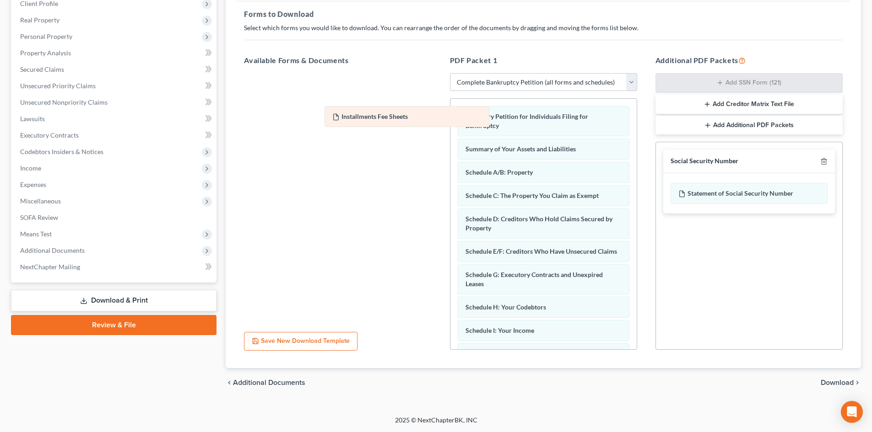
drag, startPoint x: 505, startPoint y: 120, endPoint x: 307, endPoint y: 109, distance: 198.4
click at [450, 103] on div "Installments Fee Sheets Installments Fee Sheets Voluntary Petition for Individu…" at bounding box center [543, 365] width 186 height 533
click at [843, 382] on span "Download" at bounding box center [837, 382] width 33 height 7
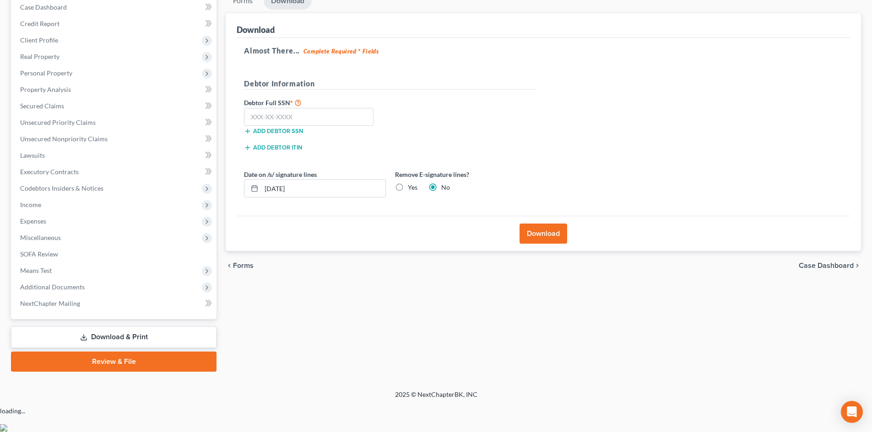
scroll to position [70, 0]
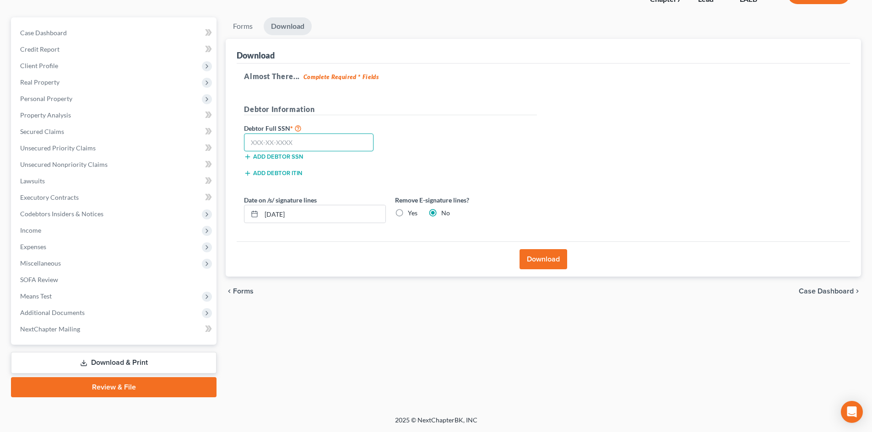
click at [276, 138] on input "text" at bounding box center [309, 143] width 130 height 18
type input "187-64-1313"
click at [535, 257] on button "Download" at bounding box center [543, 259] width 48 height 20
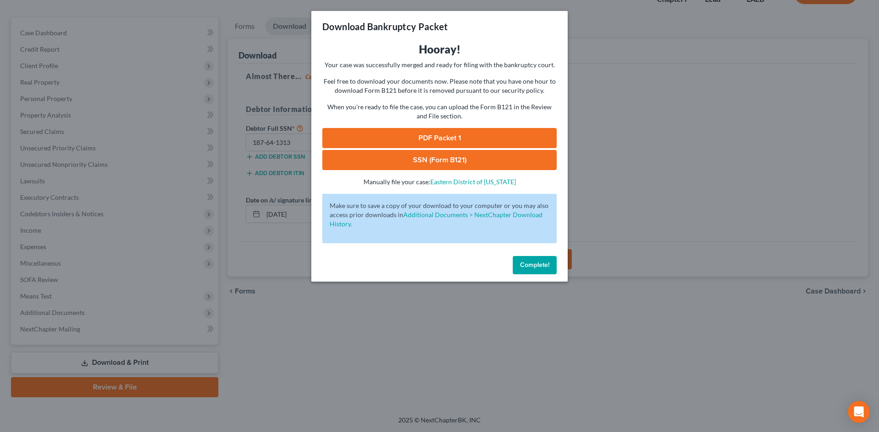
click at [432, 132] on link "PDF Packet 1" at bounding box center [439, 138] width 234 height 20
click at [454, 162] on link "SSN (Form B121)" at bounding box center [439, 160] width 234 height 20
click at [537, 268] on span "Complete!" at bounding box center [534, 265] width 29 height 8
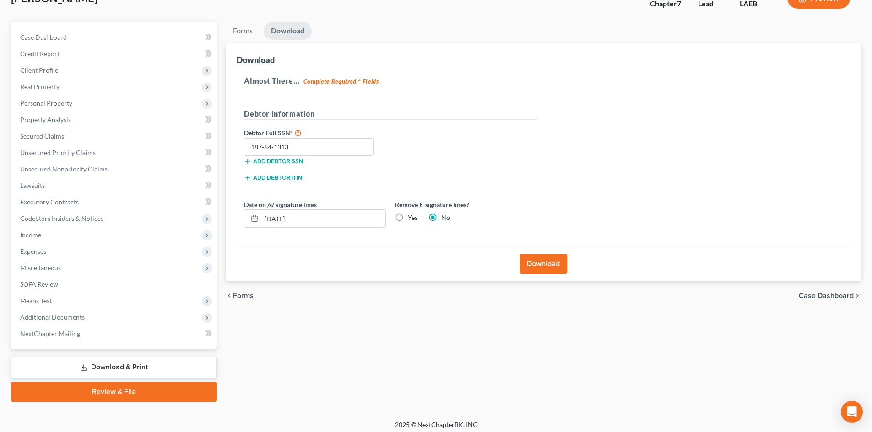
scroll to position [0, 0]
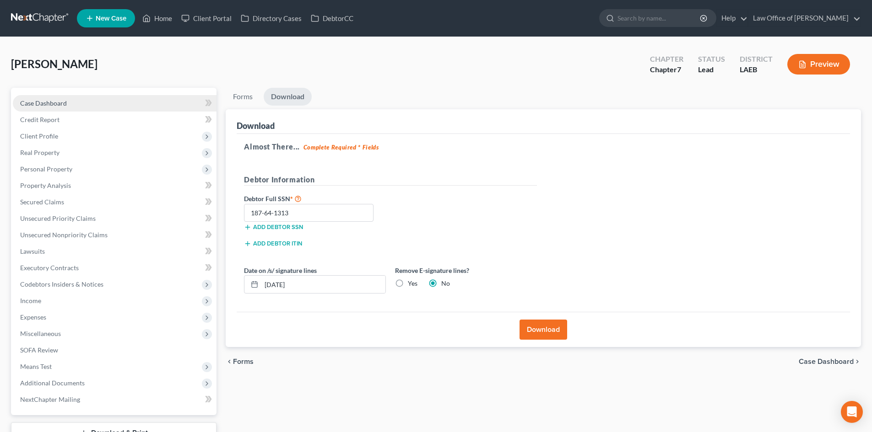
click at [45, 104] on span "Case Dashboard" at bounding box center [43, 103] width 47 height 8
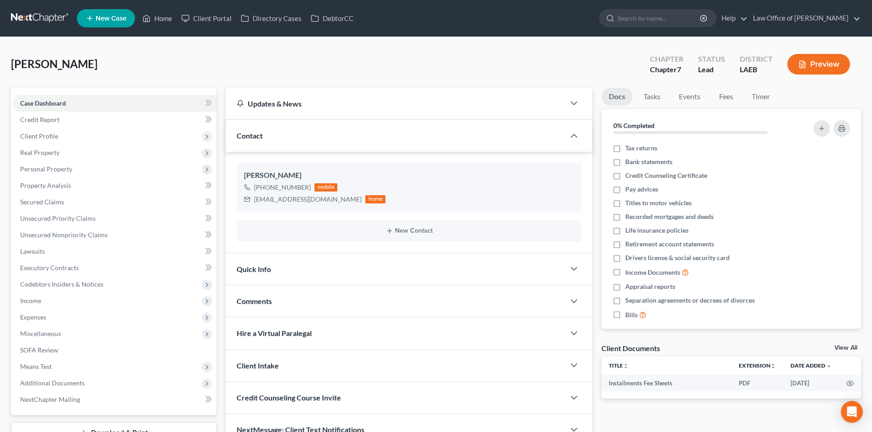
click at [30, 18] on link at bounding box center [40, 18] width 59 height 16
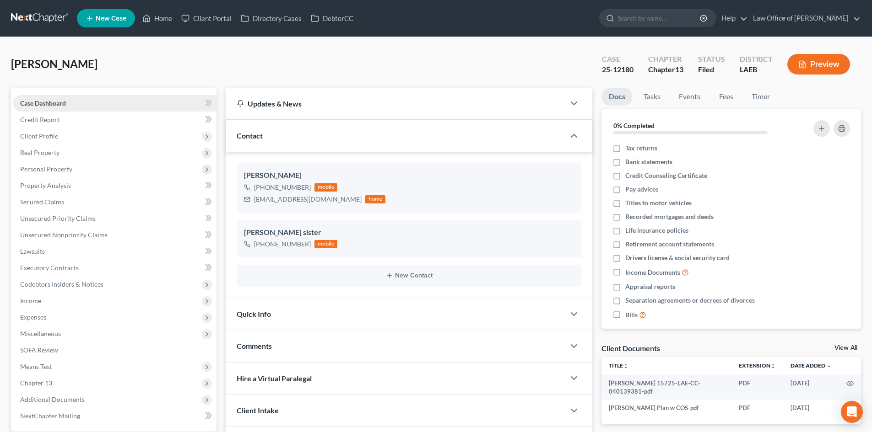
click at [22, 100] on span "Case Dashboard" at bounding box center [43, 103] width 46 height 8
click at [46, 25] on link at bounding box center [40, 18] width 59 height 16
